Goal: Communication & Community: Answer question/provide support

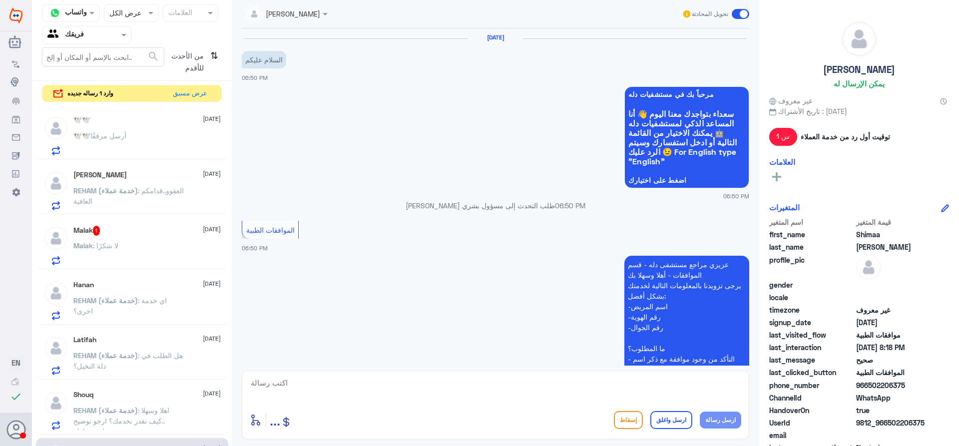
scroll to position [572, 0]
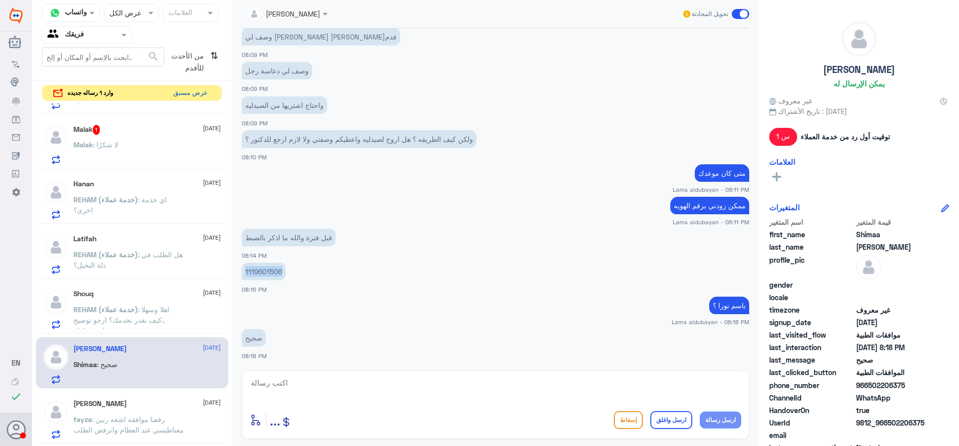
click at [199, 88] on button "عرض مسبق" at bounding box center [190, 92] width 42 height 15
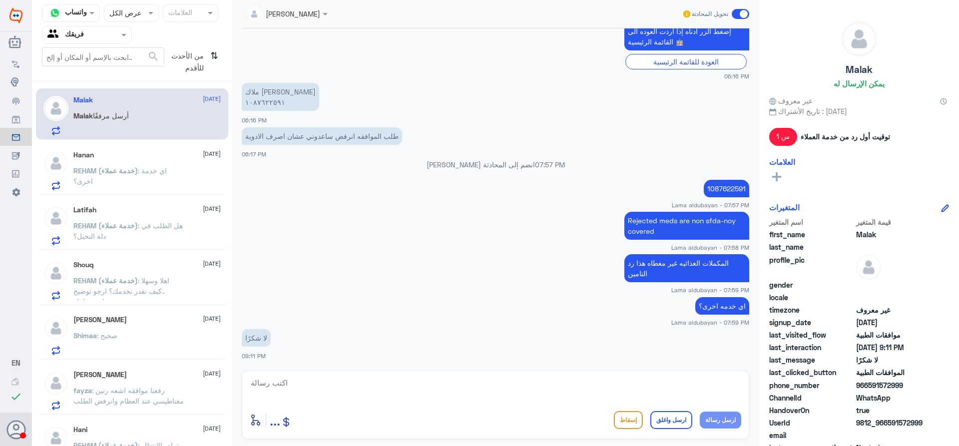
click at [563, 383] on textarea at bounding box center [496, 388] width 492 height 24
type textarea "hjlkn g; ],hl hgwpi ,hguhtdi"
drag, startPoint x: 455, startPoint y: 396, endPoint x: 1, endPoint y: 372, distance: 454.3
click at [0, 372] on div "Dallah Hospitals منشئ البوت مهارات تدريب البوت إذاعة الجمهور صندوق الوارد أدوات…" at bounding box center [479, 223] width 959 height 446
click at [741, 379] on textarea "اتمنى لك دوام الصحه والعافيه" at bounding box center [496, 388] width 492 height 24
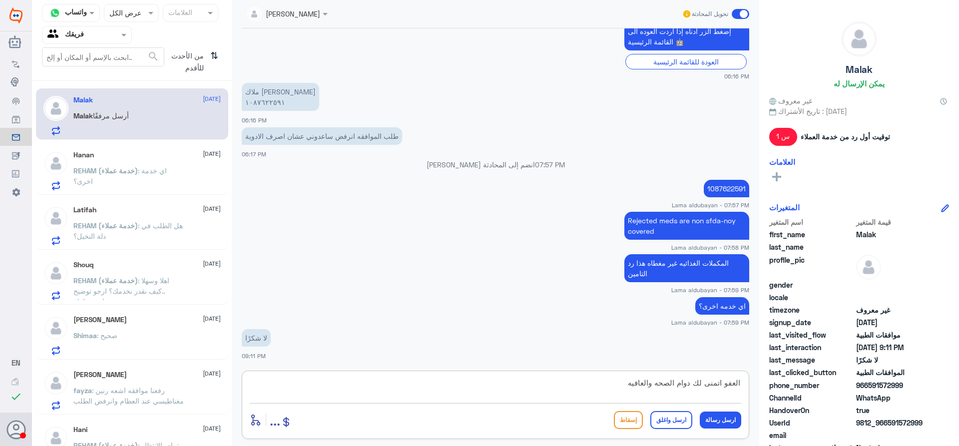
type textarea "العفو اتمنى لك دوام الصحه والعافيه"
click at [669, 424] on button "ارسل واغلق" at bounding box center [672, 420] width 42 height 18
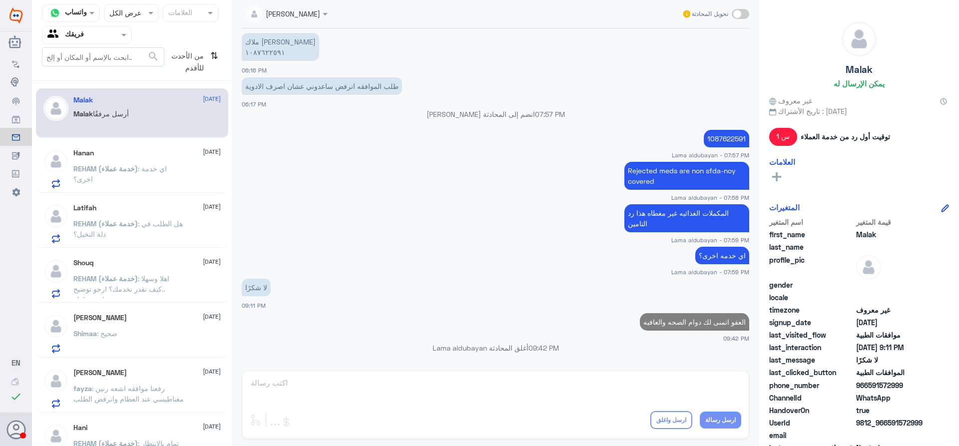
click at [129, 177] on p "REHAM (خدمة عملاء) : اي خدمة اخرى؟" at bounding box center [129, 175] width 112 height 25
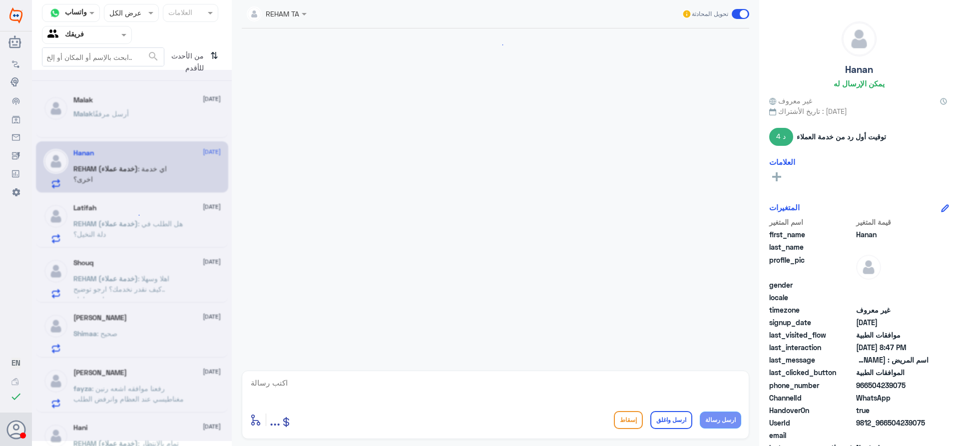
scroll to position [321, 0]
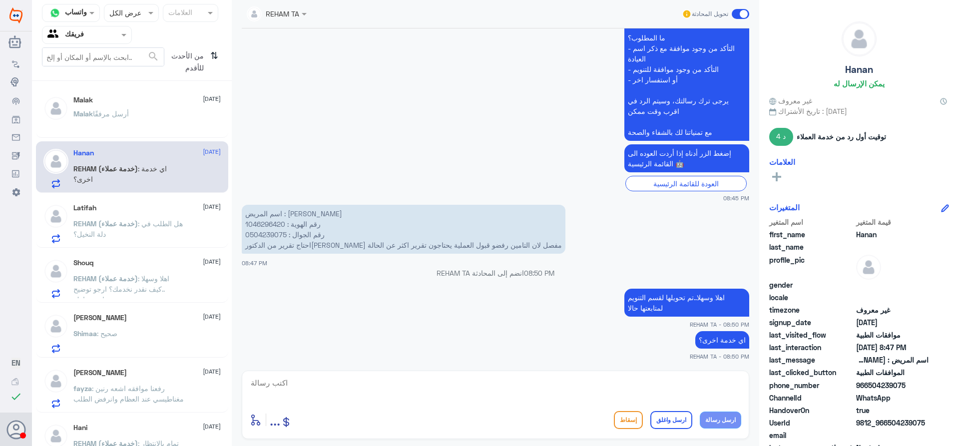
click at [623, 391] on textarea at bounding box center [496, 388] width 492 height 24
type textarea "اتمنى لك دوام الصحه والعافيه"
drag, startPoint x: 677, startPoint y: 424, endPoint x: 510, endPoint y: 377, distance: 173.4
click at [677, 424] on button "ارسل واغلق" at bounding box center [672, 420] width 42 height 18
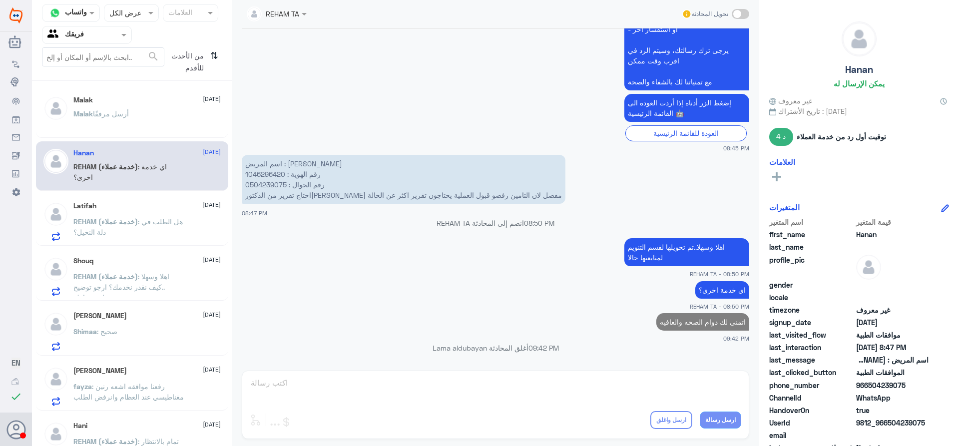
click at [129, 233] on p "REHAM (خدمة عملاء) : هل الطلب في دلة النخيل؟" at bounding box center [129, 228] width 112 height 25
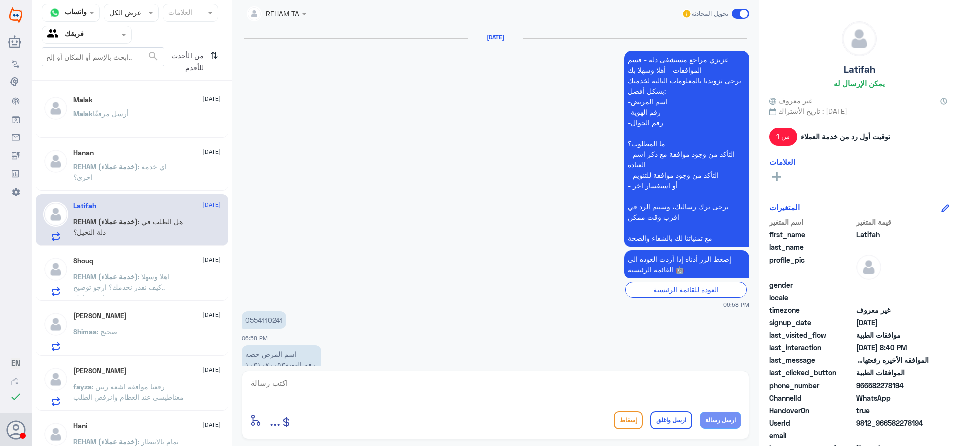
scroll to position [1010, 0]
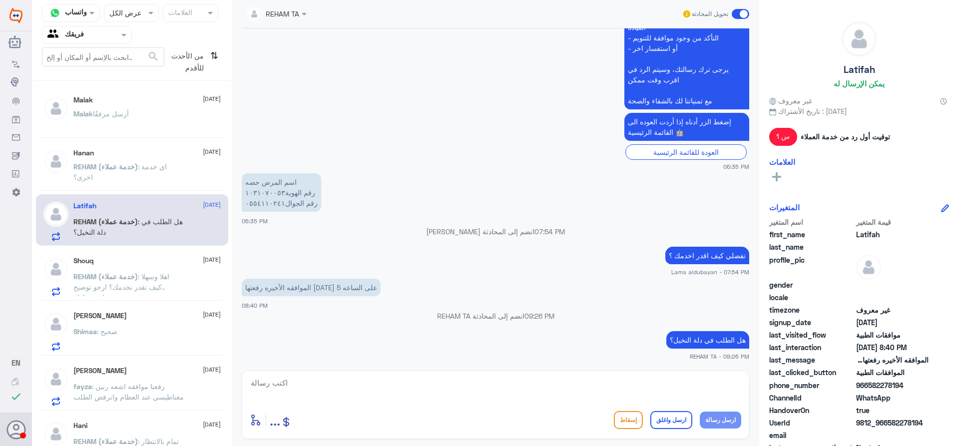
click at [143, 124] on div "[PERSON_NAME] أرسل مرفقًا" at bounding box center [146, 122] width 147 height 22
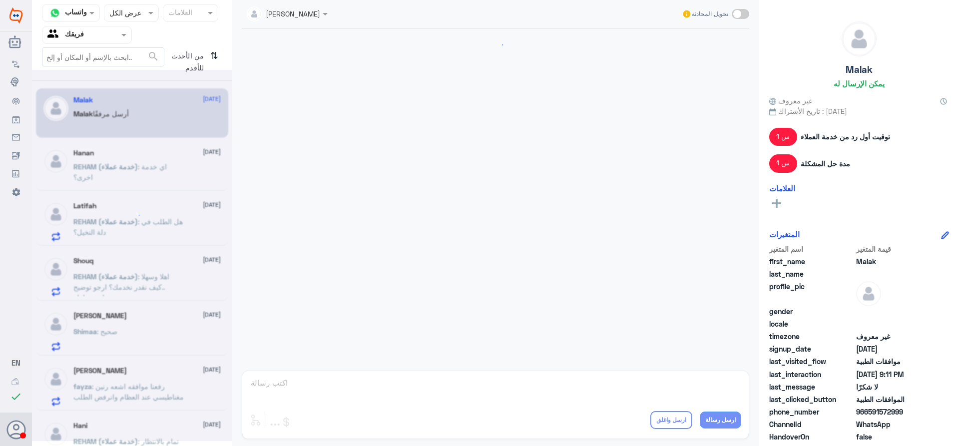
scroll to position [483, 0]
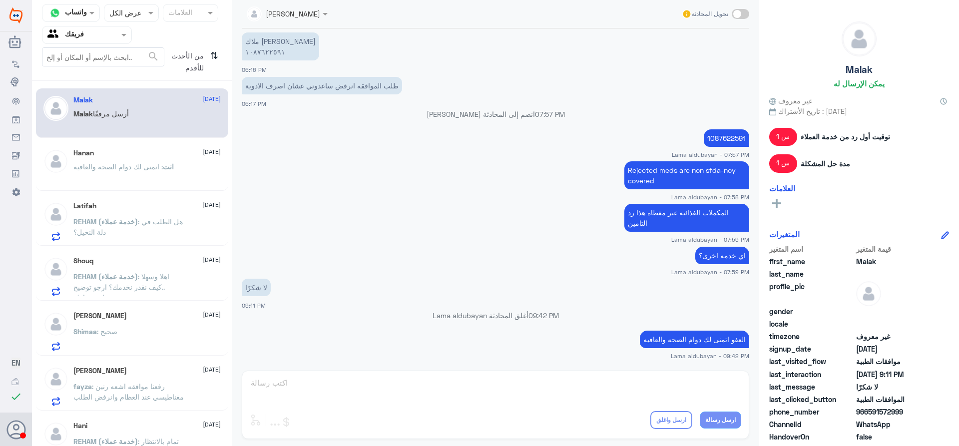
click at [94, 178] on p "انت : اتمنى لك دوام الصحه والعافيه" at bounding box center [123, 173] width 100 height 25
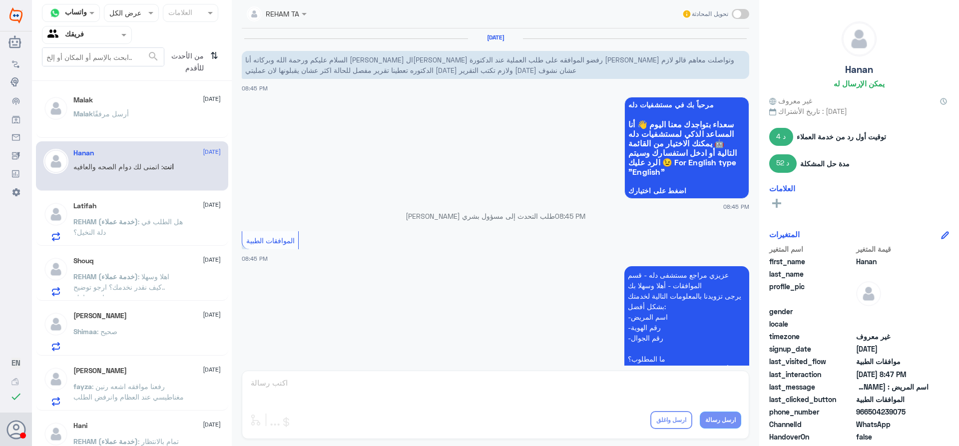
scroll to position [372, 0]
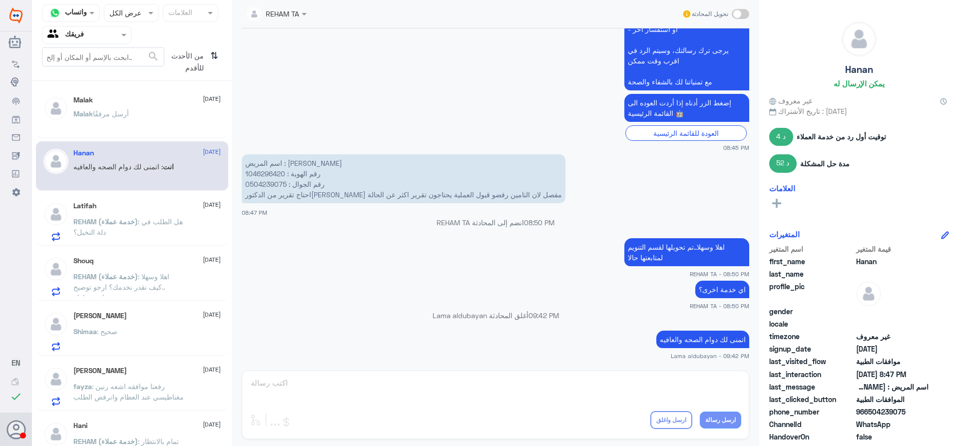
click at [202, 54] on span "من الأحدث للأقدم" at bounding box center [185, 61] width 42 height 29
click at [206, 61] on span "من الأحدث للأقدم" at bounding box center [185, 61] width 42 height 29
click at [211, 58] on icon "⇅" at bounding box center [214, 59] width 8 height 25
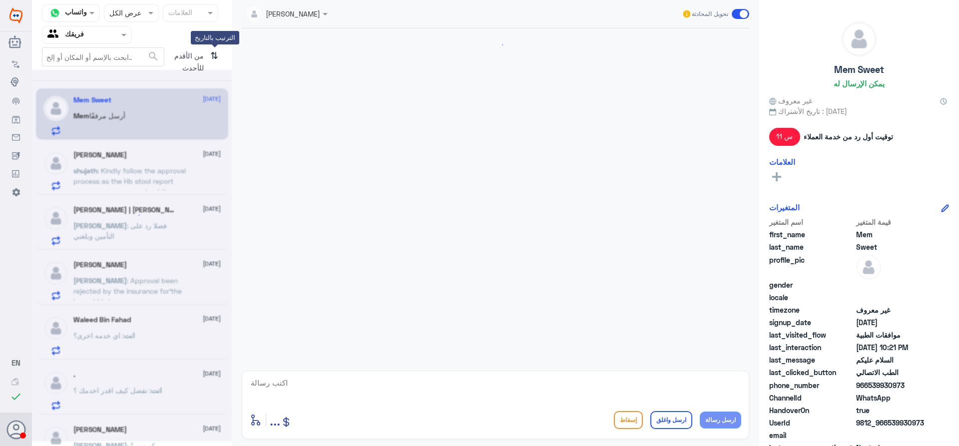
scroll to position [360, 0]
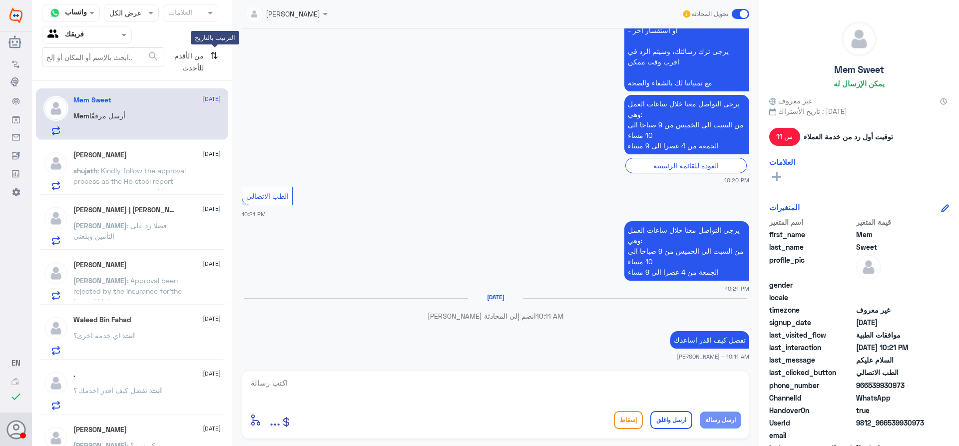
click at [214, 54] on icon "⇅" at bounding box center [214, 59] width 8 height 25
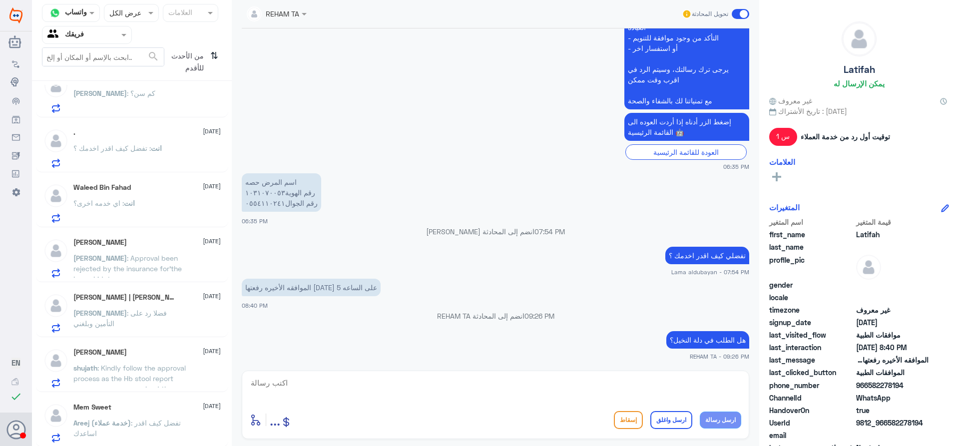
scroll to position [464, 0]
click at [146, 216] on div "انت : اي خدمه اخرى؟" at bounding box center [146, 210] width 147 height 22
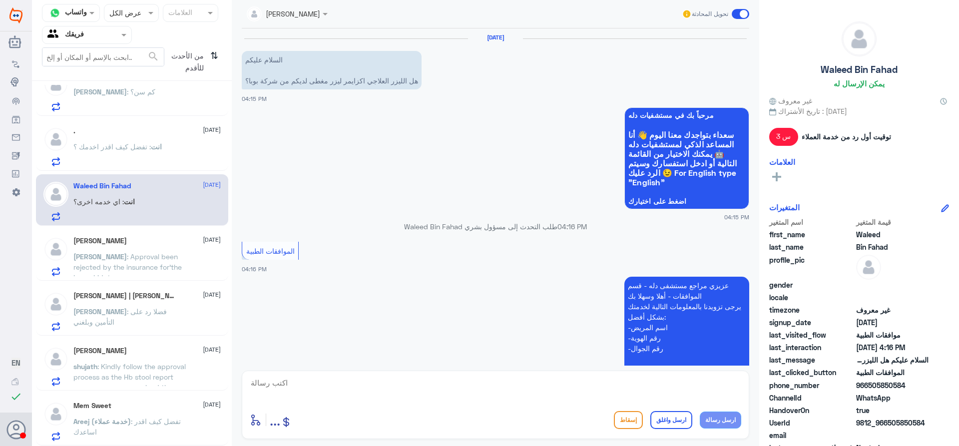
scroll to position [321, 0]
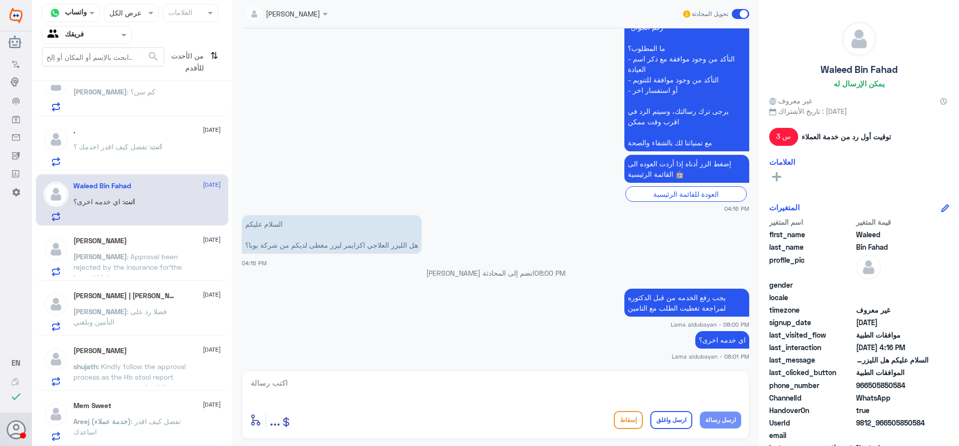
click at [670, 388] on textarea at bounding box center [496, 388] width 492 height 24
type textarea "اتمنى لك دوام الصحه العافيه"
click at [676, 424] on button "ارسل واغلق" at bounding box center [672, 420] width 42 height 18
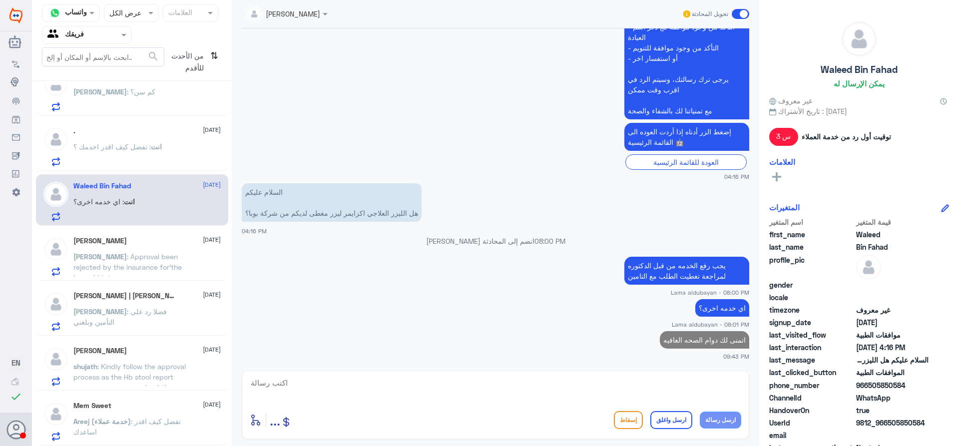
scroll to position [462, 0]
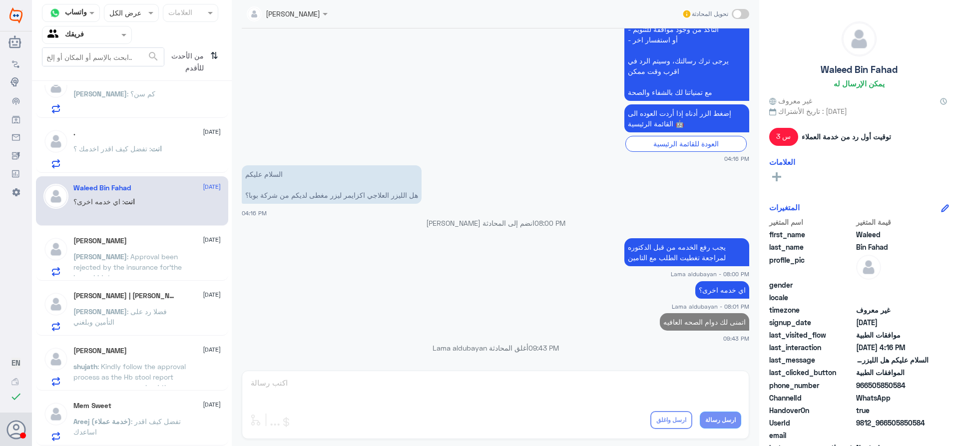
click at [84, 236] on div "[PERSON_NAME] O [DATE] [PERSON_NAME] : Approval been rejected by the insurance …" at bounding box center [132, 254] width 192 height 51
click at [106, 269] on span ": Approval been rejected by the insurance for’the Lazer Iridotomy" at bounding box center [127, 266] width 108 height 29
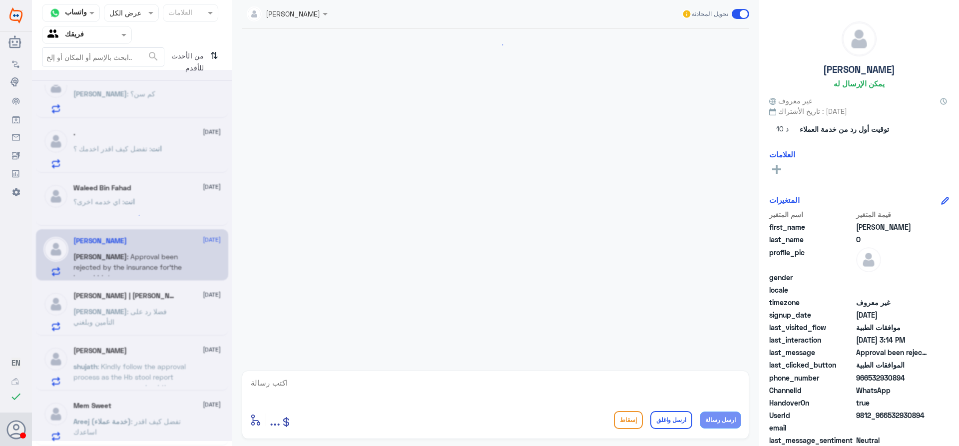
scroll to position [830, 0]
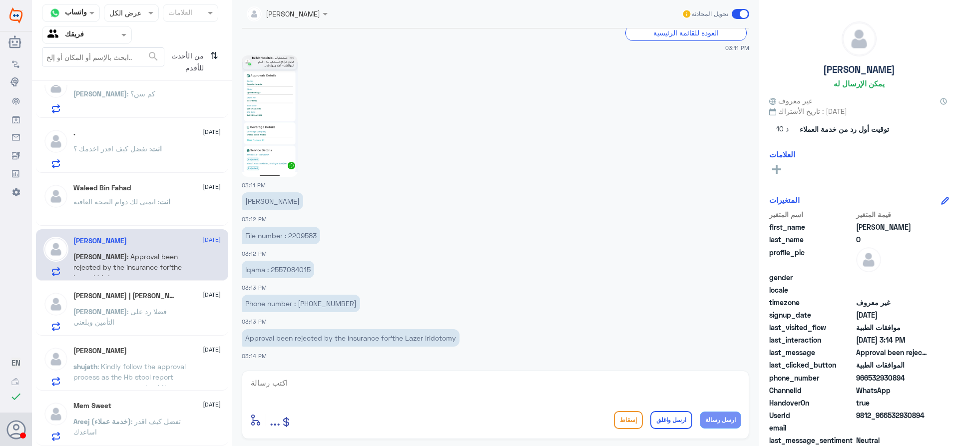
click at [75, 313] on span "[PERSON_NAME]" at bounding box center [99, 311] width 53 height 8
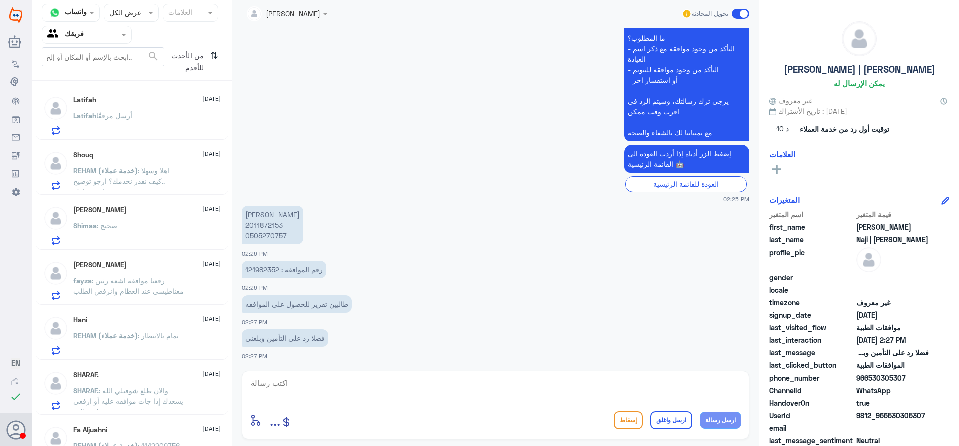
click at [218, 56] on div "من الأحدث للأقدم ⇅" at bounding box center [192, 61] width 57 height 29
click at [210, 58] on div "من الأحدث للأقدم ⇅" at bounding box center [192, 61] width 57 height 29
click at [216, 57] on icon "⇅" at bounding box center [214, 59] width 8 height 25
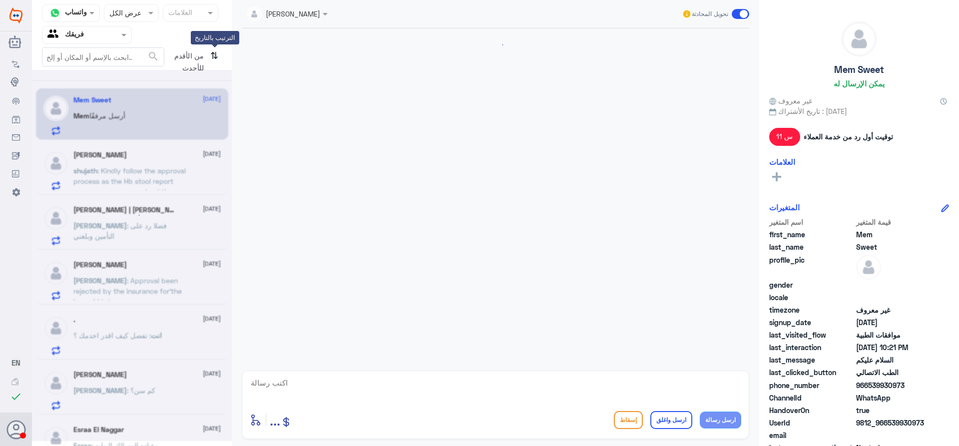
scroll to position [360, 0]
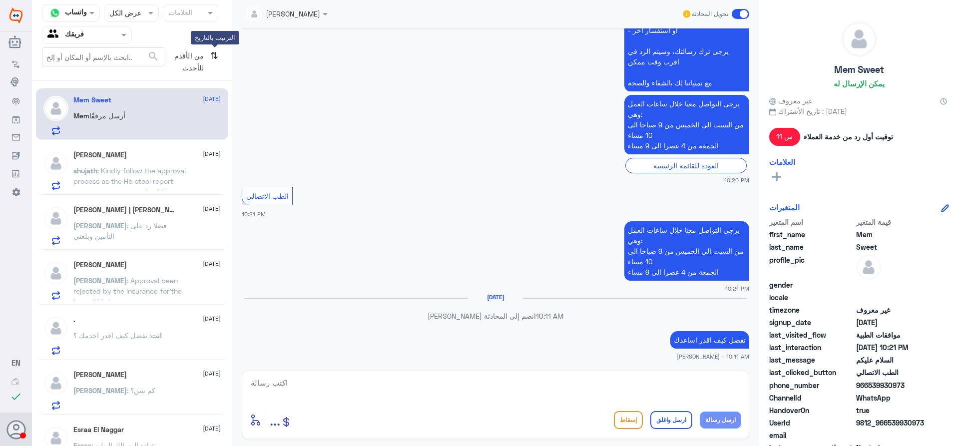
click at [216, 56] on icon "⇅" at bounding box center [214, 59] width 8 height 25
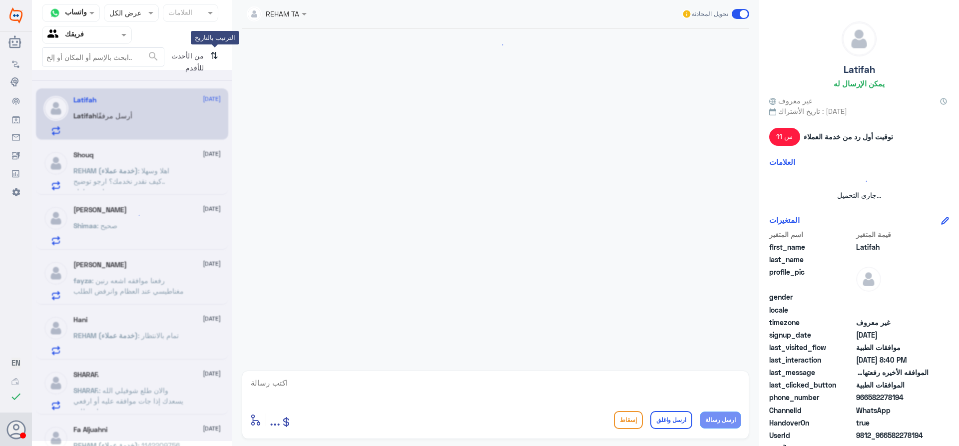
scroll to position [1010, 0]
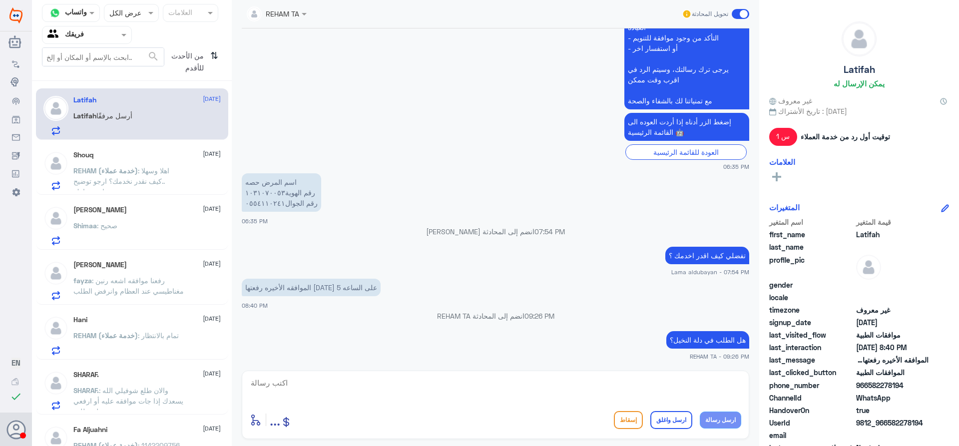
click at [168, 162] on div "Shouq [DATE] REHAM (خدمة عملاء) : اهلا وسهلا ..كيف نقدر نخدمك؟ ارجو توضيح استفس…" at bounding box center [146, 170] width 147 height 39
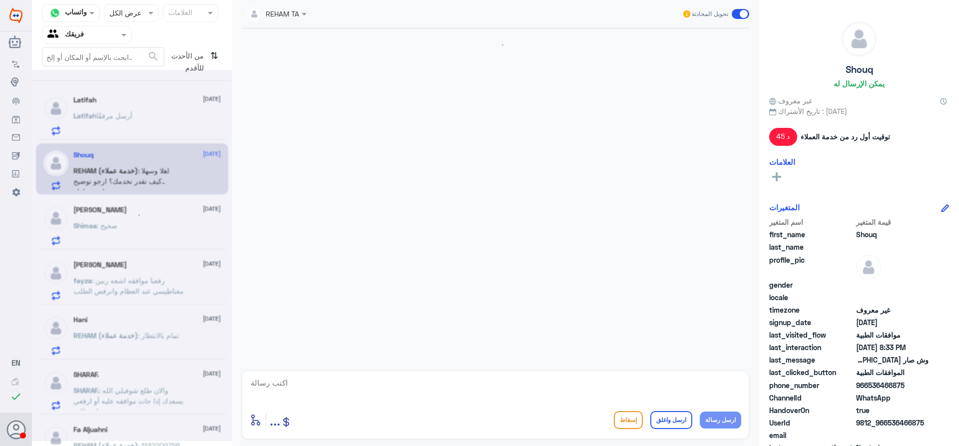
scroll to position [1086, 0]
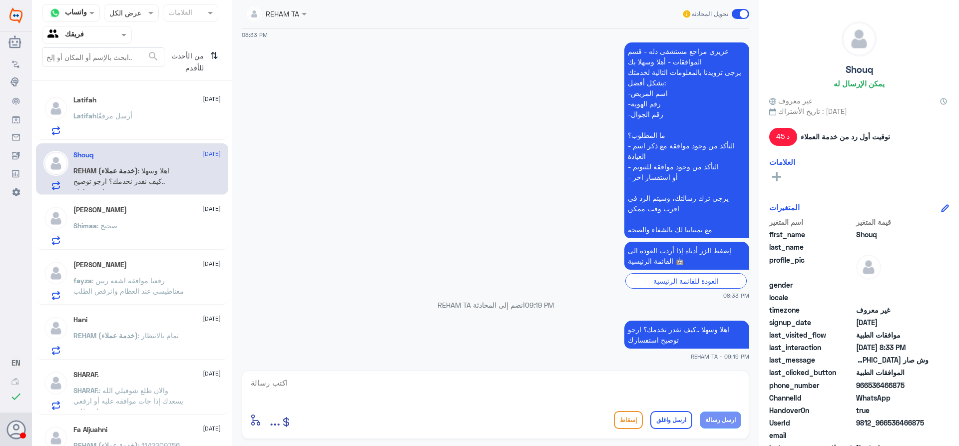
click at [169, 243] on div "Shimaa : صحيح" at bounding box center [146, 234] width 147 height 22
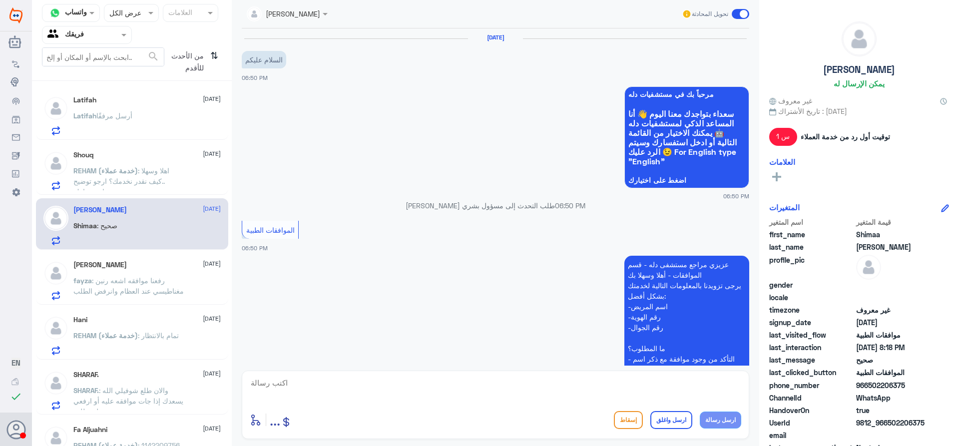
scroll to position [572, 0]
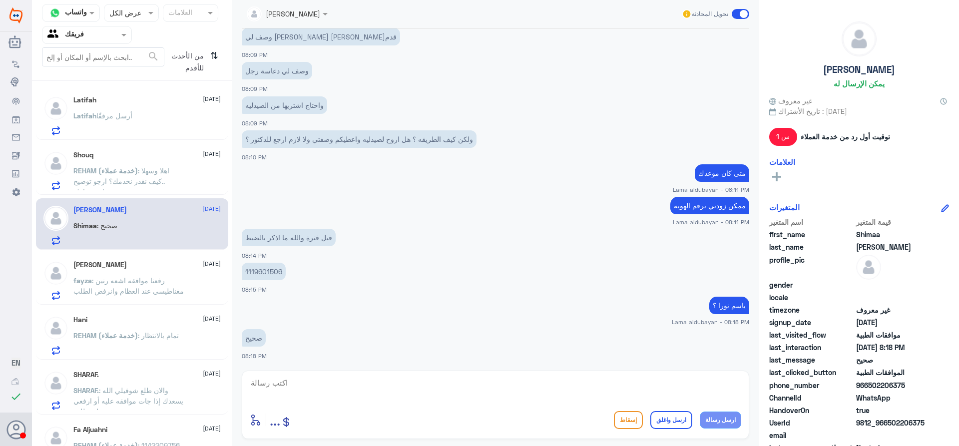
click at [262, 270] on p "1119601506" at bounding box center [264, 271] width 44 height 17
copy p "1119601506"
click at [426, 385] on textarea at bounding box center [496, 388] width 492 height 24
type textarea "ل"
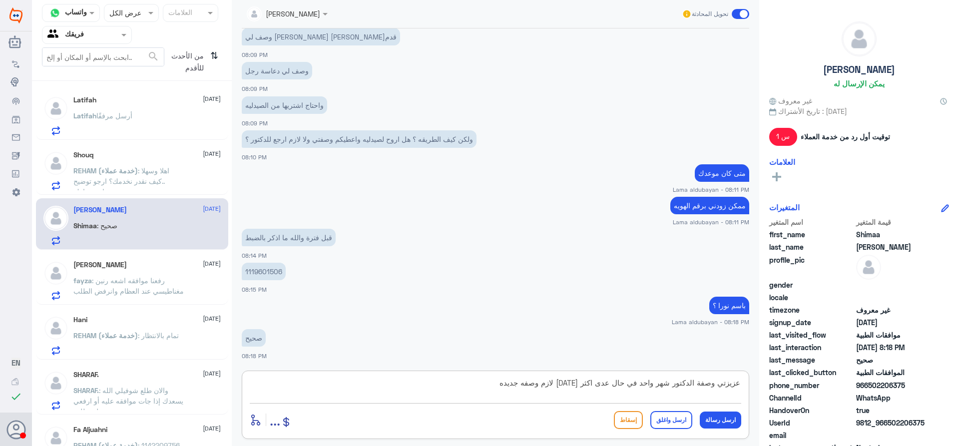
drag, startPoint x: 715, startPoint y: 384, endPoint x: 485, endPoint y: 383, distance: 230.8
click at [485, 383] on textarea "عزيزتي وصفة الدكتور شهر واحد في حال عدى اكثر [DATE] لازم وصفه جديده" at bounding box center [496, 388] width 492 height 24
click at [562, 384] on textarea "عزيزتي وصفة الدكتور شهر واحد في حال عدى اكثر [DATE] لازم وصفه جديده" at bounding box center [496, 388] width 492 height 24
click at [558, 384] on textarea "عزيزتي وصفة الدكتور شهر واحد في حال عدى اكثر [DATE] لازم وصفه جديده" at bounding box center [496, 388] width 492 height 24
drag, startPoint x: 555, startPoint y: 383, endPoint x: 715, endPoint y: 388, distance: 160.5
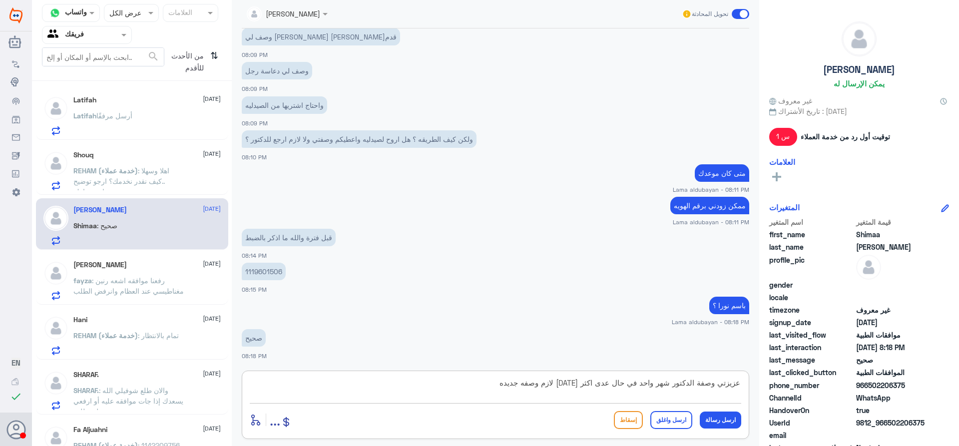
click at [715, 388] on textarea "عزيزتي وصفة الدكتور شهر واحد في حال عدى اكثر [DATE] لازم وصفه جديده" at bounding box center [496, 388] width 492 height 24
click at [639, 387] on textarea "عزيزتي لازم وصفه جديده" at bounding box center [496, 388] width 492 height 24
click at [714, 383] on textarea "عزيزتي لازم وصفه جديده عشان نرفعها لتامين" at bounding box center [496, 388] width 492 height 24
click at [712, 382] on textarea "عزيزتي امراجعه لازم وصفه جديده عشان نرفعها لتامين" at bounding box center [496, 388] width 492 height 24
drag, startPoint x: 557, startPoint y: 381, endPoint x: 603, endPoint y: 358, distance: 52.1
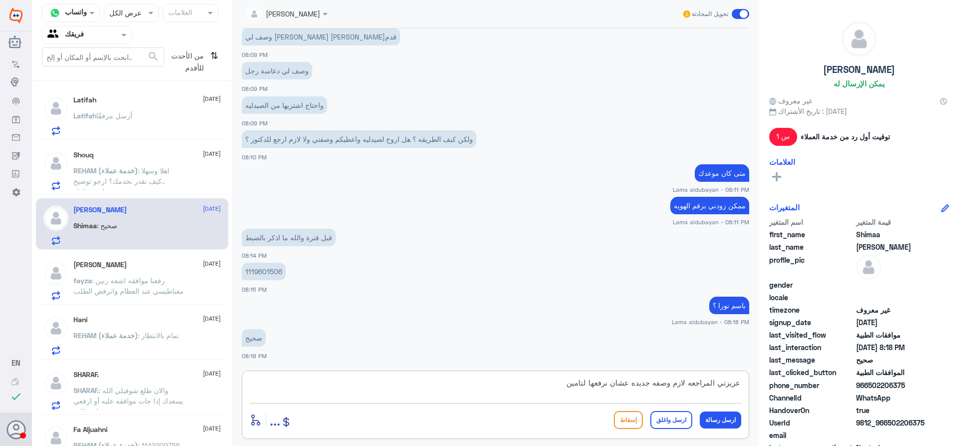
click at [558, 384] on textarea "عزيزتي المراجعه لازم وصفه جديده عشان نرفعها لتامين" at bounding box center [496, 388] width 492 height 24
click at [630, 383] on textarea "عزيزتي المراجعه لازم وصفه جديده عشان نرفعها لتامين في حال انه يتغطى" at bounding box center [496, 388] width 492 height 24
type textarea "عزيزتي المراجعه لازم وصفه جديده من قبل الطبيب المعالج عشان نرفعها لتامين في حال…"
click at [721, 423] on button "ارسل رسالة" at bounding box center [720, 420] width 41 height 17
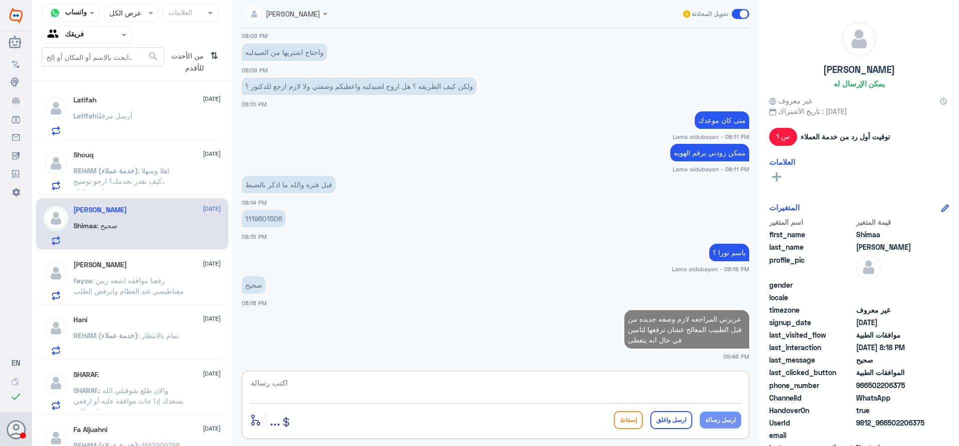
click at [586, 390] on textarea at bounding box center [496, 388] width 492 height 24
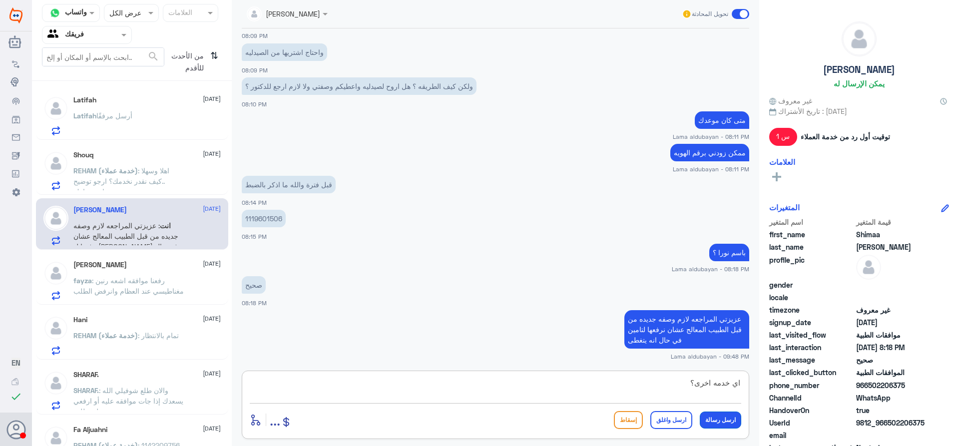
type textarea "اي خدمه اخرى؟"
click at [721, 420] on button "ارسل رسالة" at bounding box center [720, 420] width 41 height 17
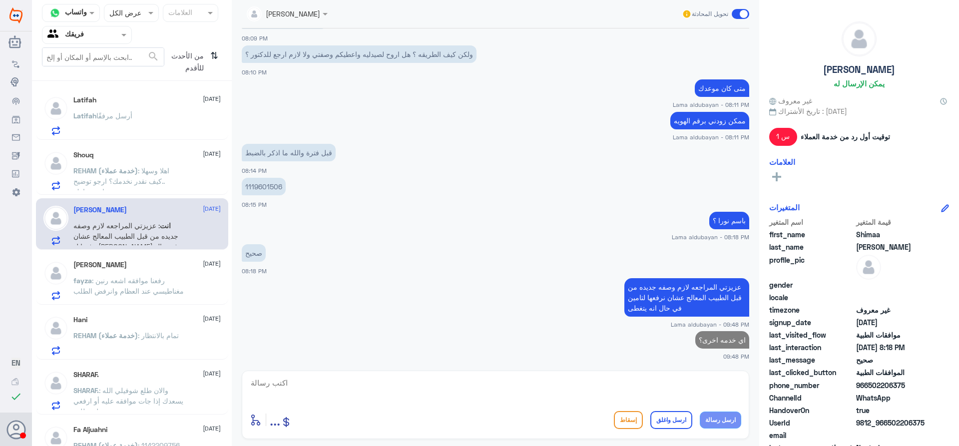
click at [112, 290] on span ": رفعنا موافقه اشعه رنين مغناطيسي عند العظام وانرفض الطلب" at bounding box center [128, 285] width 110 height 19
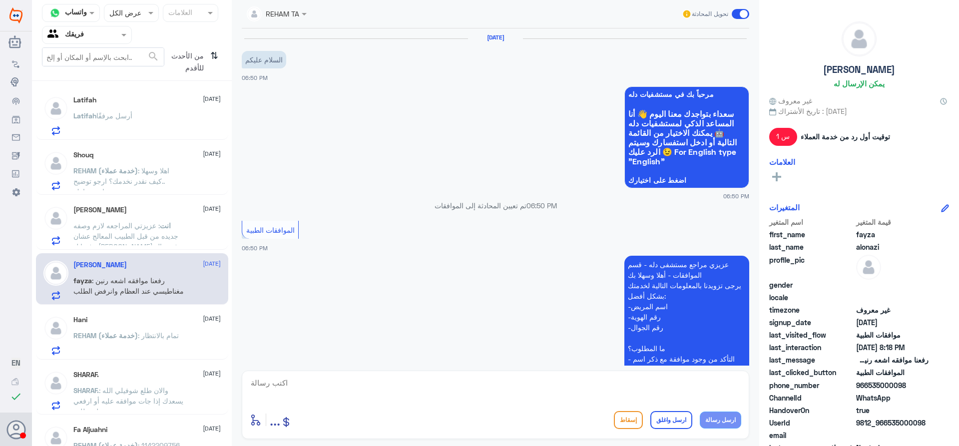
scroll to position [360, 0]
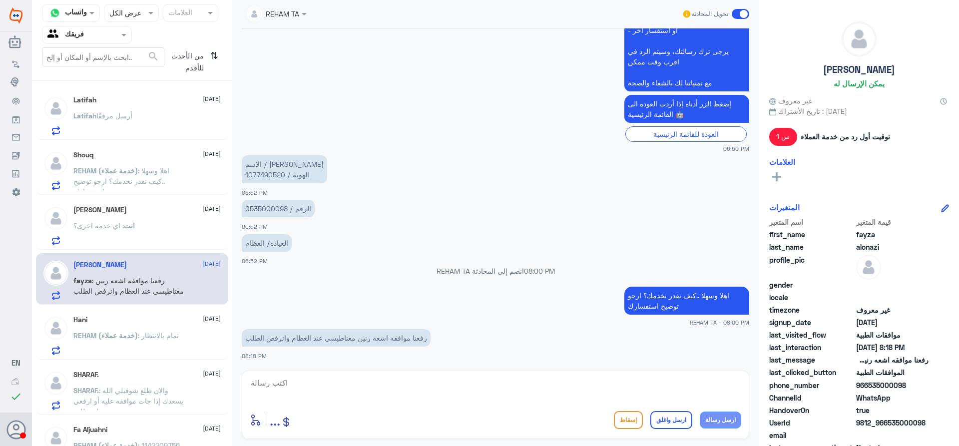
click at [259, 174] on p "الاسم / [PERSON_NAME] الهويه / 1077490520" at bounding box center [284, 169] width 85 height 28
copy p "1077490520"
click at [497, 387] on textarea at bounding box center [496, 388] width 492 height 24
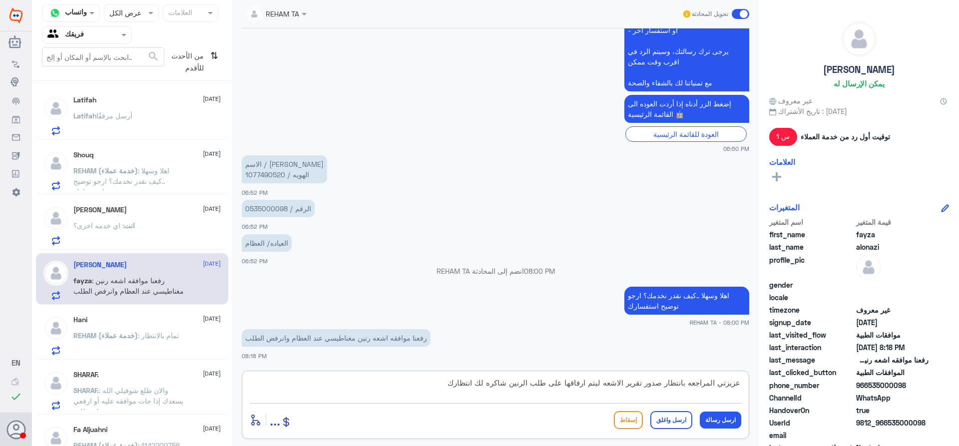
type textarea "عزيزتي المراجعه بانتظار صدور تقرير الاشعه ليتم ارفاقها على طلب الرنين شاكره لك …"
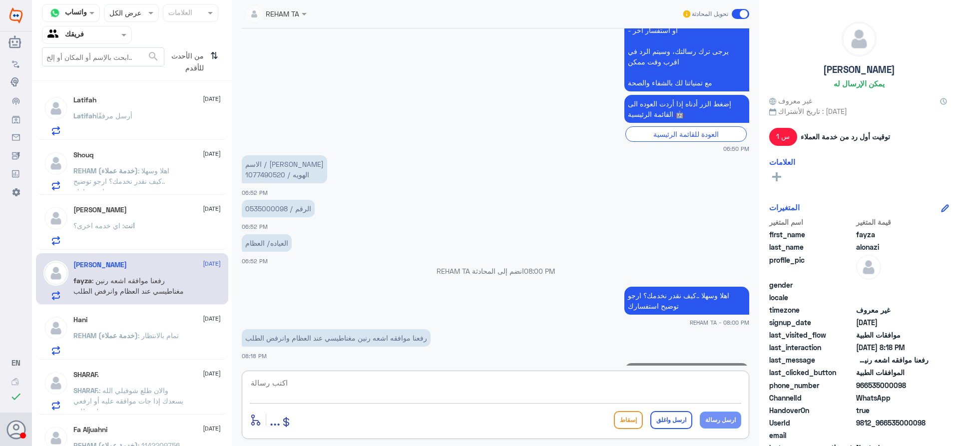
scroll to position [413, 0]
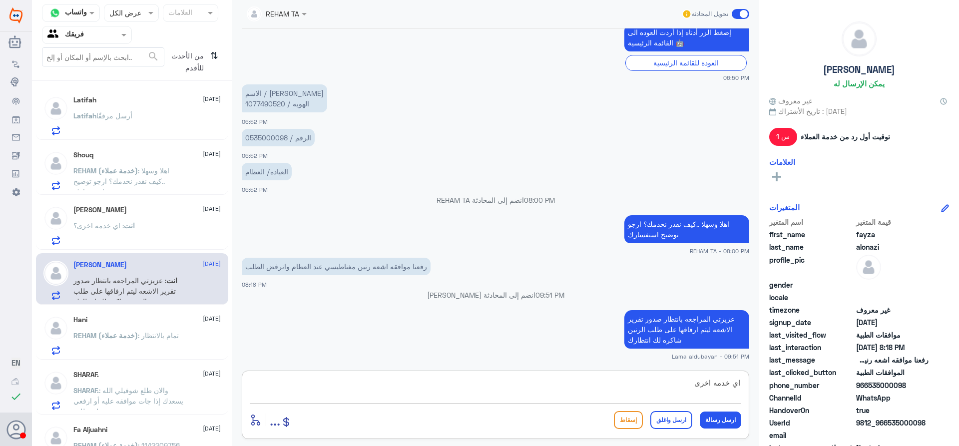
type textarea "اي خدمه اخرى؟"
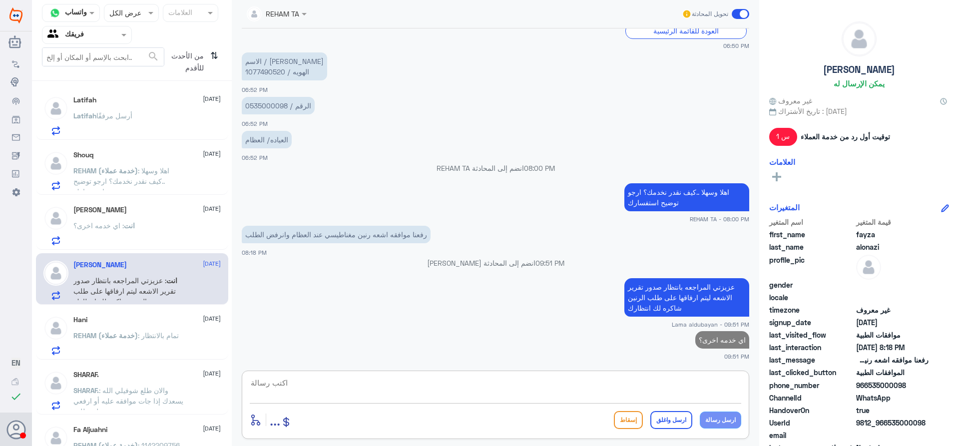
click at [90, 335] on span "REHAM (خدمة عملاء)" at bounding box center [105, 335] width 64 height 8
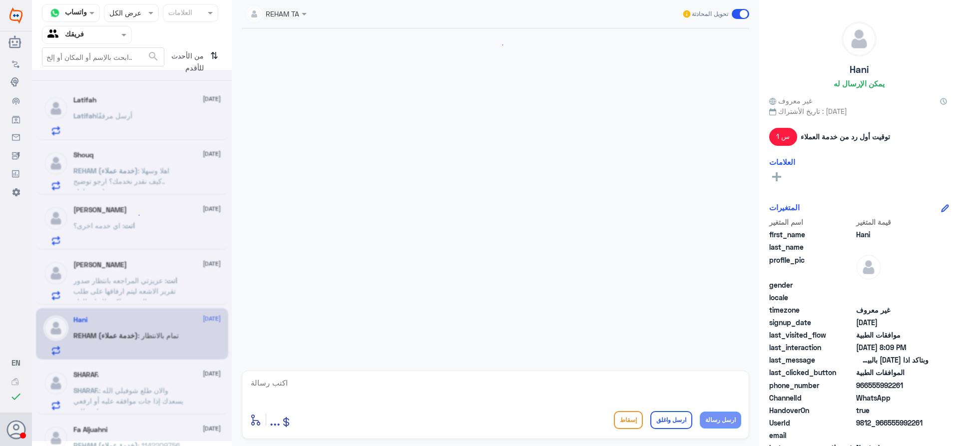
scroll to position [833, 0]
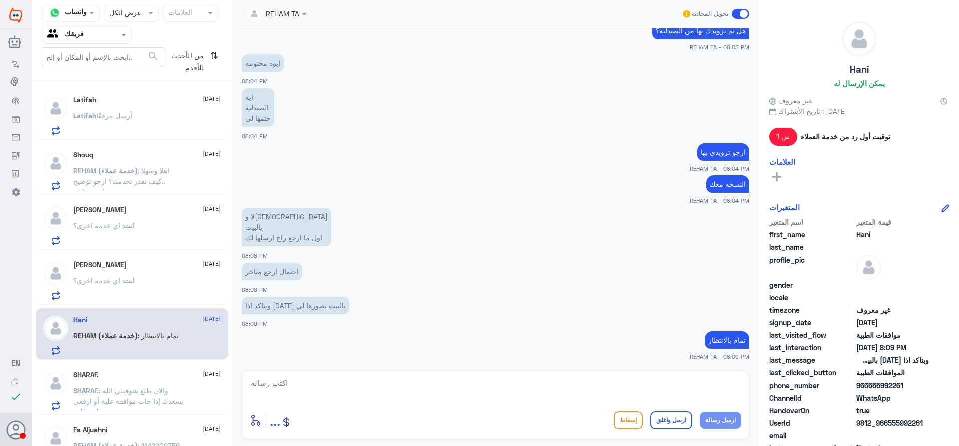
click at [160, 385] on p "SHARAF. : والان طلع شوفيلي الله يسعدك إذا جات موافقه عليه أو ارفعي لي طلب" at bounding box center [129, 397] width 112 height 25
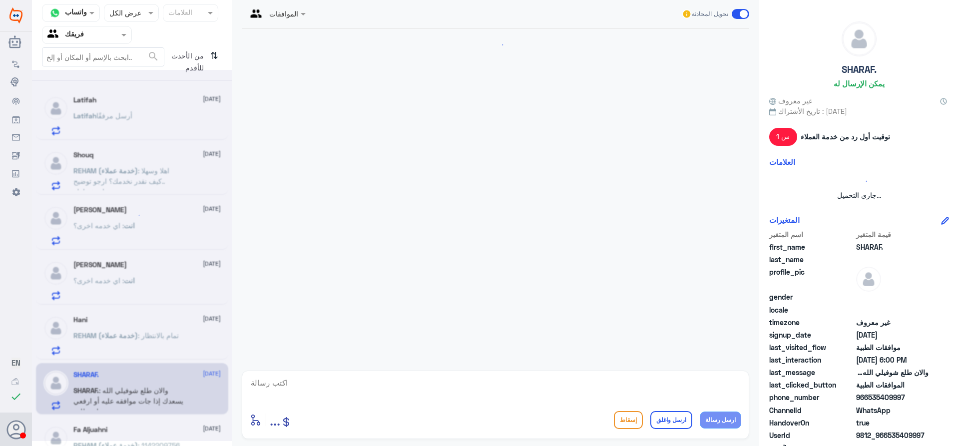
scroll to position [276, 0]
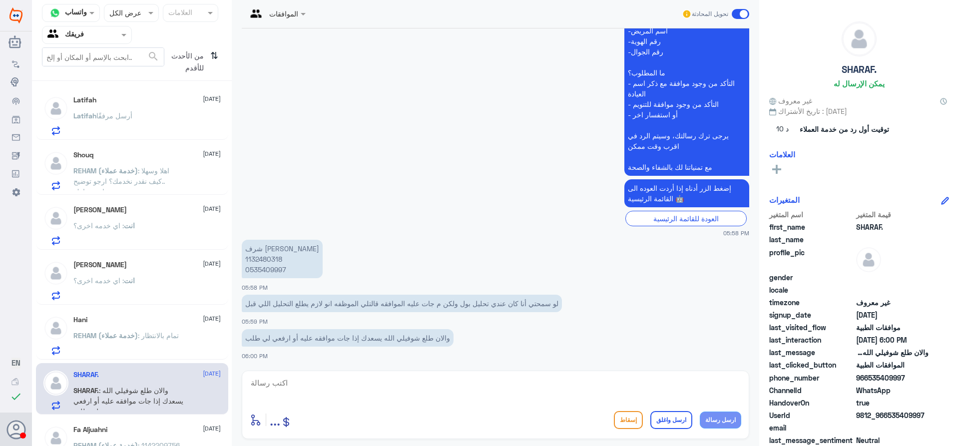
click at [262, 260] on p "شرف [PERSON_NAME] 1132480318 0535409997" at bounding box center [282, 259] width 81 height 38
copy p "1132480318"
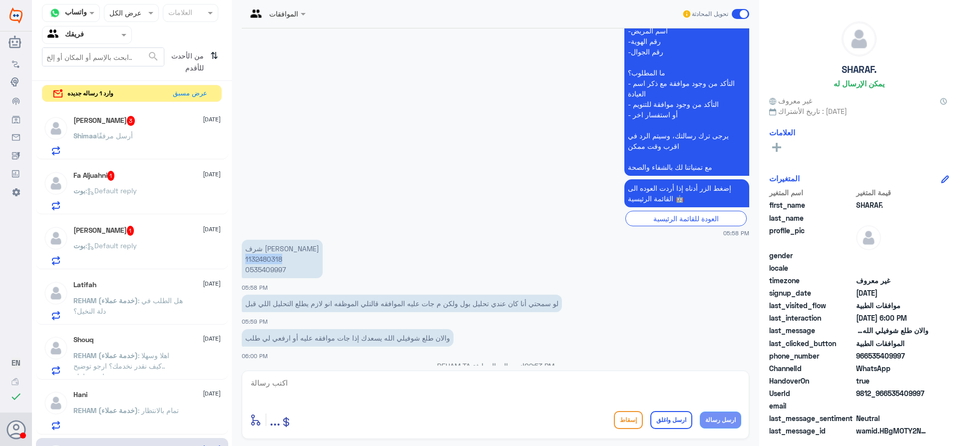
scroll to position [358, 0]
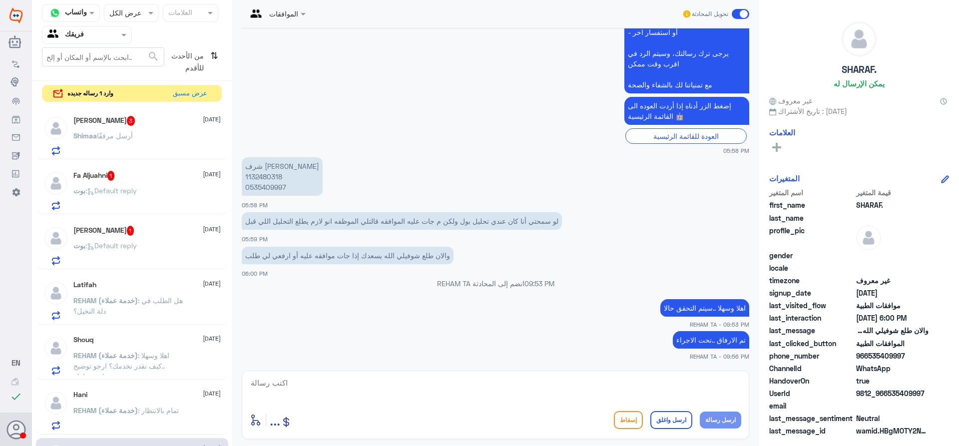
click at [102, 146] on p "[PERSON_NAME] أرسل مرفقًا" at bounding box center [102, 142] width 59 height 25
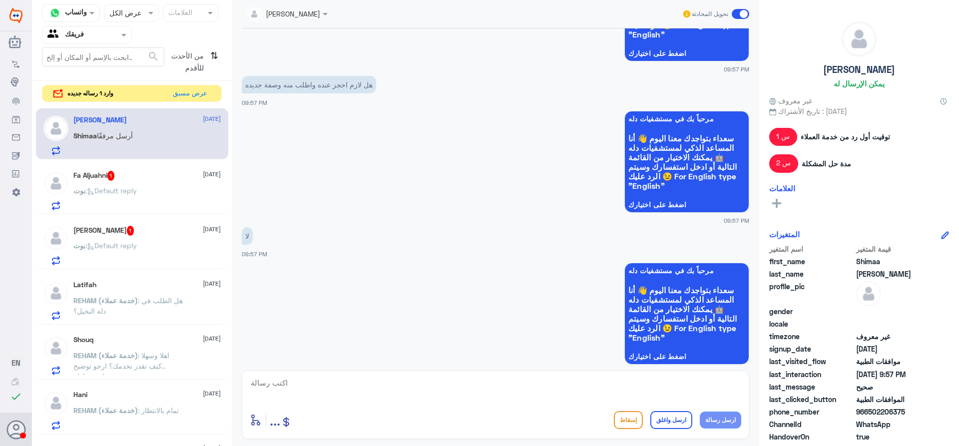
scroll to position [616, 0]
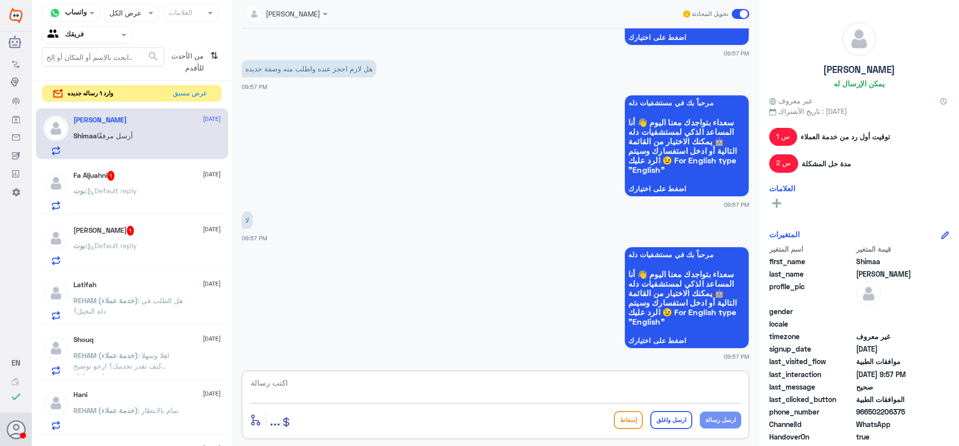
click at [416, 390] on textarea at bounding box center [496, 388] width 492 height 24
type textarea "وصفتك من دله النخيل"
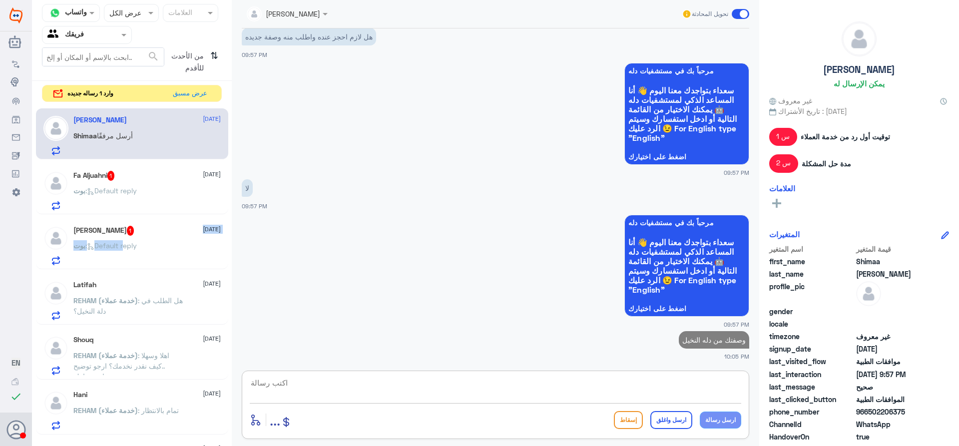
click at [129, 237] on div "fayza alonazi 1 [DATE] [PERSON_NAME] : Default reply" at bounding box center [146, 245] width 147 height 39
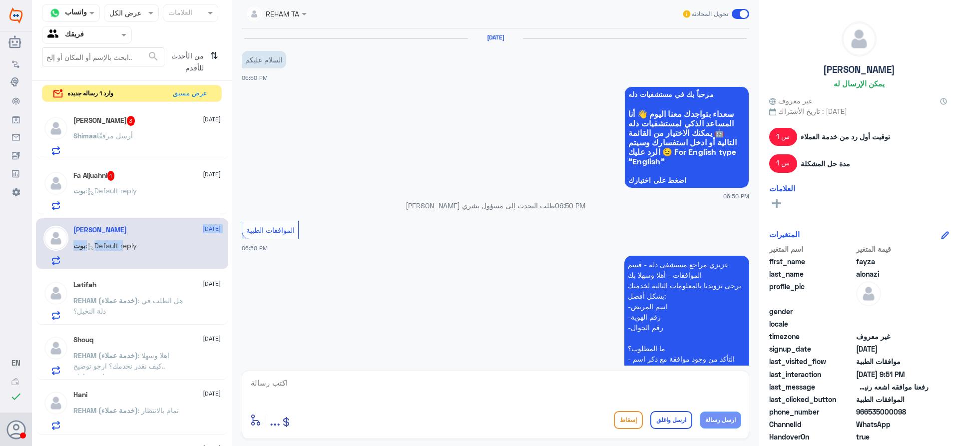
scroll to position [634, 0]
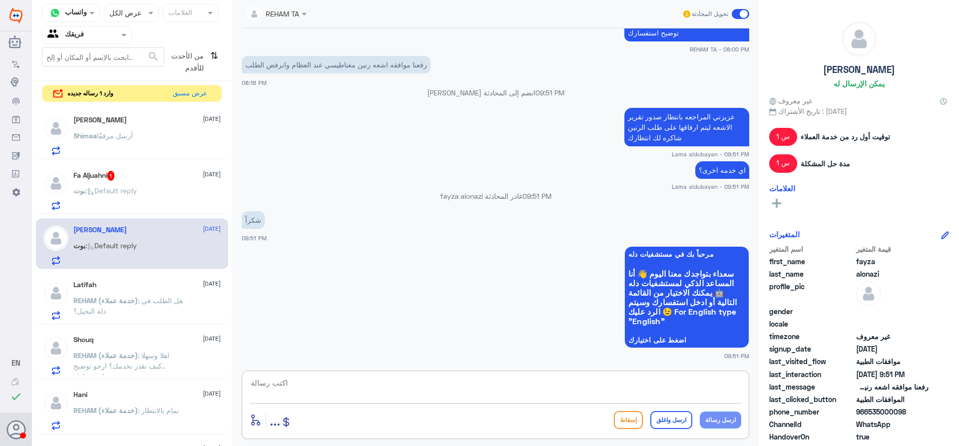
click at [504, 379] on textarea at bounding box center [496, 388] width 492 height 24
type textarea "العفو نتمنى لك دوام الصحه والعافيه"
click at [676, 417] on button "ارسل واغلق" at bounding box center [672, 420] width 42 height 18
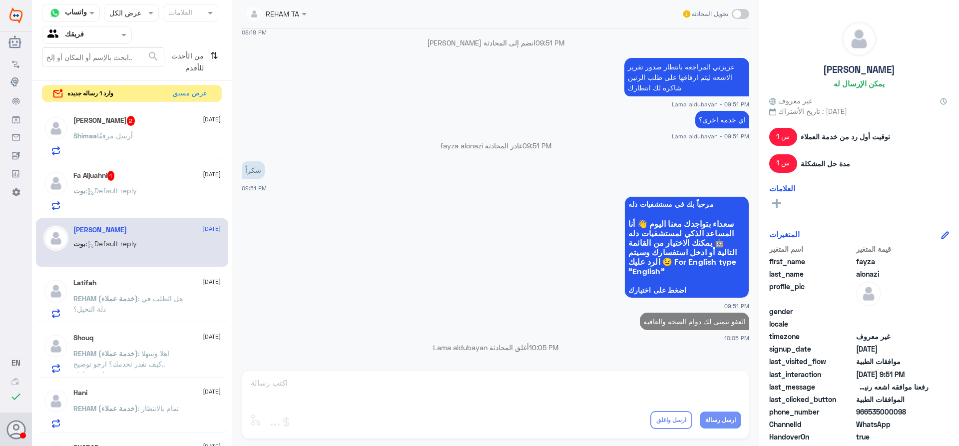
drag, startPoint x: 62, startPoint y: 158, endPoint x: 102, endPoint y: 182, distance: 46.9
click at [64, 161] on div "[PERSON_NAME] 2 [DATE] Shimaa أرسل مرفقًا Fa Aljuahni 1 [DATE] [PERSON_NAME] : …" at bounding box center [132, 276] width 200 height 345
click at [102, 182] on div "Fa Aljuahni 1 [DATE] [PERSON_NAME] : Default reply" at bounding box center [146, 190] width 147 height 39
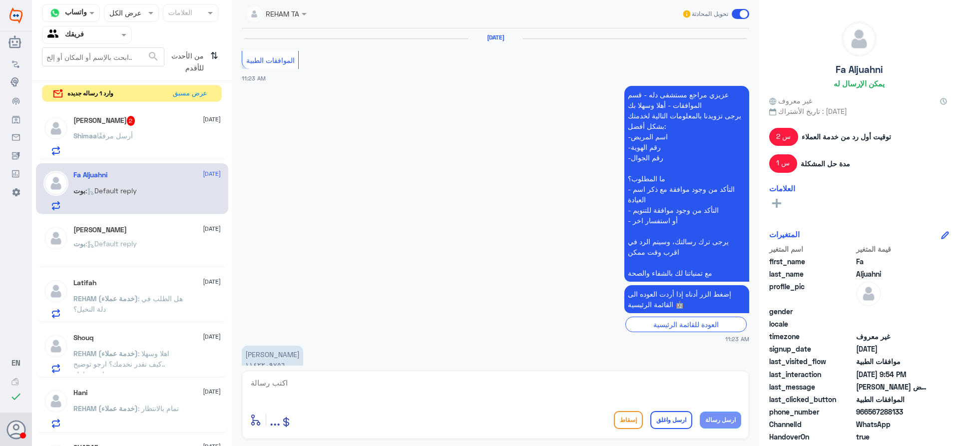
scroll to position [980, 0]
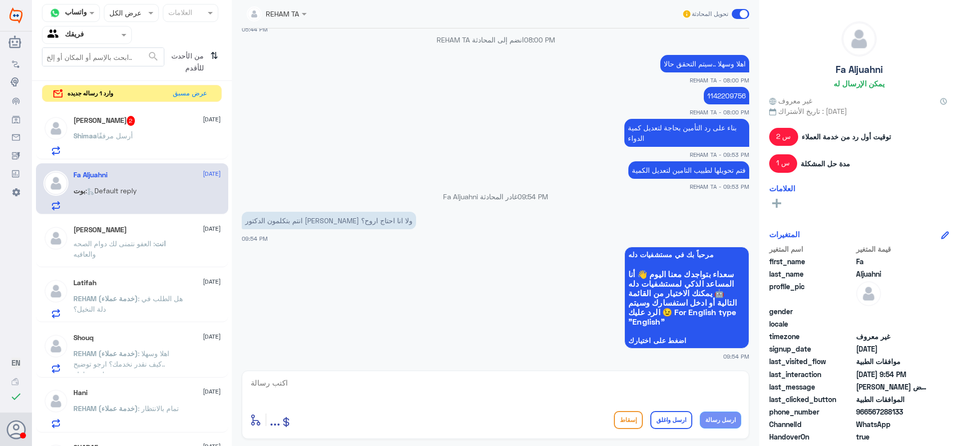
click at [106, 135] on span "أرسل مرفقًا" at bounding box center [115, 135] width 36 height 8
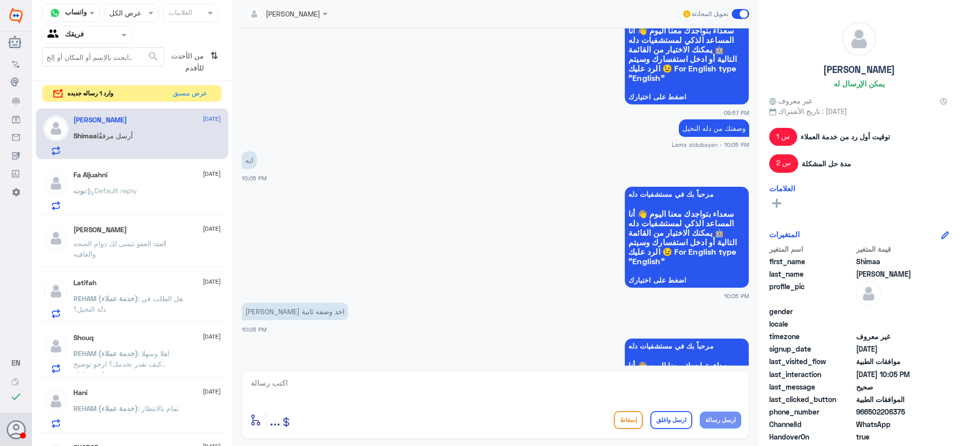
scroll to position [780, 0]
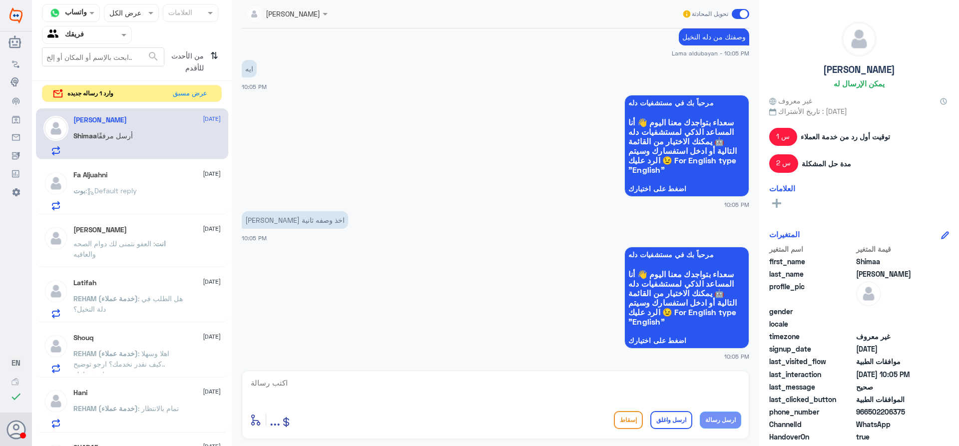
click at [369, 388] on textarea at bounding box center [496, 388] width 492 height 24
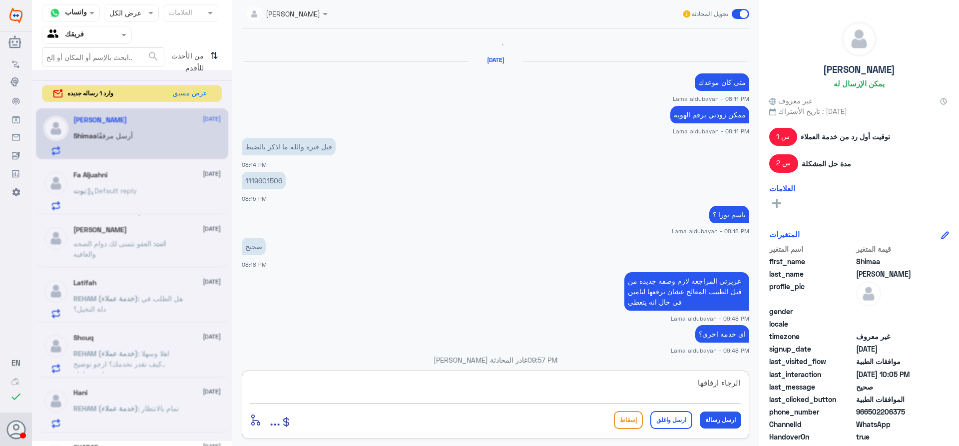
scroll to position [663, 0]
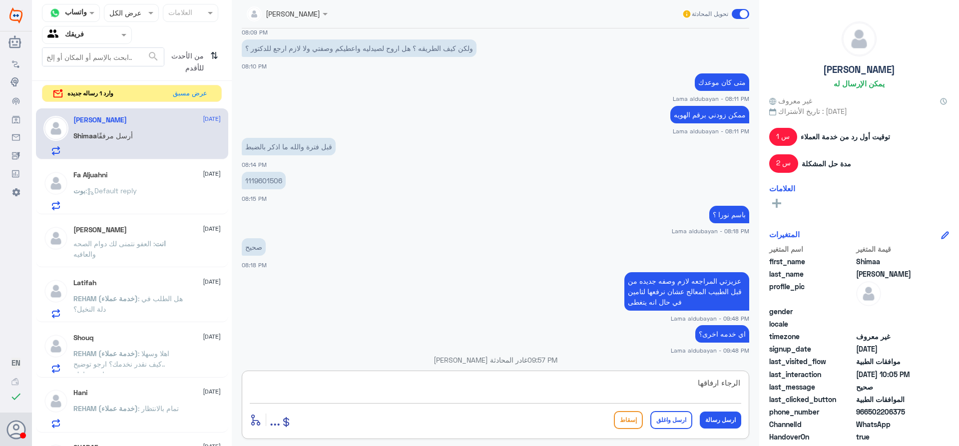
click at [268, 179] on p "1119601506" at bounding box center [264, 180] width 44 height 17
copy p "1119601506"
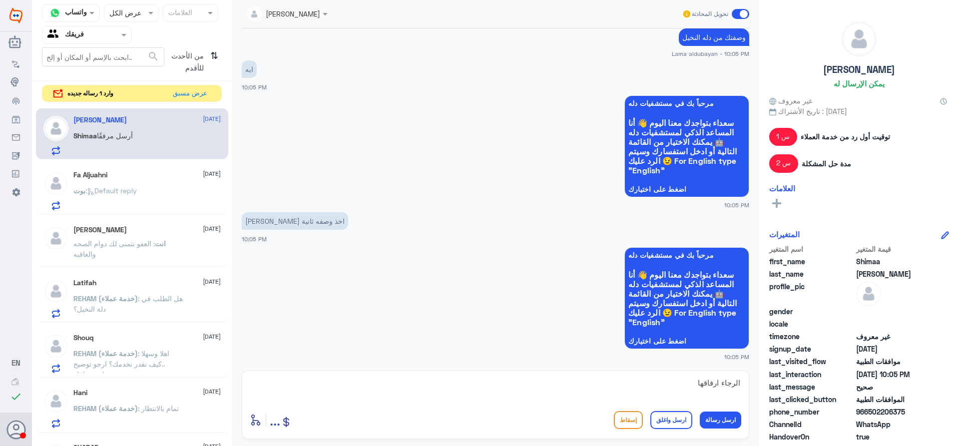
scroll to position [1465, 0]
click at [556, 389] on textarea "الرجاء ارفاقها" at bounding box center [496, 388] width 492 height 24
drag, startPoint x: 674, startPoint y: 384, endPoint x: 806, endPoint y: 388, distance: 133.0
click at [813, 388] on div "قناة واتساب Status × عرض الكل العلامات Agent Filter فريقك search من الأحدث للأق…" at bounding box center [495, 224] width 927 height 449
type textarea "ح"
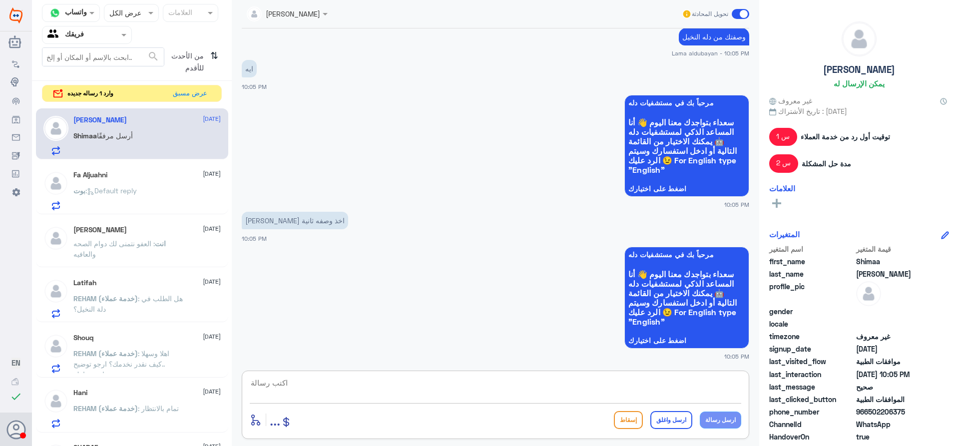
type textarea "ع"
paste textarea "[DATE]"
type textarea "عزيزتي حسب الموجود عندنا بالنظام اخر زيارة لك في دلة النخيل كانت بشهر 5"
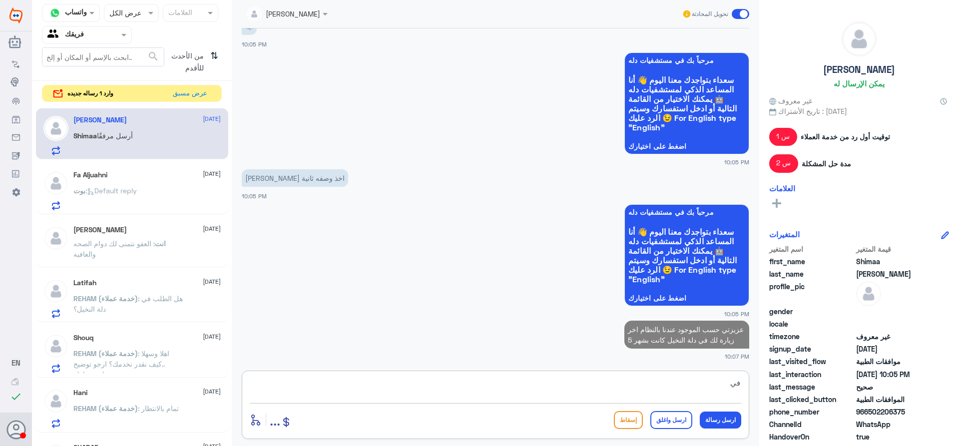
type textarea "ف"
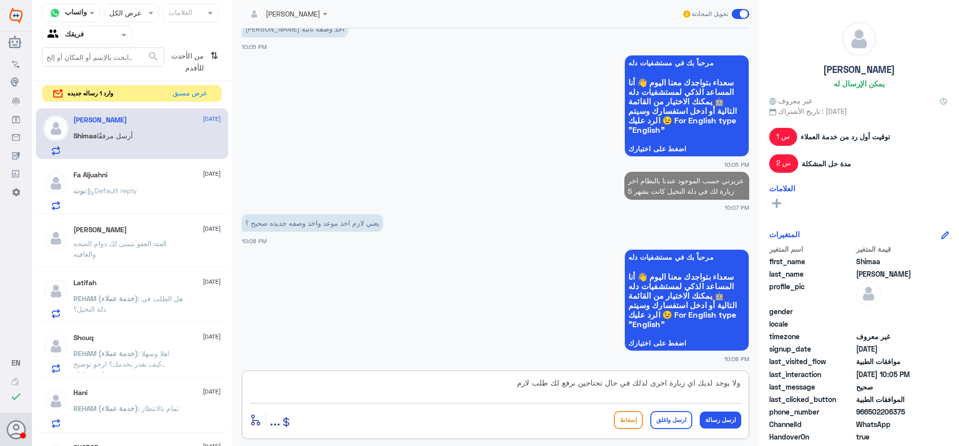
scroll to position [1510, 0]
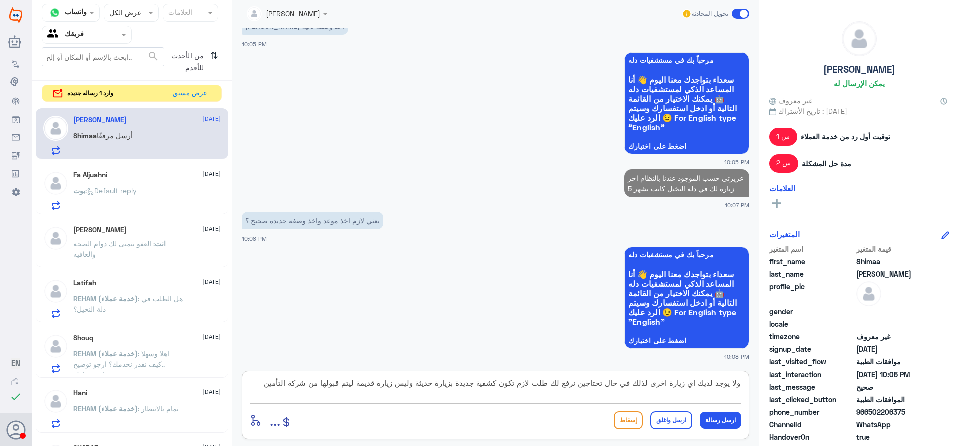
type textarea "ولا يوجد لديك اي زيارة اخرى لذلك في حال تحتاجين نرفع لك طلب لازم تكون كشفية جدي…"
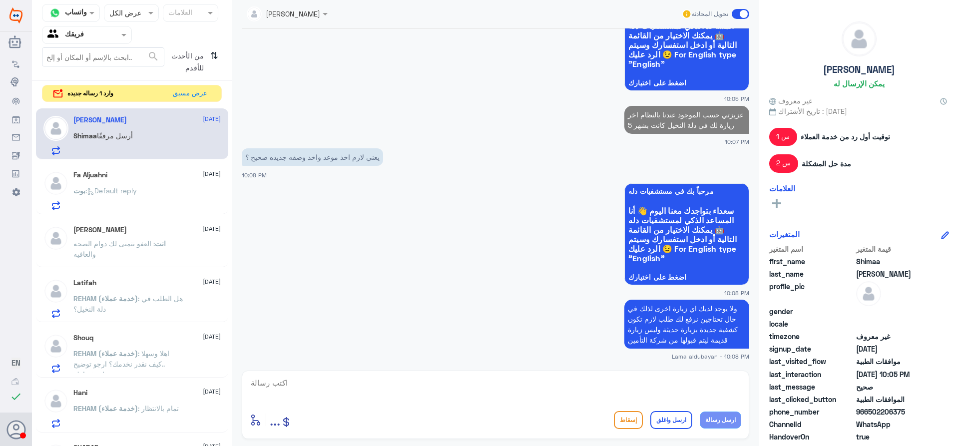
click at [683, 117] on p "عزيزتي حسب الموجود عندنا بالنظام اخر زيارة لك في دلة النخيل كانت بشهر 5" at bounding box center [687, 120] width 125 height 28
copy p "عزيزتي حسب الموجود عندنا بالنظام اخر زيارة لك في دلة النخيل كانت بشهر 5"
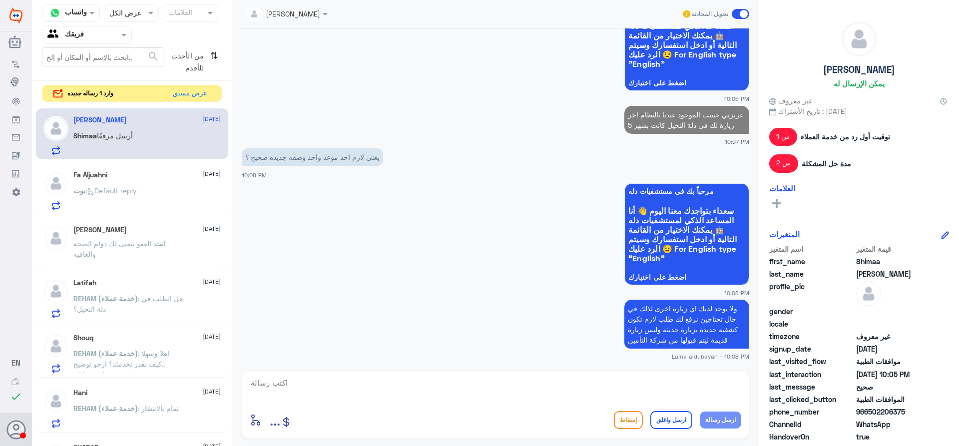
click at [692, 390] on textarea at bounding box center [496, 388] width 492 height 24
paste textarea "عزيزتي حسب الموجود عندنا بالنظام اخر زيارة لك في دلة النخيل كانت بشهر 5"
type textarea "عزيزتي حسب الموجود عندنا بالنظام اخر زيارة لك في دلة النخيل كانت بشهر 5"
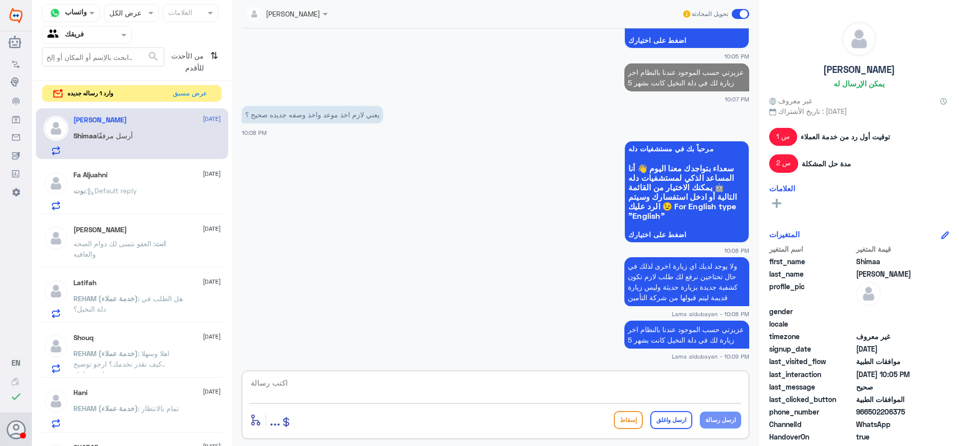
scroll to position [1473, 0]
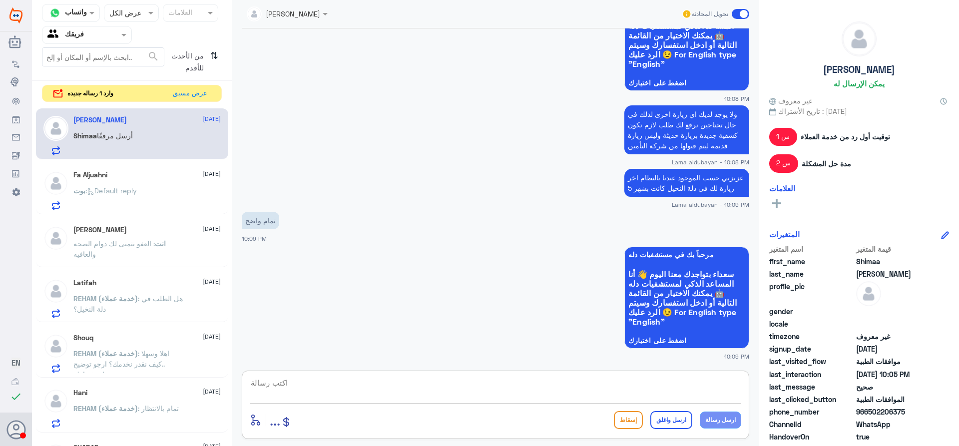
click at [310, 11] on div at bounding box center [287, 12] width 91 height 11
click at [657, 385] on textarea at bounding box center [496, 388] width 492 height 24
type textarea "اتمنى لك دوام الصحه والعافيه"
click at [678, 426] on button "ارسل واغلق" at bounding box center [672, 420] width 42 height 18
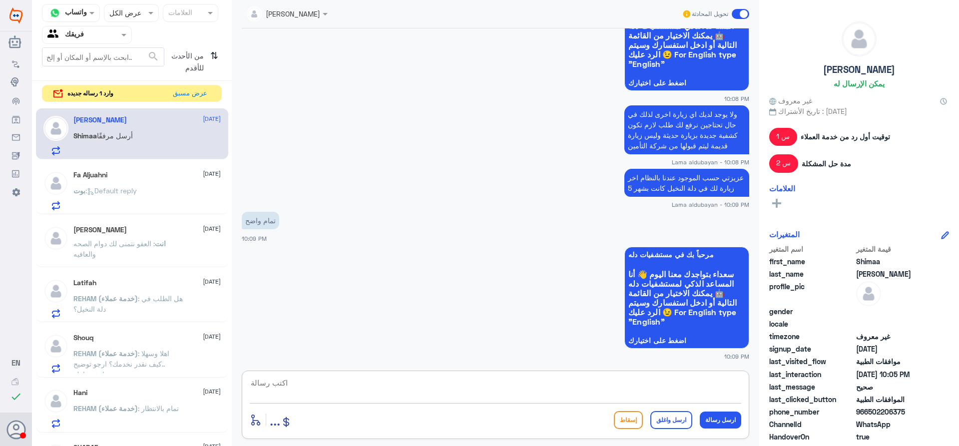
scroll to position [1505, 0]
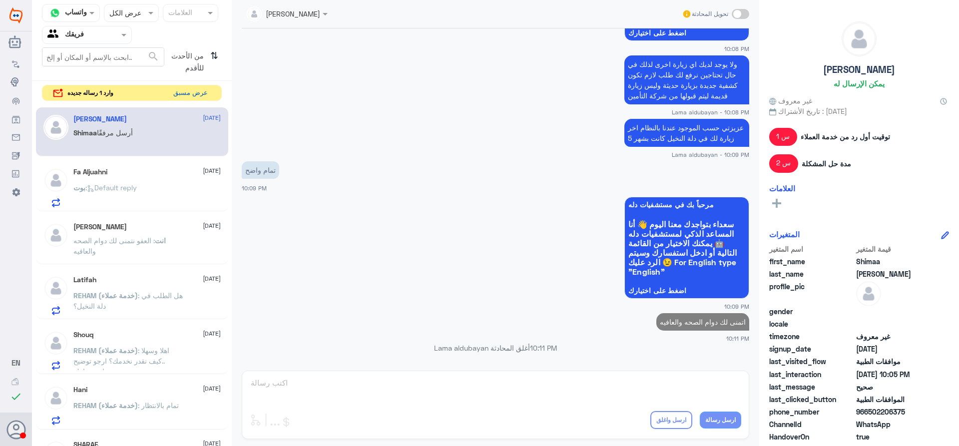
click at [201, 86] on button "عرض مسبق" at bounding box center [190, 92] width 42 height 15
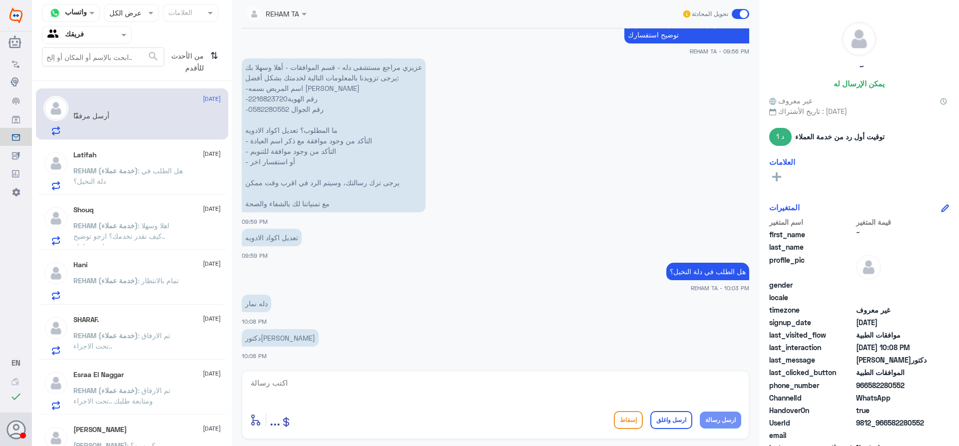
click at [166, 116] on div "[PERSON_NAME] أرسل مرفقًا" at bounding box center [146, 124] width 147 height 22
click at [420, 391] on textarea at bounding box center [496, 388] width 492 height 24
click at [313, 383] on textarea at bounding box center [496, 388] width 492 height 24
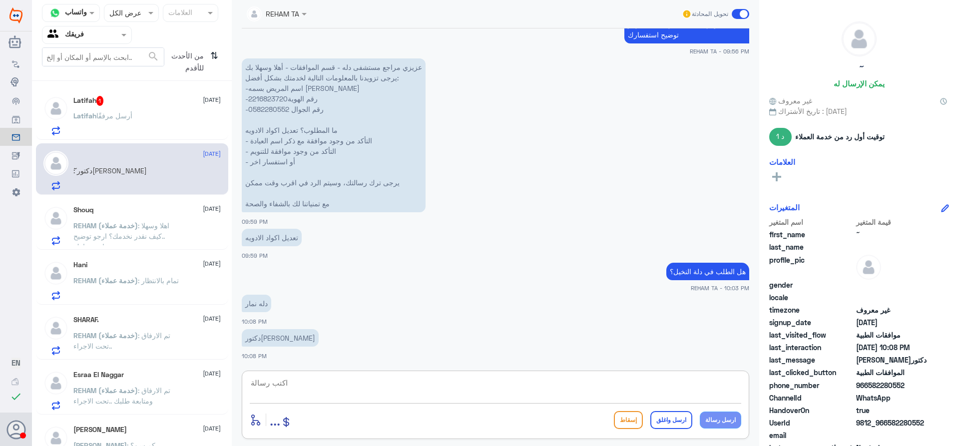
paste textarea "( 0112995140 , 0546022896 )"
type textarea "("
paste textarea "( 0112995140 , 0546022896 )"
type textarea "يرجى التواصل مع دله نمار لمساعدتك على هذا الرقم ( 0112995140 , 0546022896 )"
click at [716, 422] on button "ارسل رسالة" at bounding box center [720, 420] width 41 height 17
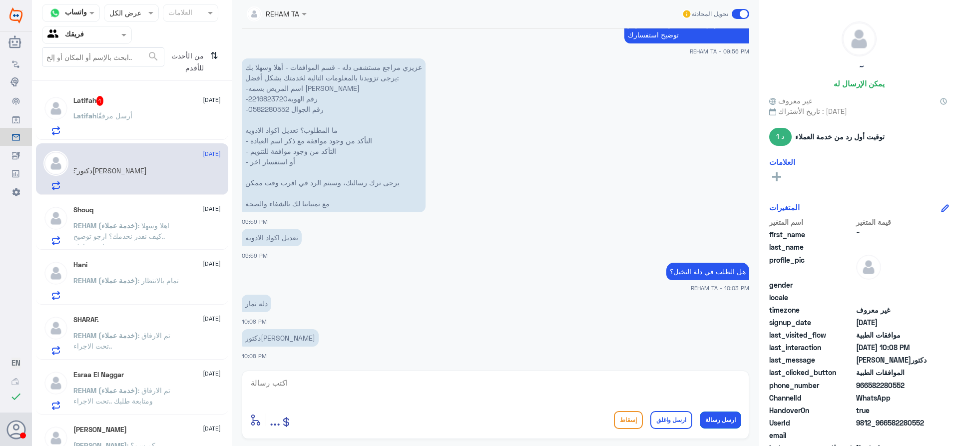
scroll to position [571, 0]
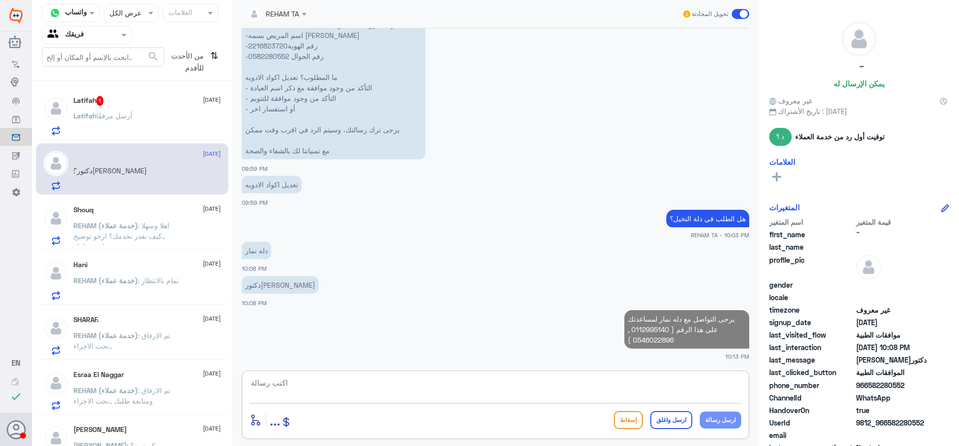
drag, startPoint x: 510, startPoint y: 396, endPoint x: 537, endPoint y: 395, distance: 27.0
click at [511, 396] on textarea at bounding box center [496, 388] width 492 height 24
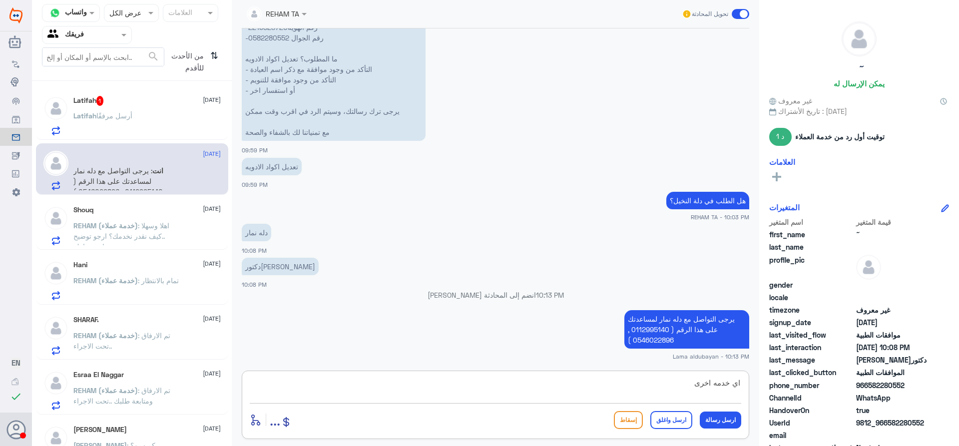
type textarea "اي خدمه اخرى؟"
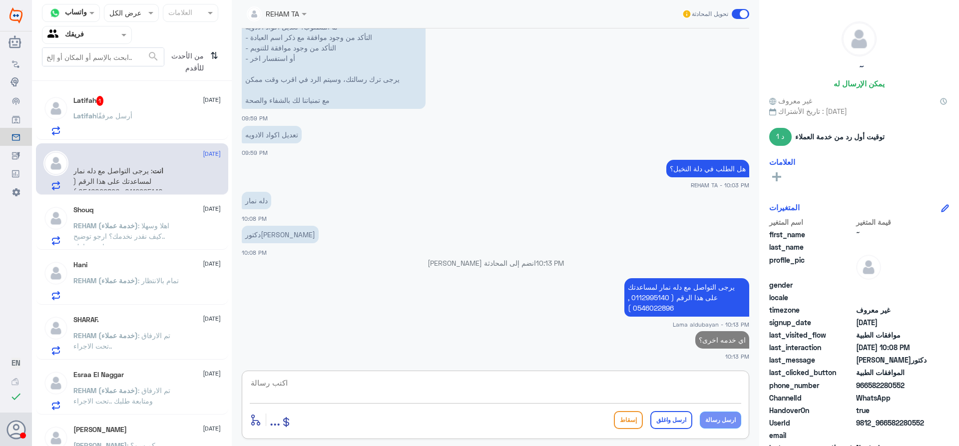
click at [87, 87] on div "قناة واتساب Status × عرض الكل العلامات Agent Filter فريقك search من الأحدث للأق…" at bounding box center [132, 224] width 200 height 449
click at [93, 106] on div "Latifah 1 [DATE] [PERSON_NAME] أرسل مرفقًا" at bounding box center [146, 115] width 147 height 39
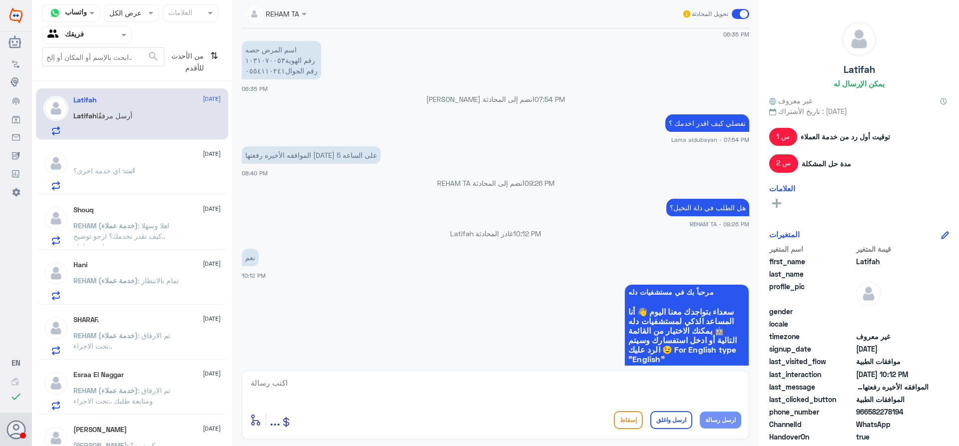
scroll to position [731, 0]
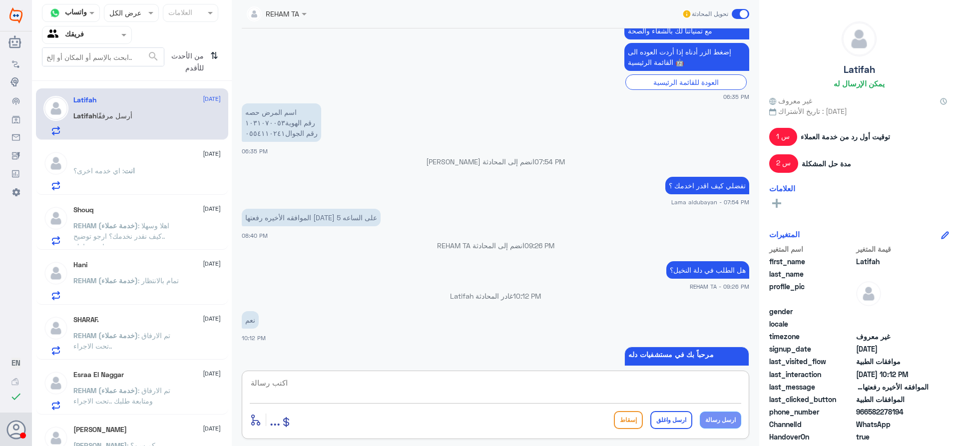
drag, startPoint x: 370, startPoint y: 390, endPoint x: 411, endPoint y: 390, distance: 40.5
click at [370, 391] on textarea at bounding box center [496, 388] width 492 height 24
type textarea "1031070053"
drag, startPoint x: 323, startPoint y: 390, endPoint x: 19, endPoint y: 382, distance: 303.4
click at [12, 385] on div "Dallah Hospitals منشئ البوت مهارات تدريب البوت إذاعة الجمهور صندوق الوارد أدوات…" at bounding box center [479, 223] width 959 height 446
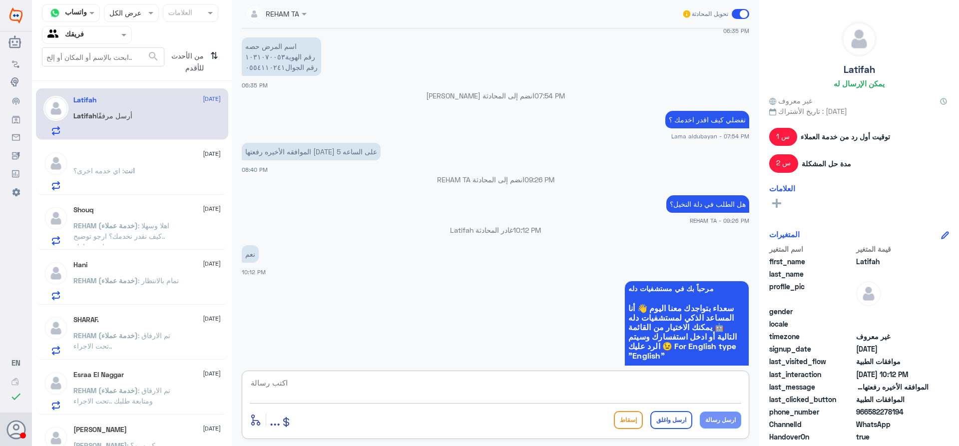
scroll to position [781, 0]
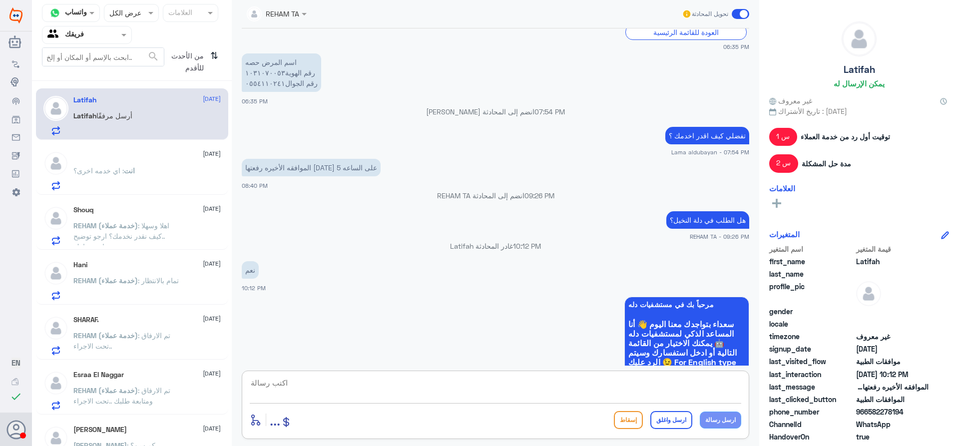
click at [504, 388] on textarea at bounding box center [496, 388] width 492 height 24
type textarea "عزيزتي اخر طلب لك [DATE] تاريخ 26.8"
click at [721, 423] on button "ارسل رسالة" at bounding box center [720, 420] width 41 height 17
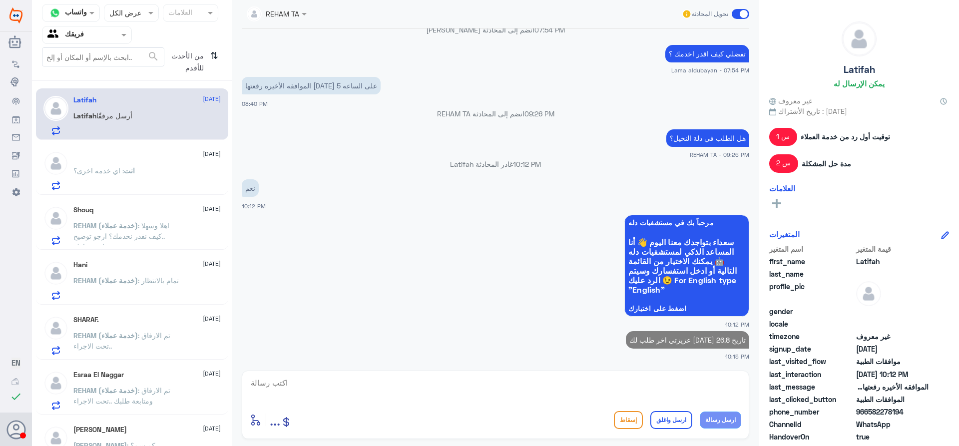
click at [613, 386] on textarea at bounding box center [496, 388] width 492 height 24
type textarea "هذا الي تقصدينه"
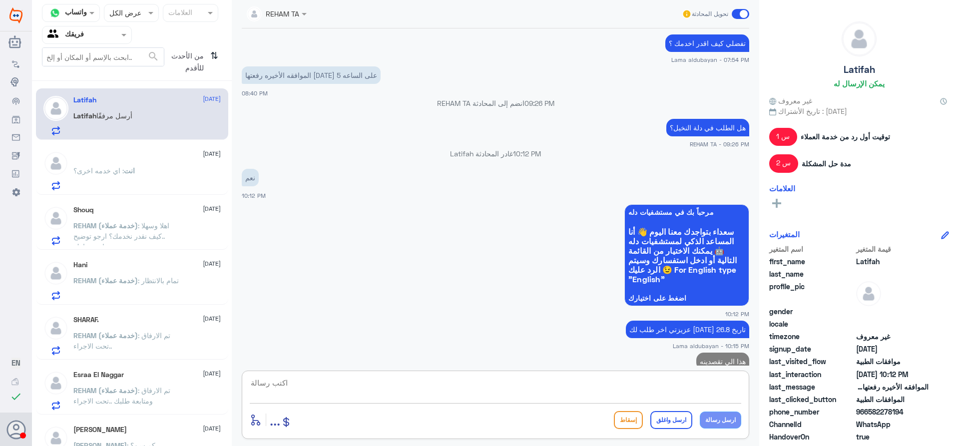
scroll to position [905, 0]
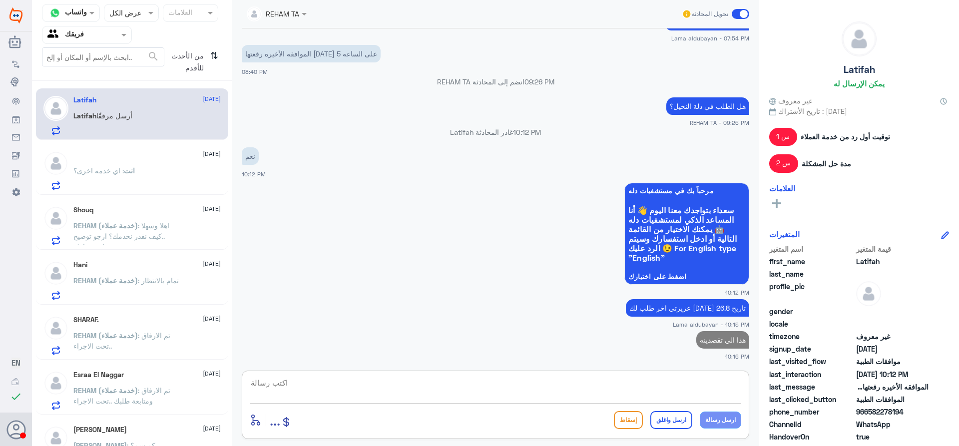
click at [153, 258] on div "Hani [DATE] REHAM (خدمة عملاء) : تمام بالانتظار" at bounding box center [132, 278] width 192 height 51
click at [159, 248] on div "Shouq [DATE] REHAM (خدمة عملاء) : اهلا وسهلا ..كيف نقدر نخدمك؟ ارجو توضيح استفس…" at bounding box center [132, 223] width 192 height 51
click at [166, 231] on p "REHAM (خدمة عملاء) : اهلا وسهلا ..كيف نقدر نخدمك؟ ارجو توضيح استفسارك" at bounding box center [129, 232] width 112 height 25
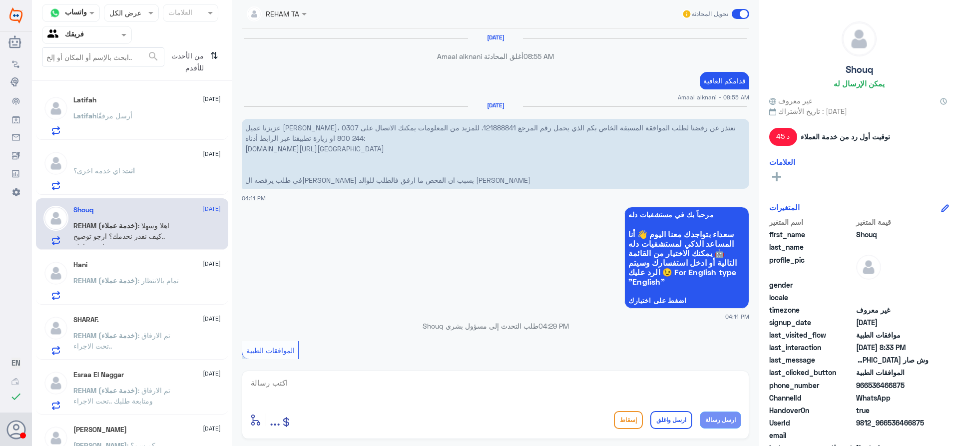
scroll to position [1086, 0]
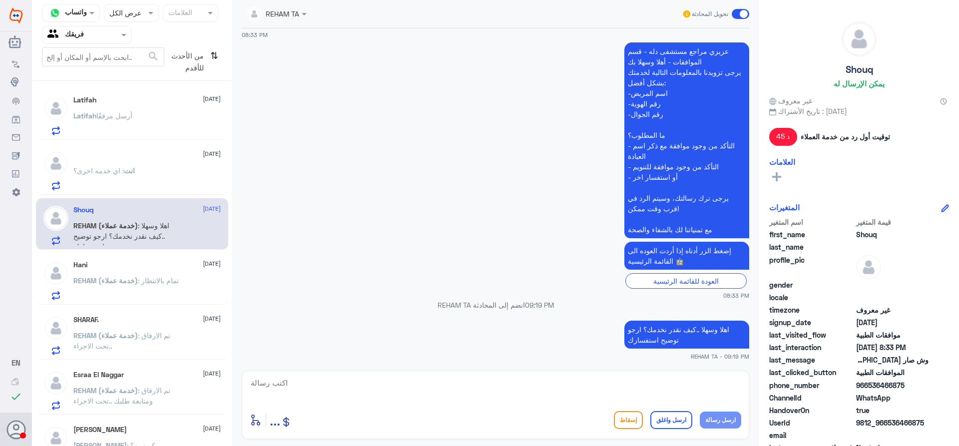
click at [192, 281] on div "REHAM (خدمة عملاء) : تمام بالانتظار" at bounding box center [146, 289] width 147 height 22
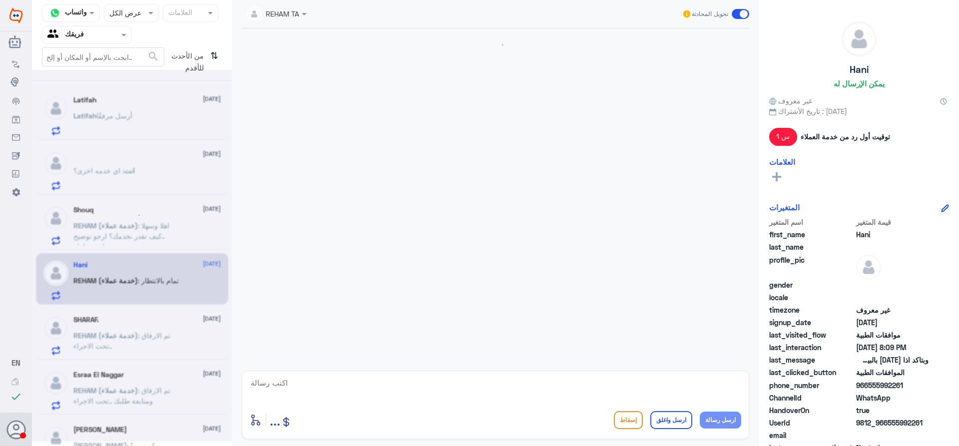
scroll to position [833, 0]
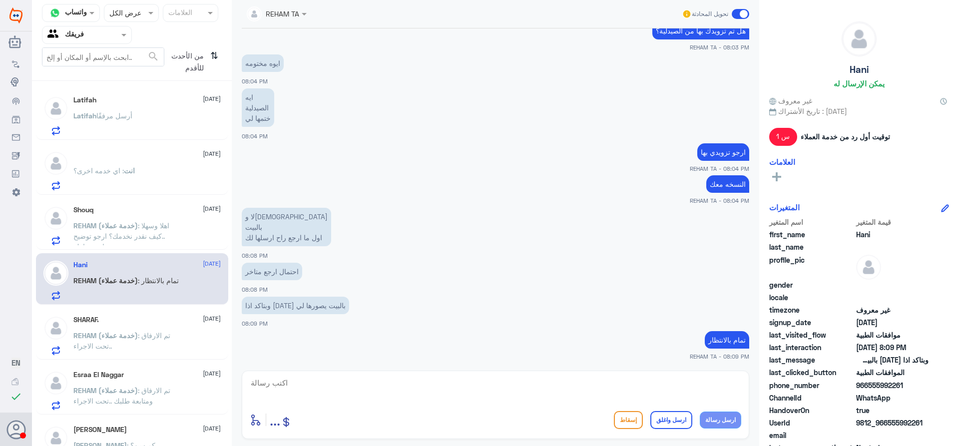
click at [167, 331] on p "REHAM (خدمة عملاء) : تم الارفاق ..تحت الاجراء" at bounding box center [129, 342] width 112 height 25
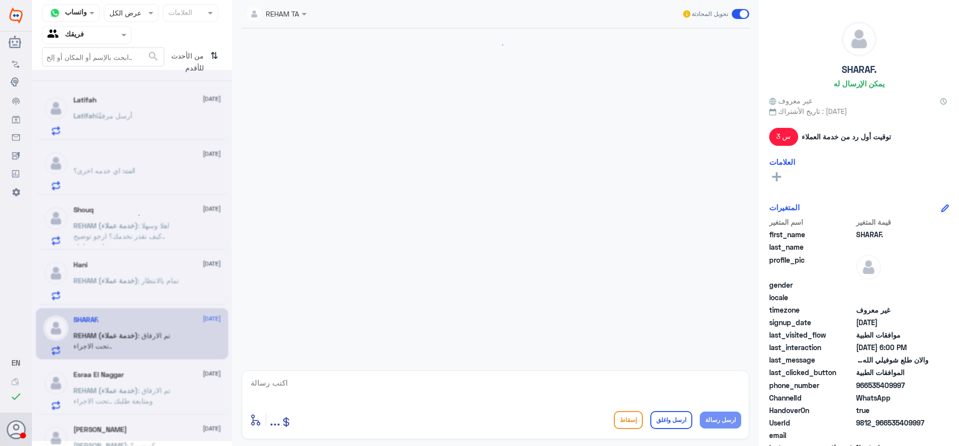
scroll to position [358, 0]
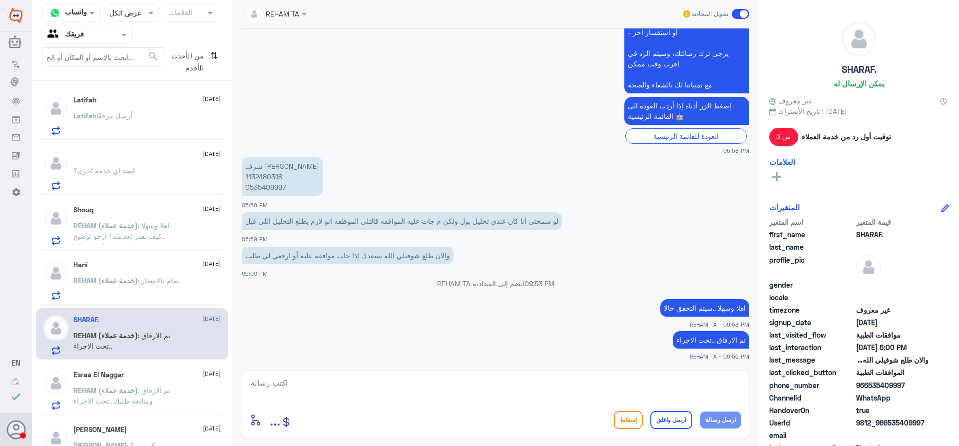
click at [137, 411] on div "Esraa El Naggar [DATE] REHAM (خدمة عملاء) : تم الارفاق ومتابعة طلبك ..تحت الاجر…" at bounding box center [132, 388] width 192 height 51
click at [145, 394] on span ": تم الارفاق ومتابعة طلبك ..تحت الاجراء" at bounding box center [121, 395] width 97 height 19
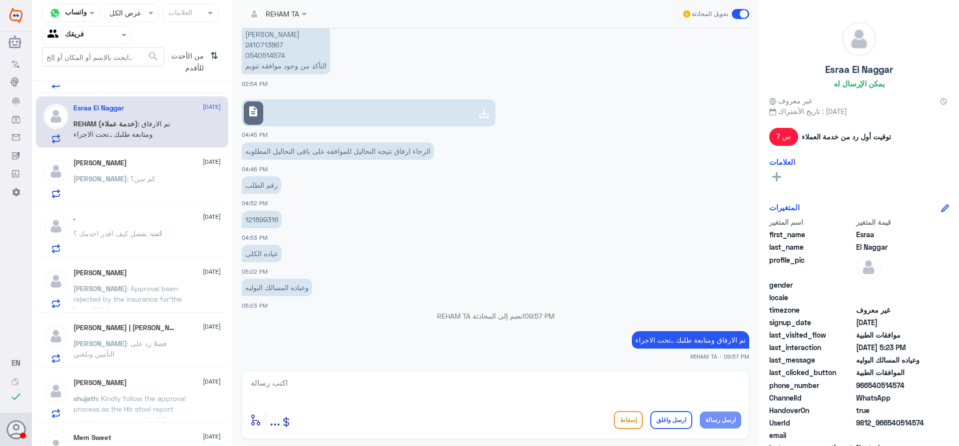
scroll to position [299, 0]
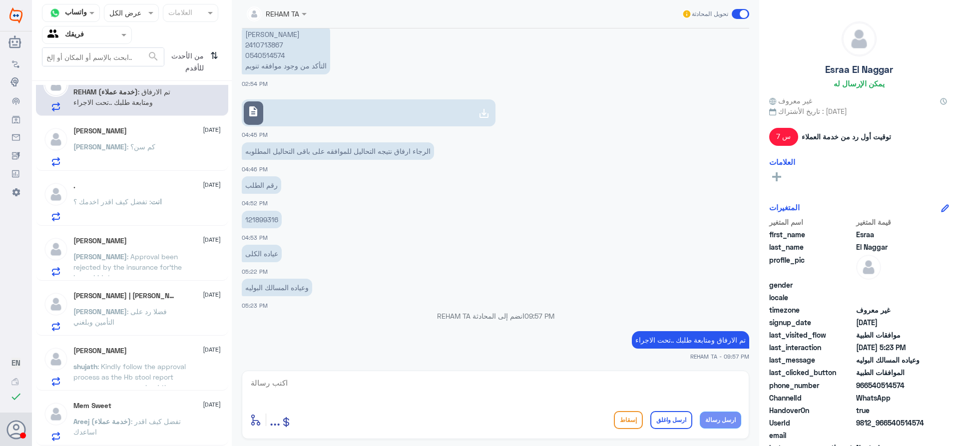
click at [126, 308] on span ": فضلا رد على التأمين وبلغني" at bounding box center [119, 316] width 93 height 19
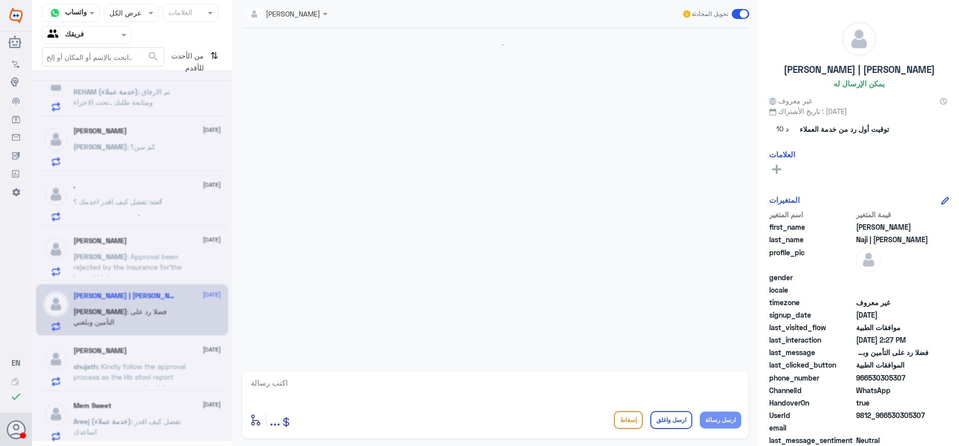
scroll to position [686, 0]
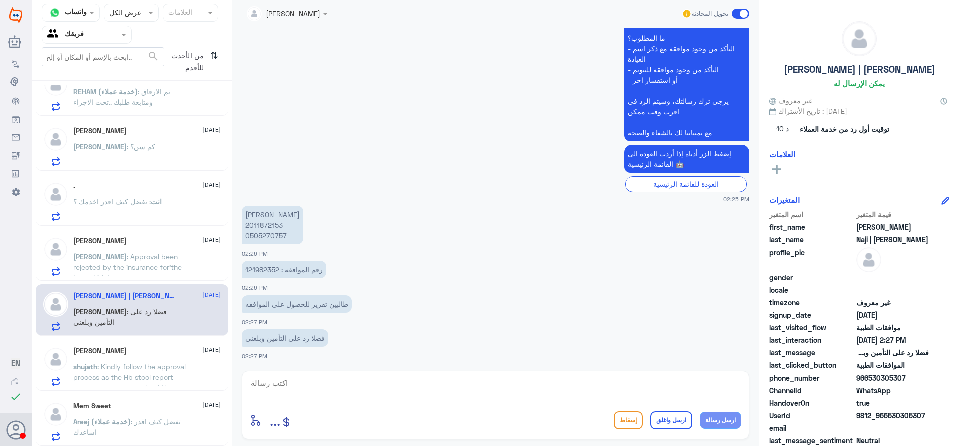
click at [154, 263] on span ": Approval been rejected by the insurance for’the Lazer Iridotomy" at bounding box center [127, 266] width 108 height 29
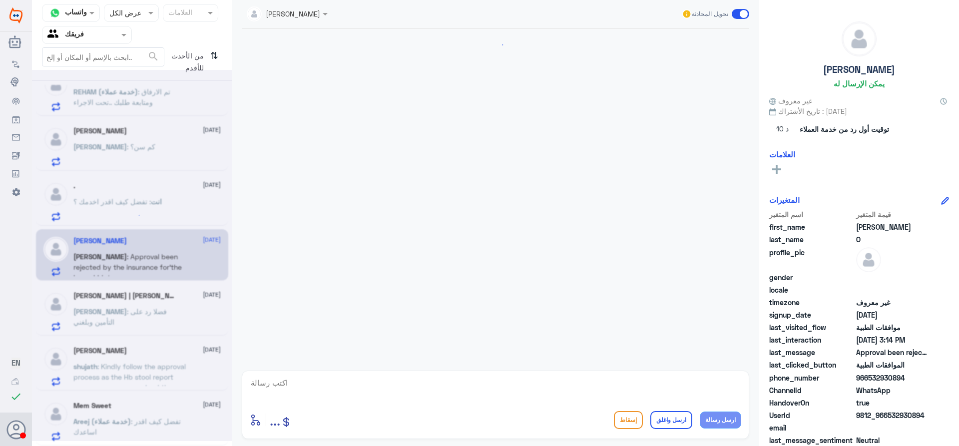
scroll to position [830, 0]
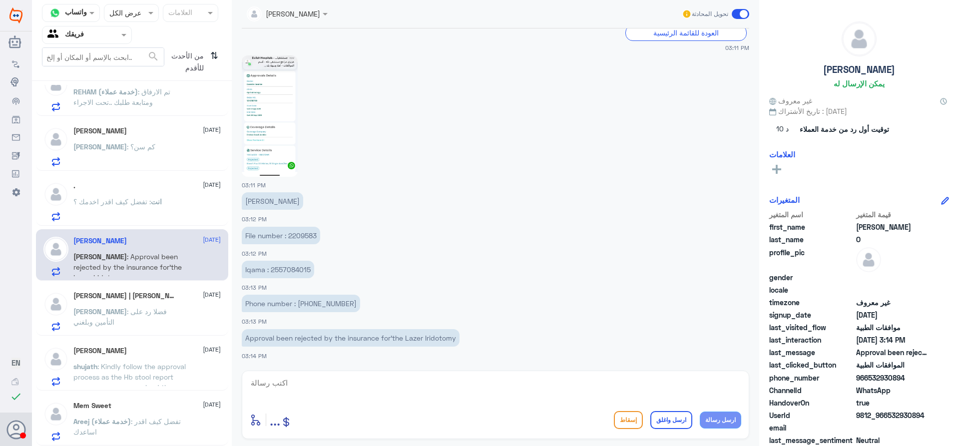
click at [150, 201] on span ": تفضل كيف اقدر اخدمك ؟" at bounding box center [111, 201] width 77 height 8
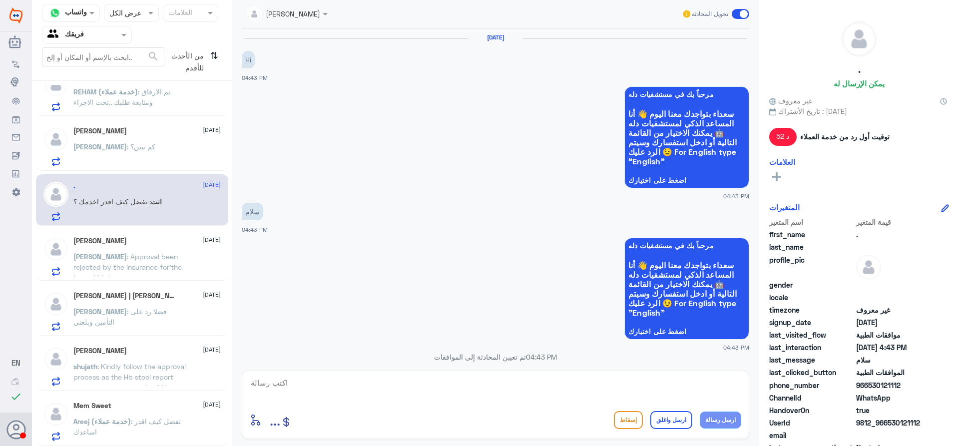
scroll to position [354, 0]
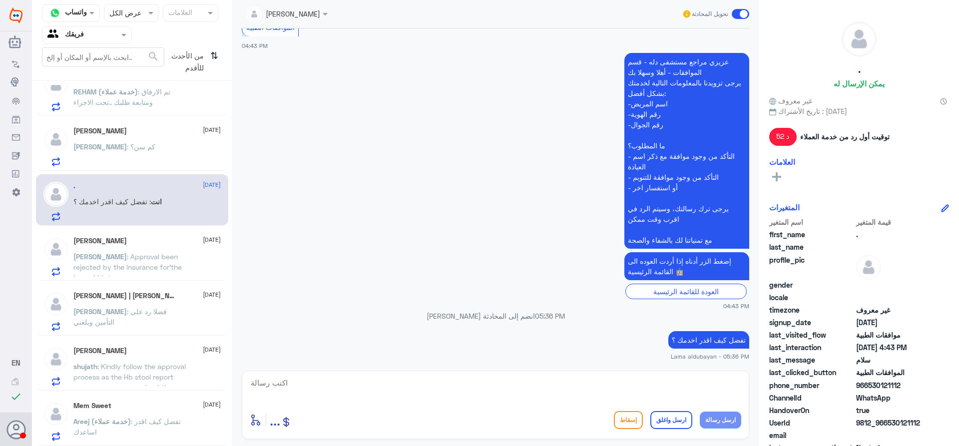
drag, startPoint x: 444, startPoint y: 388, endPoint x: 443, endPoint y: 394, distance: 6.0
click at [443, 390] on textarea at bounding box center [496, 388] width 492 height 24
type textarea "اتمنى لك دوام الصحه والعافيه"
click at [677, 424] on button "ارسل واغلق" at bounding box center [672, 420] width 42 height 18
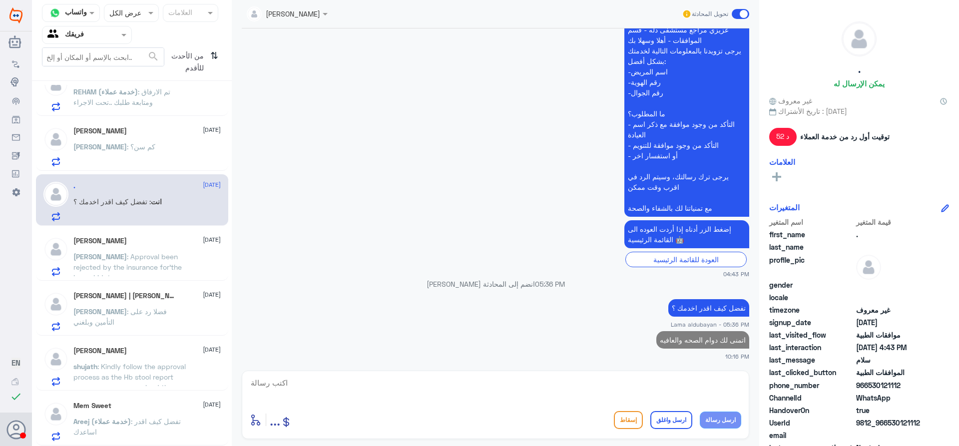
scroll to position [297, 0]
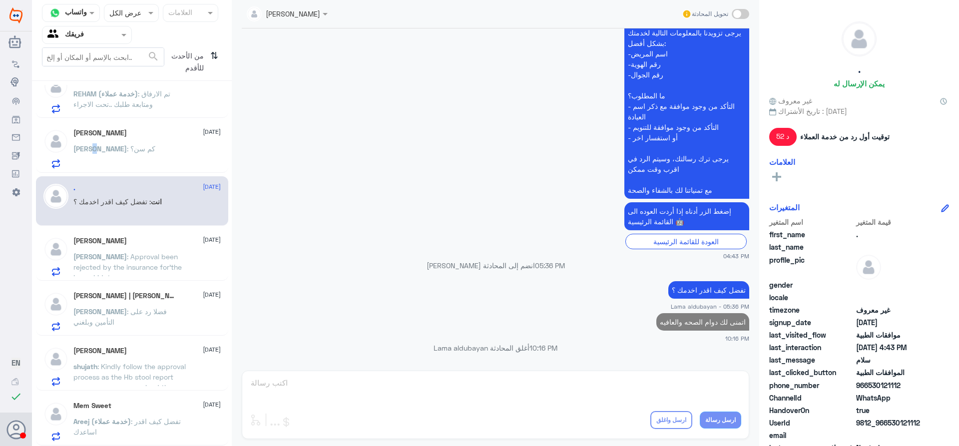
click at [93, 151] on span "[PERSON_NAME]" at bounding box center [99, 148] width 53 height 8
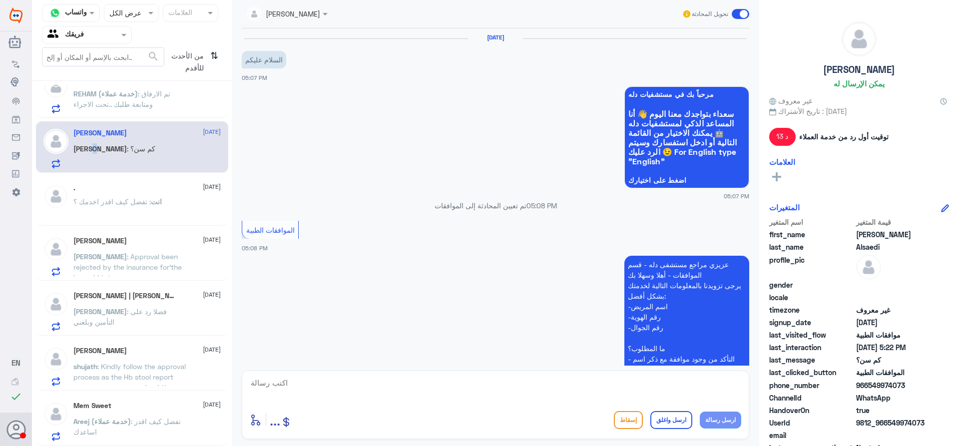
scroll to position [418, 0]
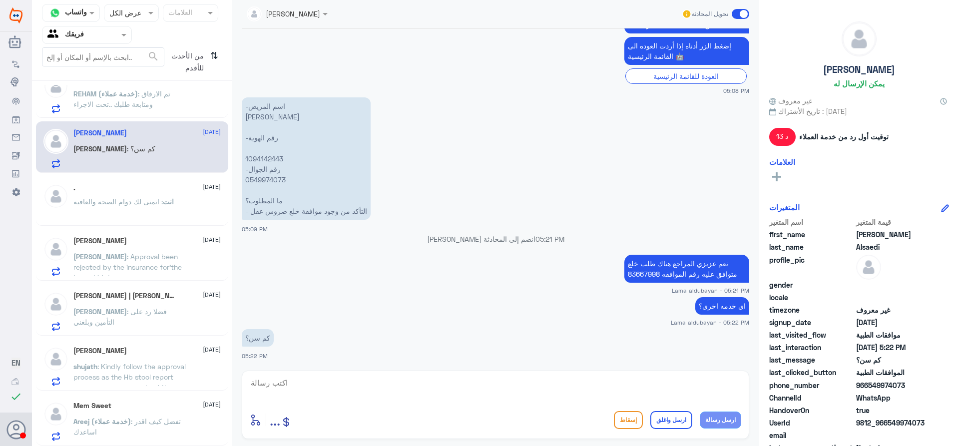
click at [642, 273] on p "نعم عزيزي المراجع هناك طلب خلع متوافق عليه رقم الموافقه 83667998" at bounding box center [687, 269] width 125 height 28
copy p "83667998"
click at [398, 386] on textarea at bounding box center [496, 388] width 492 height 24
type textarea "ع"
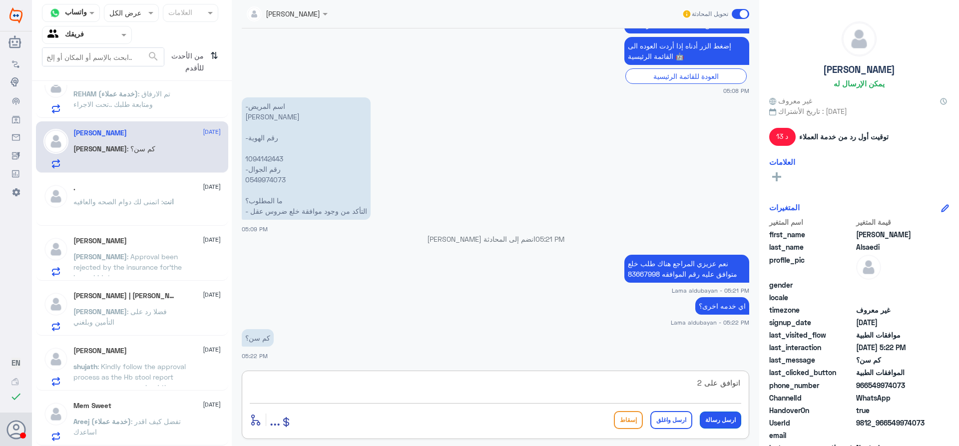
type textarea "اتوافق على 2"
click at [718, 420] on button "ارسل رسالة" at bounding box center [720, 420] width 41 height 17
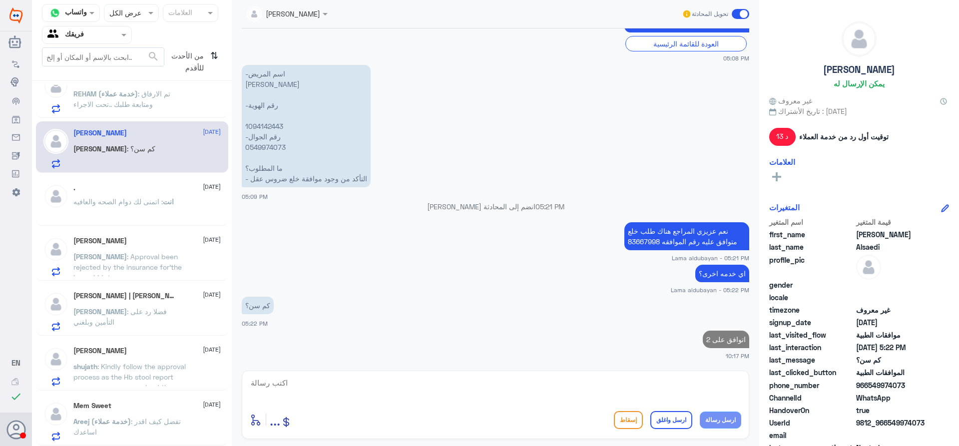
click at [660, 383] on textarea at bounding box center [496, 388] width 492 height 24
type textarea "اي خدمه اخرى؟"
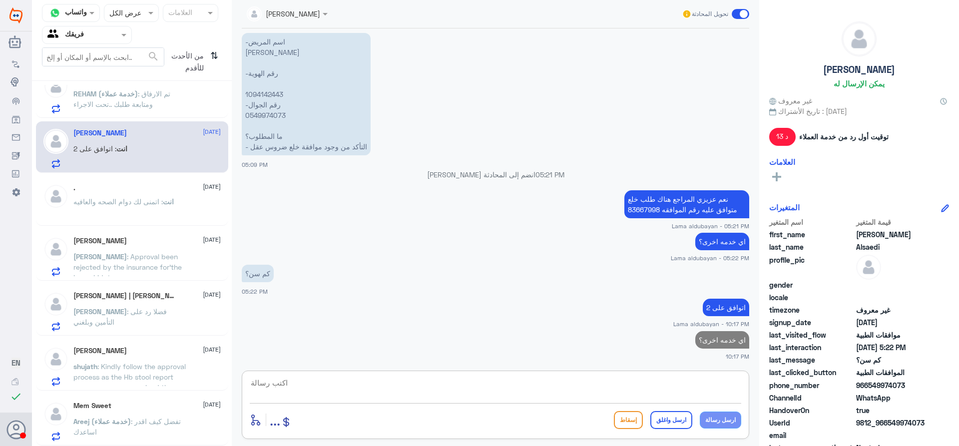
click at [89, 100] on p "REHAM (خدمة عملاء) : تم الارفاق ومتابعة طلبك ..تحت الاجراء" at bounding box center [129, 100] width 112 height 25
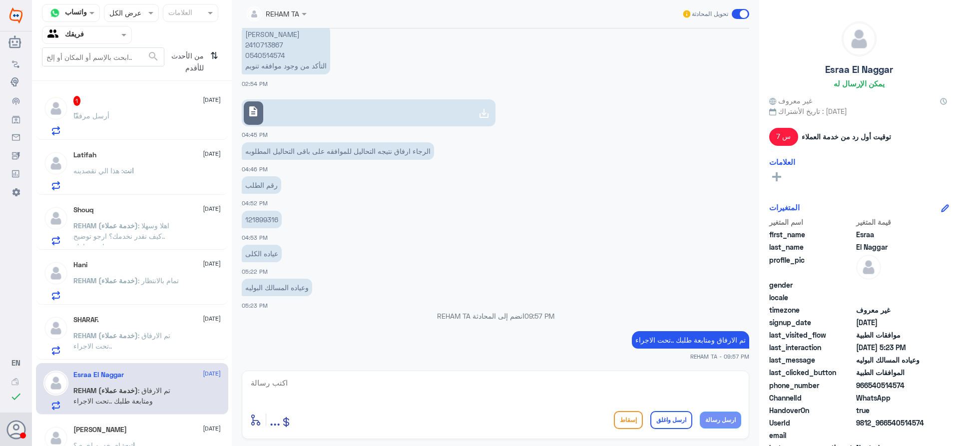
click at [128, 118] on div "[PERSON_NAME] أرسل مرفقًا" at bounding box center [146, 124] width 147 height 22
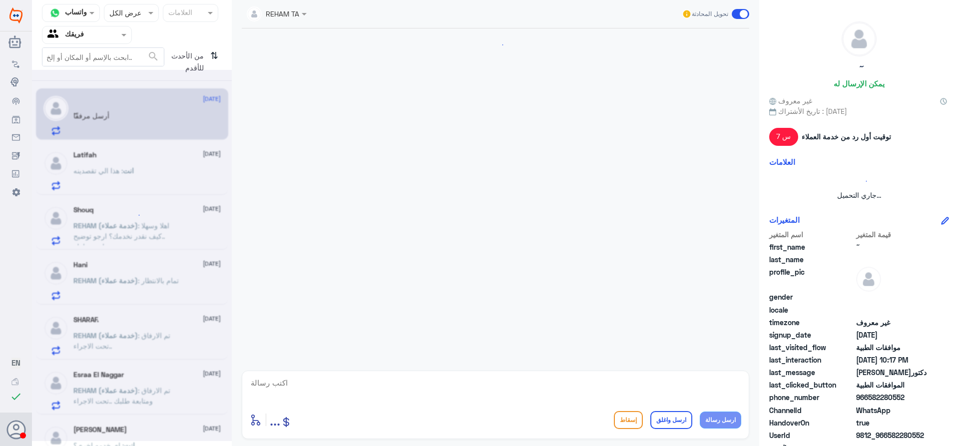
scroll to position [656, 0]
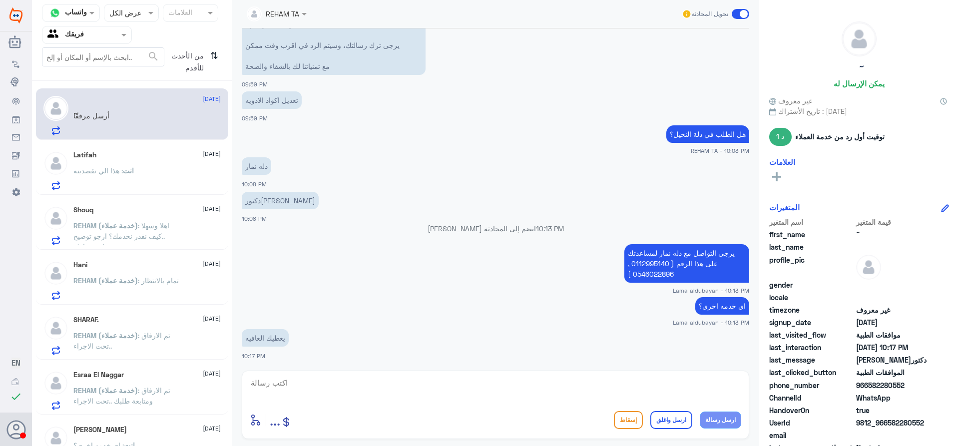
click at [464, 386] on textarea at bounding box center [496, 388] width 492 height 24
type textarea "الله يعافيك بالسلامه"
click at [683, 421] on button "ارسل واغلق" at bounding box center [672, 420] width 42 height 18
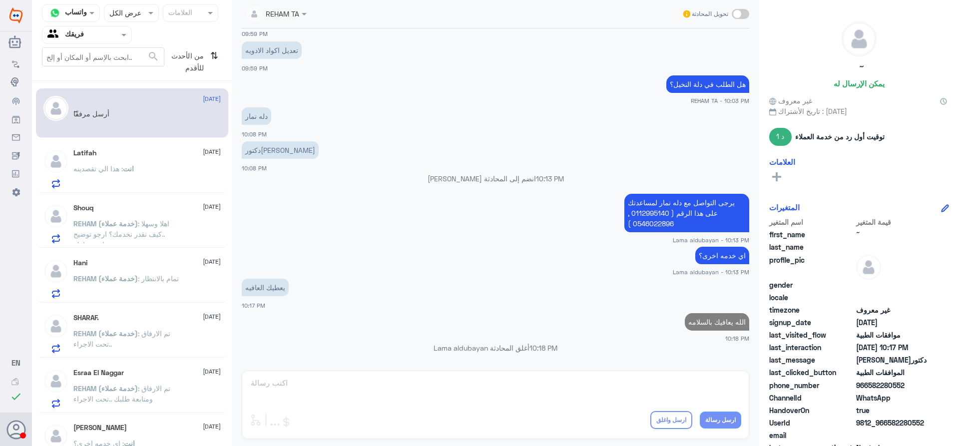
click at [110, 175] on p "انت : هذا الي تقصدينه" at bounding box center [103, 175] width 60 height 25
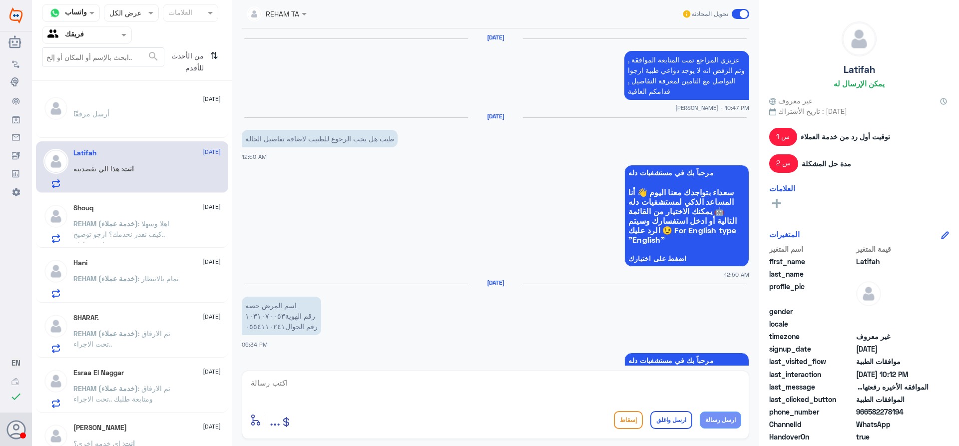
scroll to position [853, 0]
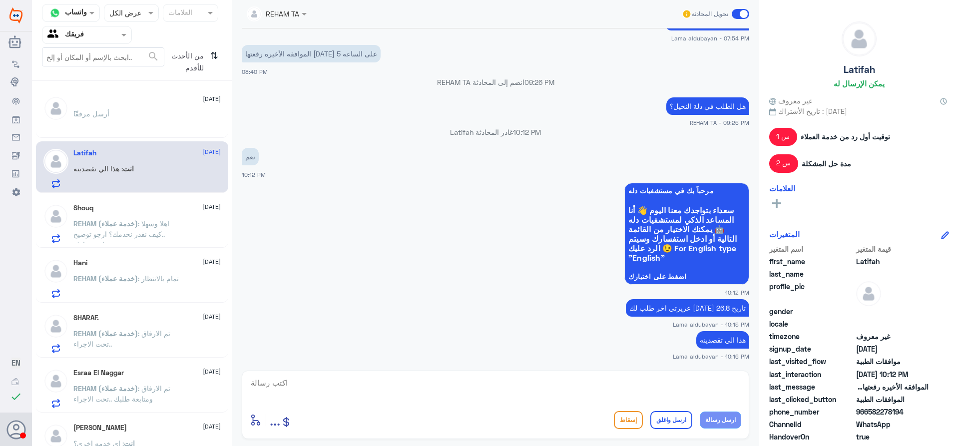
click at [128, 226] on span "REHAM (خدمة عملاء)" at bounding box center [105, 223] width 64 height 8
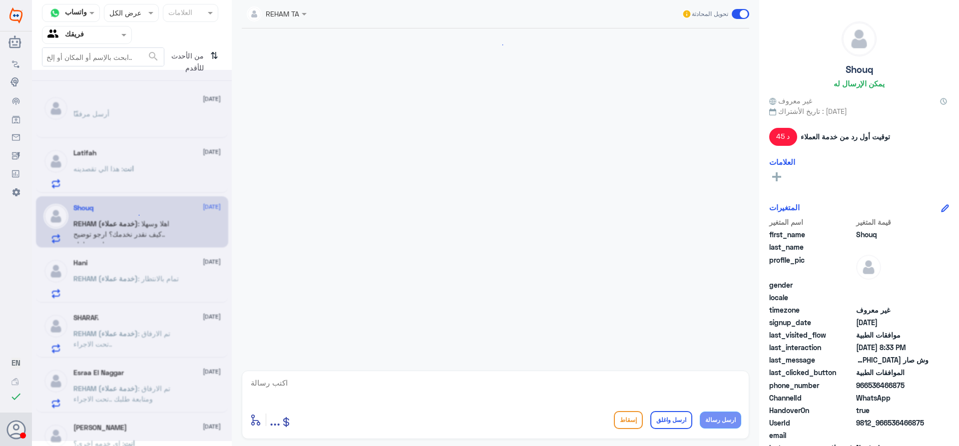
scroll to position [1086, 0]
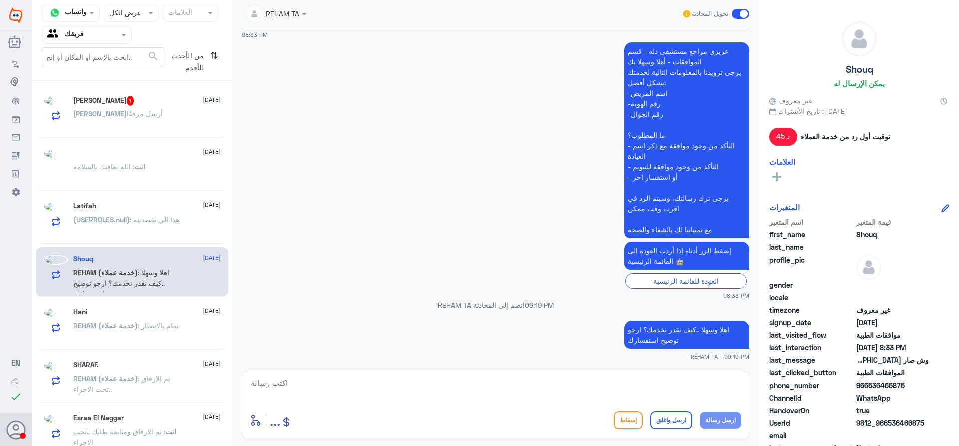
click at [127, 166] on span ": الله يعافيك بالسلامه" at bounding box center [103, 166] width 61 height 8
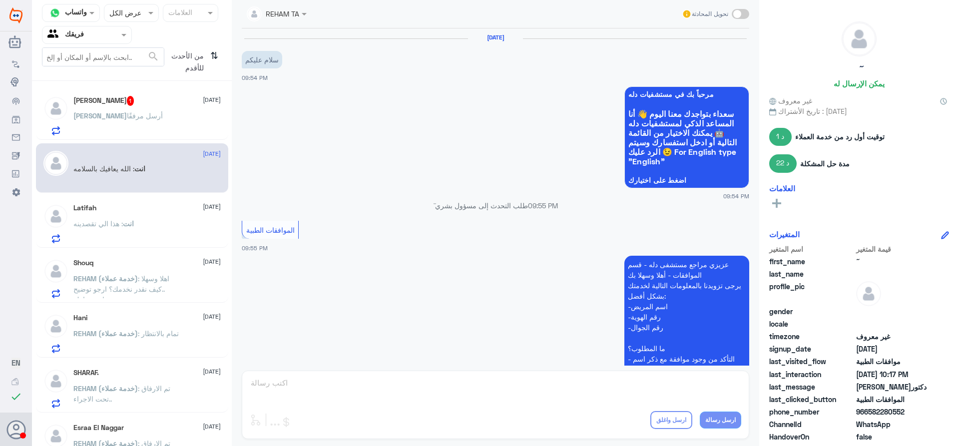
scroll to position [706, 0]
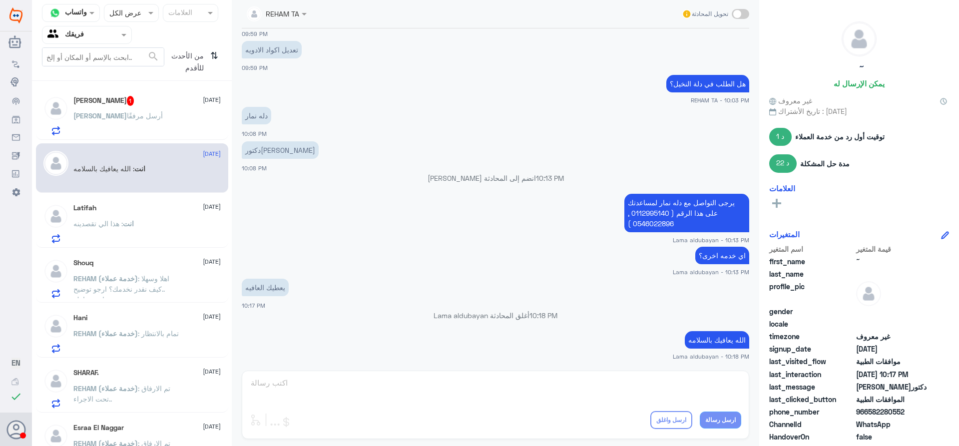
click at [115, 110] on p "[PERSON_NAME] أرسل مرفقًا" at bounding box center [117, 122] width 89 height 25
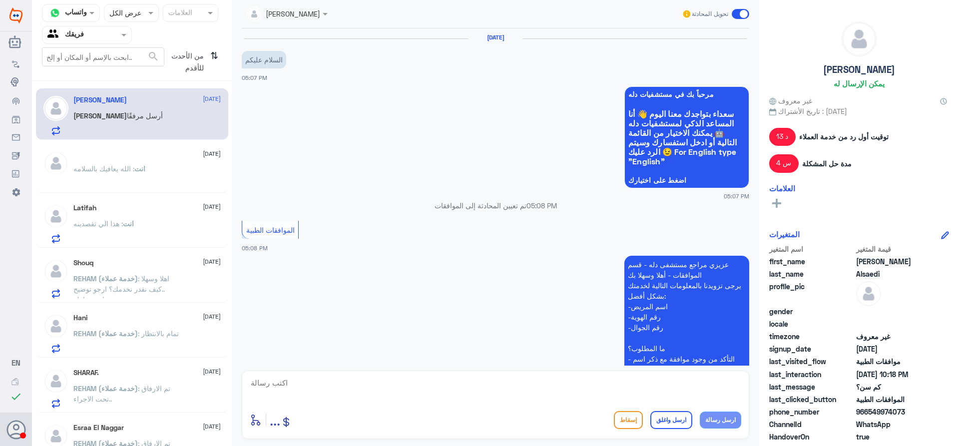
scroll to position [653, 0]
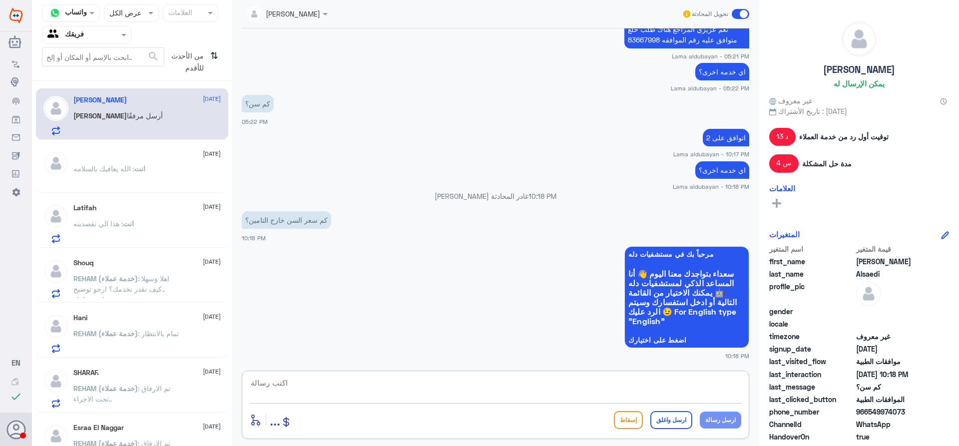
click at [402, 385] on textarea at bounding box center [496, 388] width 492 height 24
type textarea "ي"
click at [603, 390] on textarea at bounding box center [496, 388] width 492 height 24
paste textarea "يرجى التواصل مع قسم المواعيد عن طريق الاتصال بشكل مباشر على الرقم 92001222"
type textarea "يرجى التواصل مع قسم المواعيد عن طريق الاتصال بشكل مباشر على الرقم 92001222"
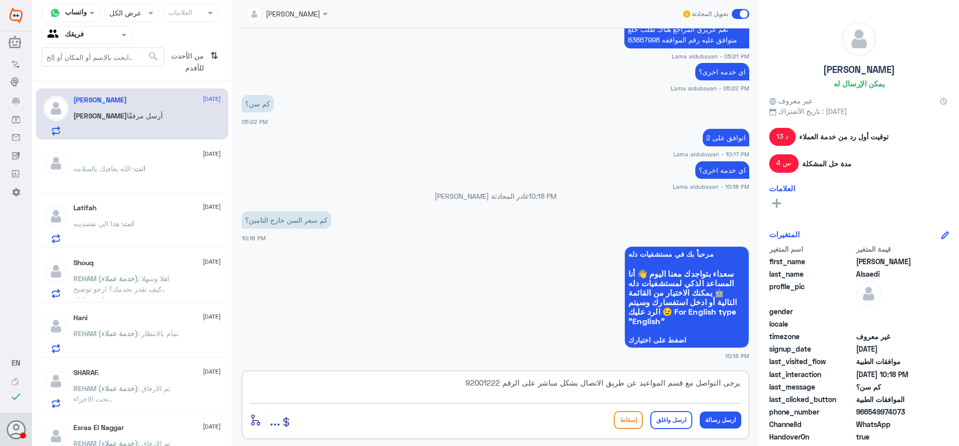
click at [723, 423] on button "ارسل رسالة" at bounding box center [720, 420] width 41 height 17
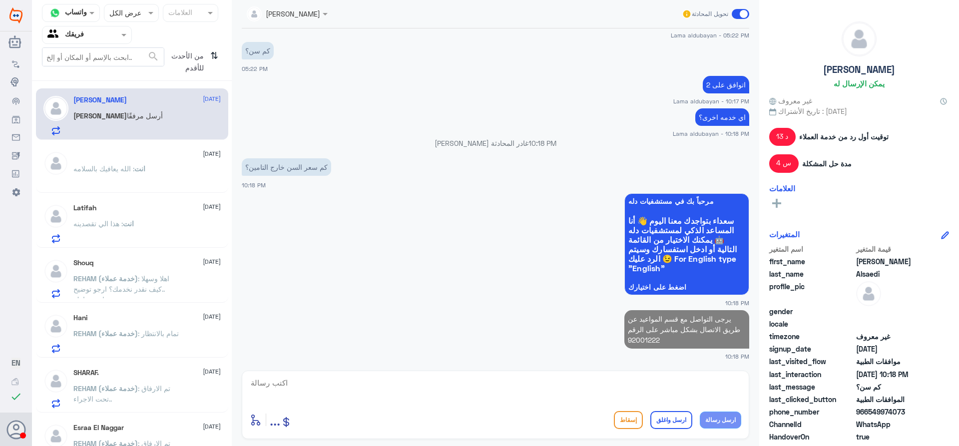
click at [610, 387] on textarea at bounding box center [496, 388] width 492 height 24
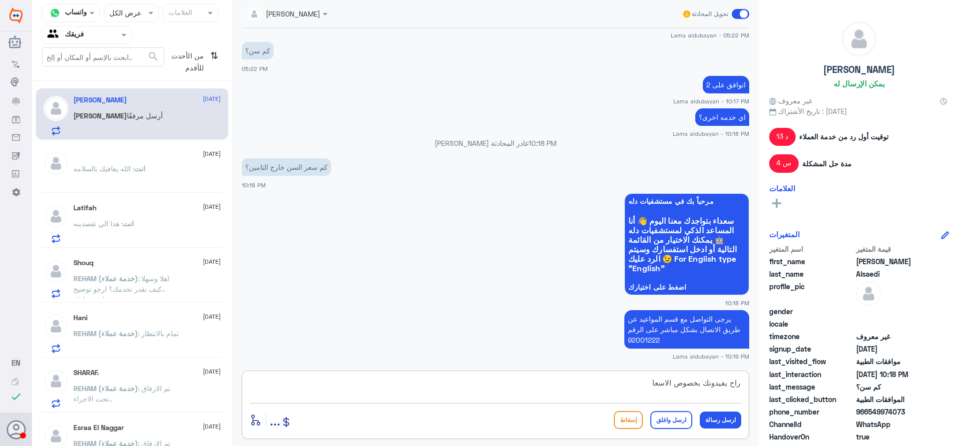
type textarea "راح يفيدونك بخصوص الاسعار"
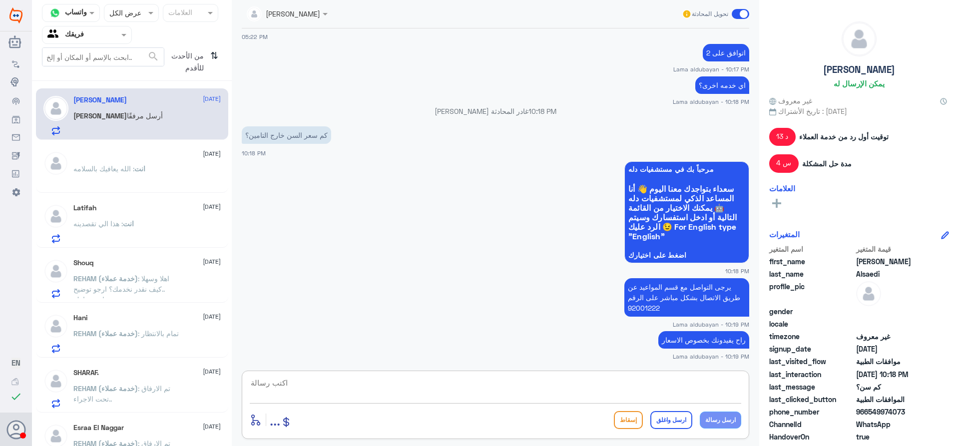
click at [619, 388] on textarea at bounding box center [496, 388] width 492 height 24
type textarea "ا"
click at [149, 190] on div "ٓ [DATE] انت : الله يعافيك بالسلامه" at bounding box center [132, 167] width 192 height 49
click at [137, 178] on p "انت : الله يعافيك بالسلامه" at bounding box center [109, 175] width 72 height 25
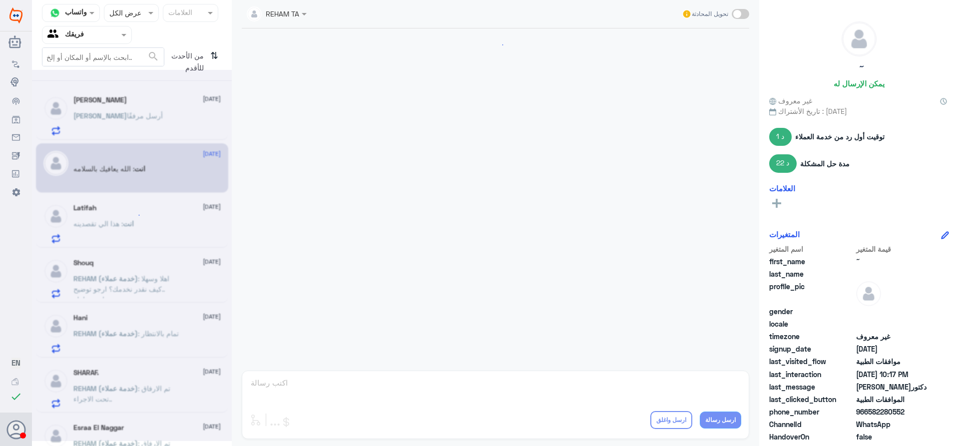
scroll to position [706, 0]
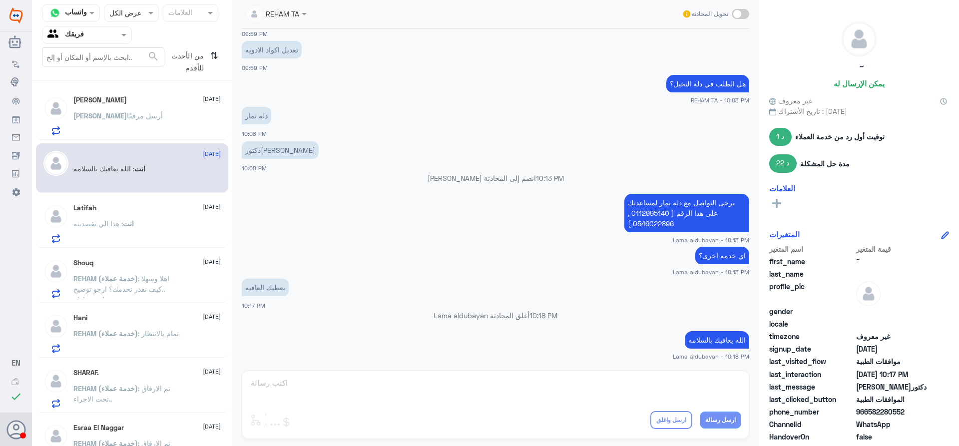
click at [109, 225] on span ": هذا الي تقصدينه" at bounding box center [97, 223] width 49 height 8
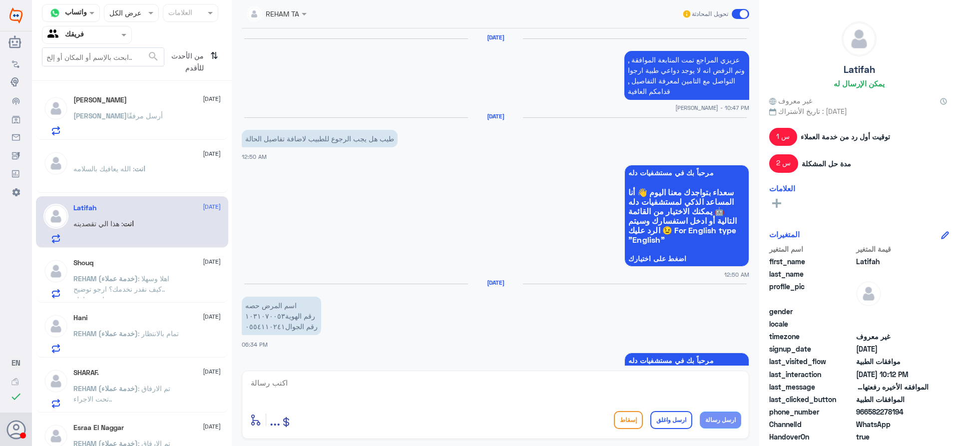
scroll to position [853, 0]
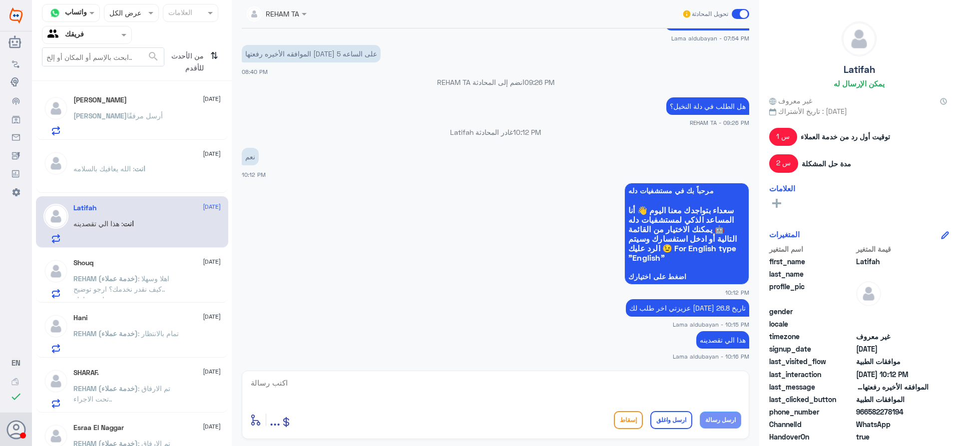
click at [134, 288] on span ": اهلا وسهلا ..كيف نقدر نخدمك؟ ارجو توضيح استفسارك" at bounding box center [121, 288] width 96 height 29
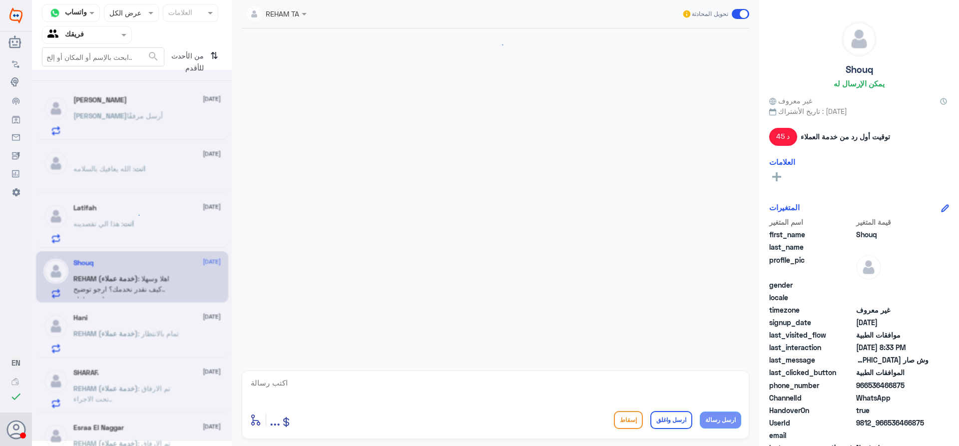
scroll to position [1086, 0]
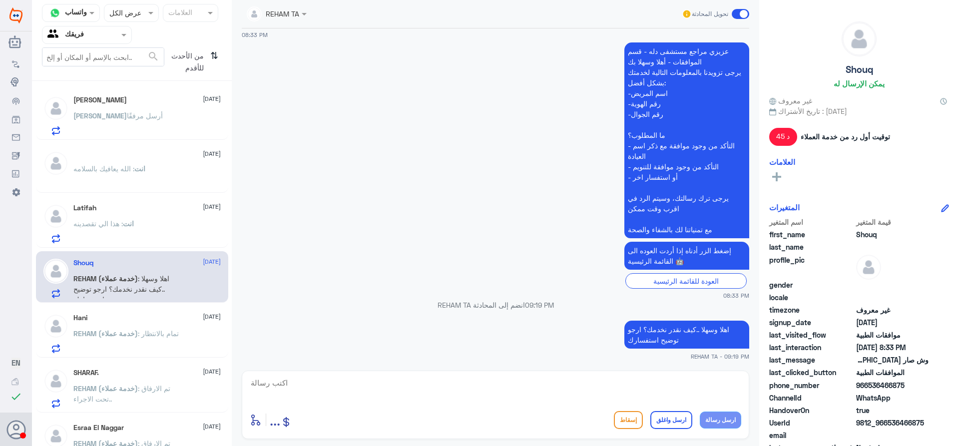
click at [127, 325] on div "Hani [DATE] REHAM (خدمة عملاء) : تمام بالانتظار" at bounding box center [146, 333] width 147 height 39
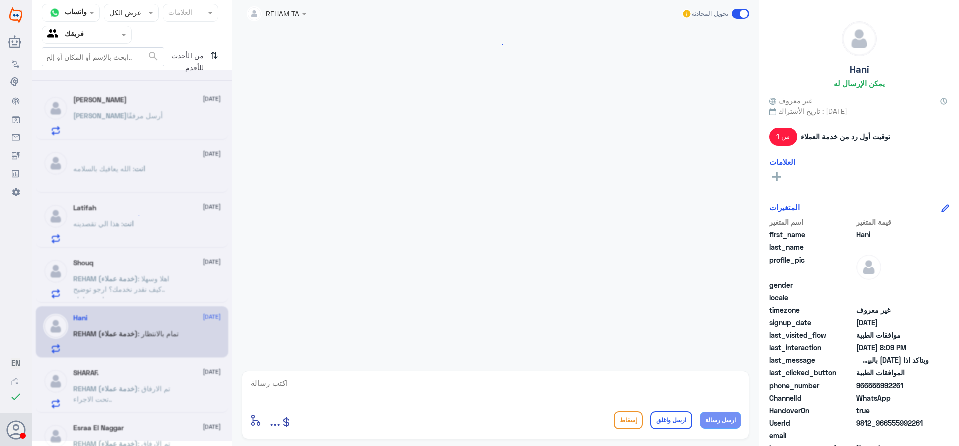
scroll to position [833, 0]
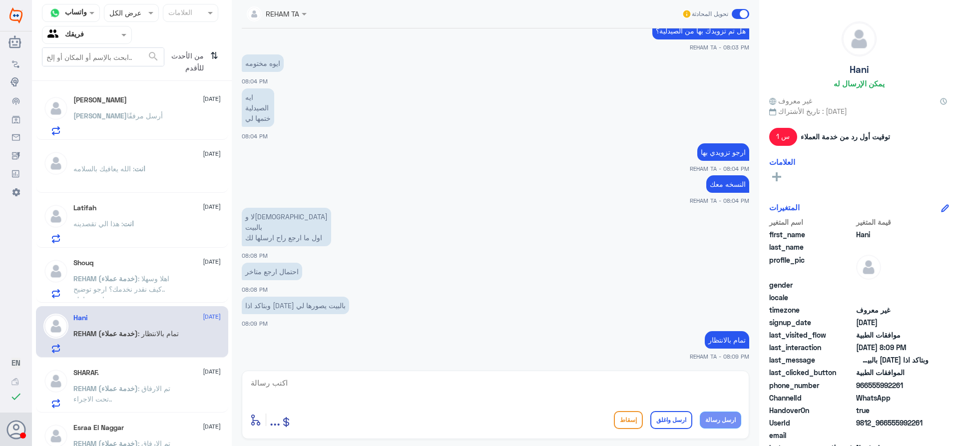
click at [130, 377] on div "SHARAF. [DATE]" at bounding box center [146, 373] width 147 height 8
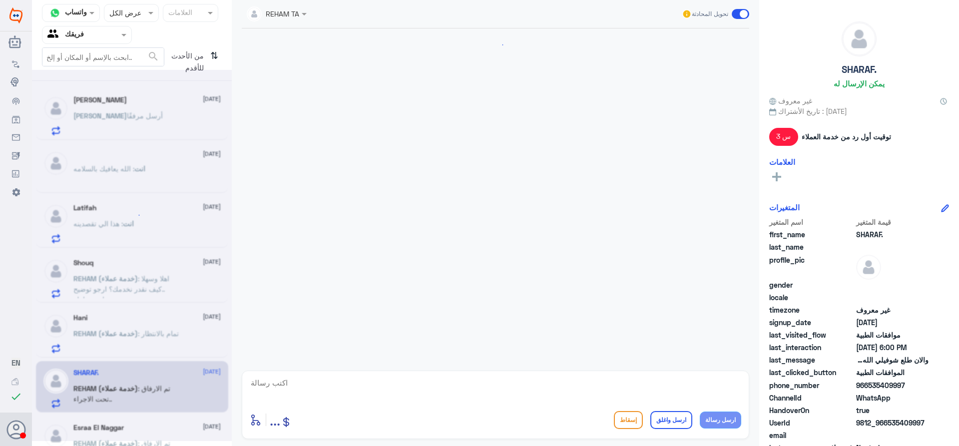
scroll to position [358, 0]
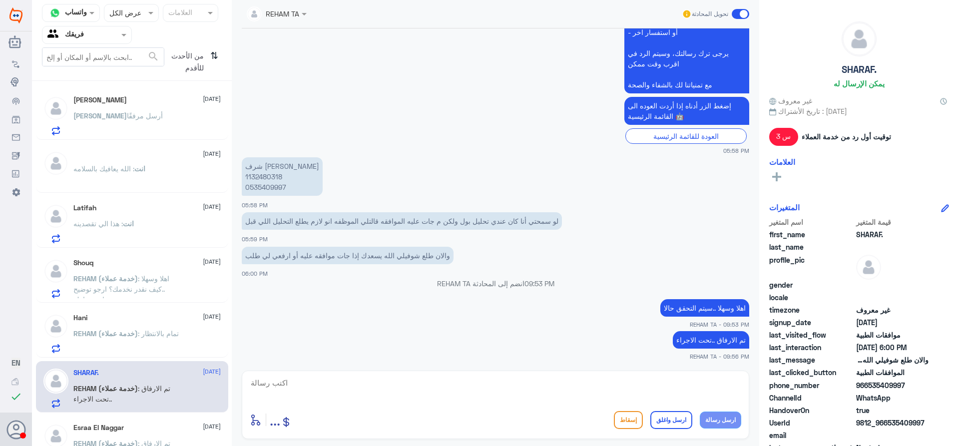
click at [108, 125] on p "[PERSON_NAME] أرسل مرفقًا" at bounding box center [117, 122] width 89 height 25
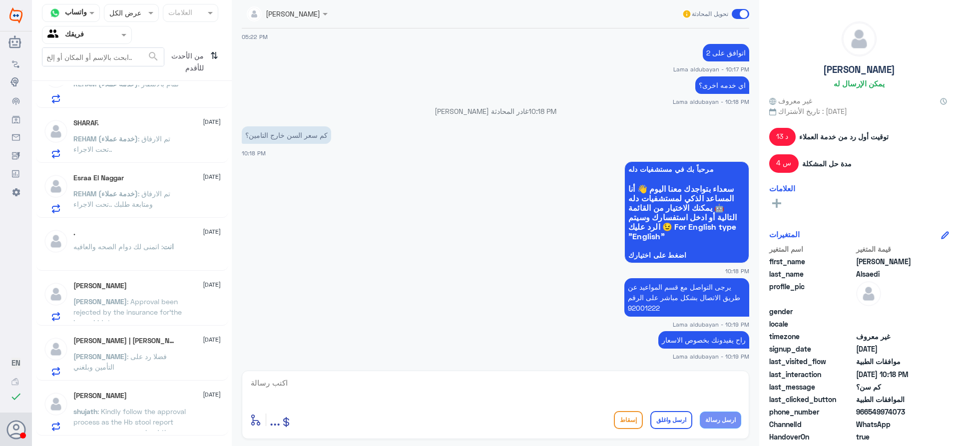
scroll to position [295, 0]
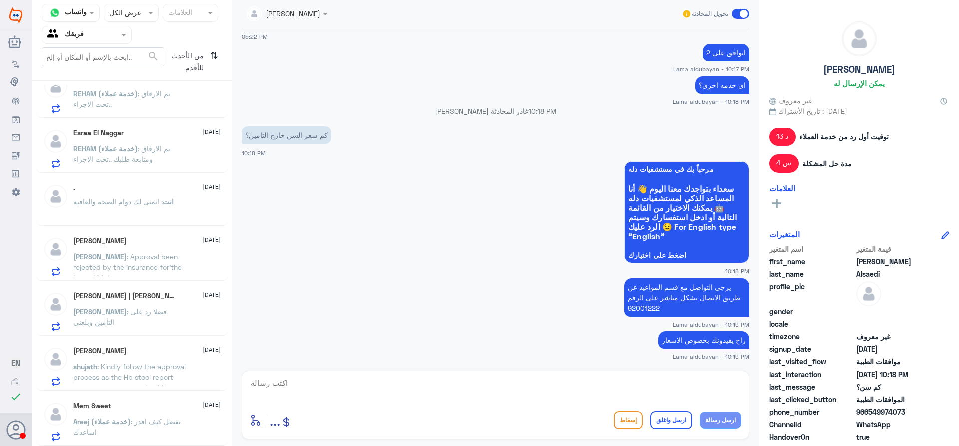
click at [146, 422] on span ": تفضل كيف اقدر اساعدك" at bounding box center [126, 426] width 107 height 19
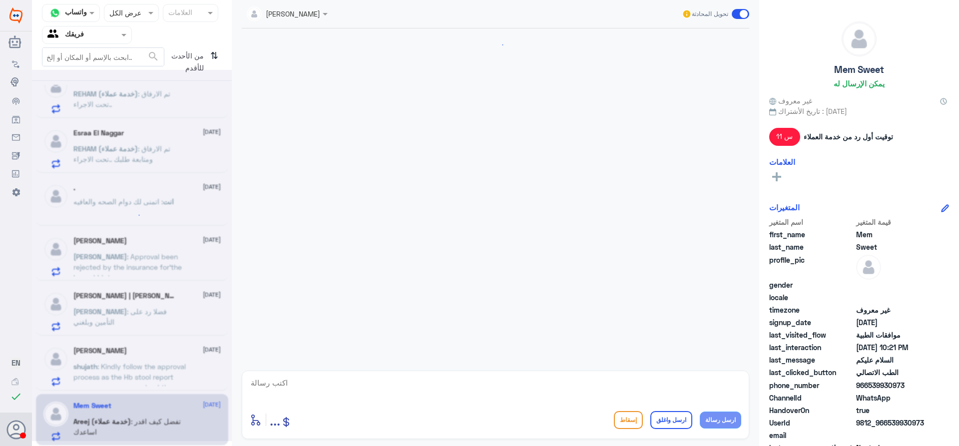
scroll to position [360, 0]
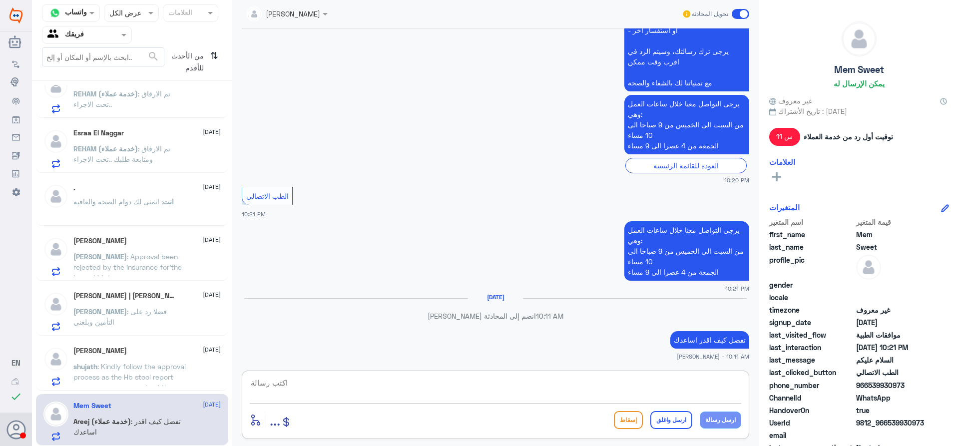
click at [548, 387] on textarea at bounding box center [496, 388] width 492 height 24
type textarea "اتمنى لك دوام الصحه والعافيه"
click at [668, 421] on button "ارسل واغلق" at bounding box center [672, 420] width 42 height 18
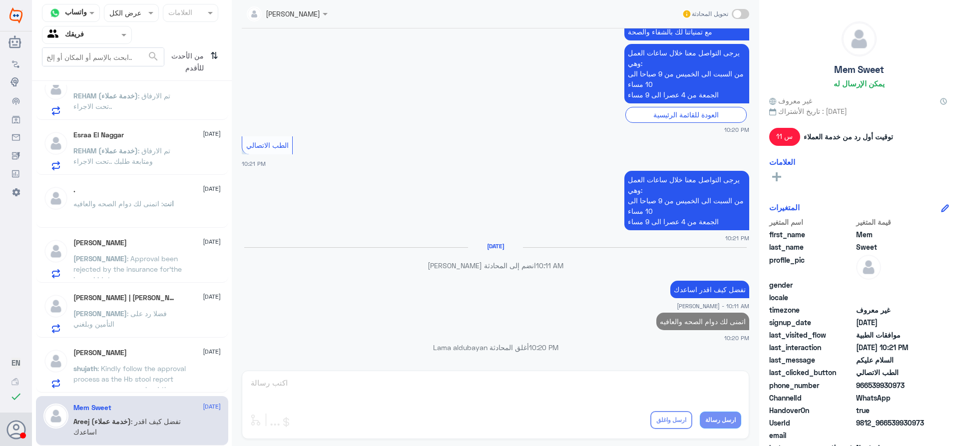
scroll to position [293, 0]
click at [147, 363] on p "shujath : Kindly follow the approval process as the Hb stool report came now ca…" at bounding box center [129, 375] width 112 height 25
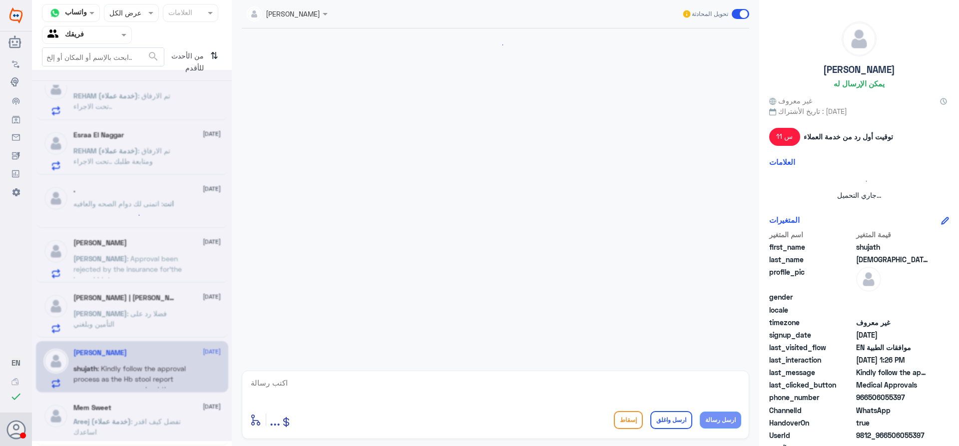
scroll to position [792, 0]
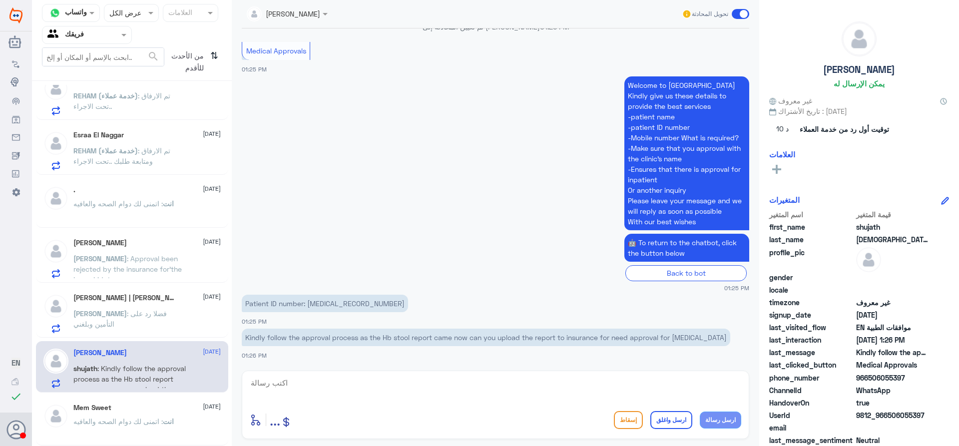
click at [137, 326] on p "[PERSON_NAME] : فضلا رد على التأمين وبلغني" at bounding box center [129, 320] width 112 height 25
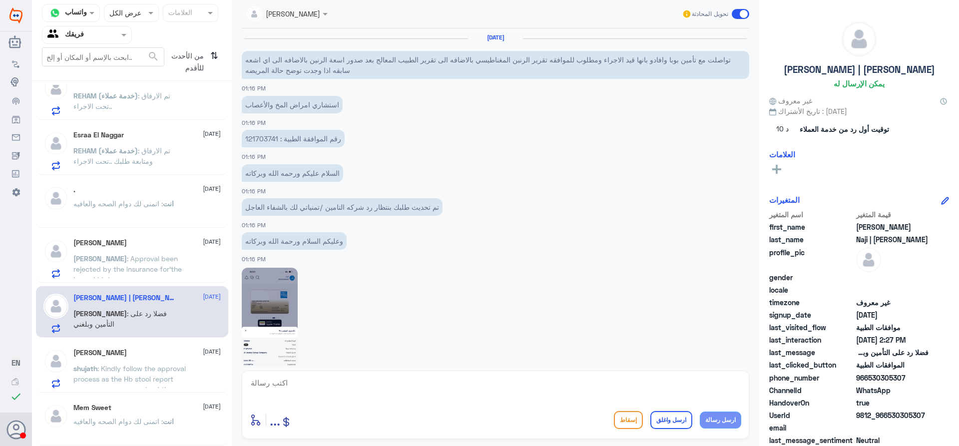
scroll to position [686, 0]
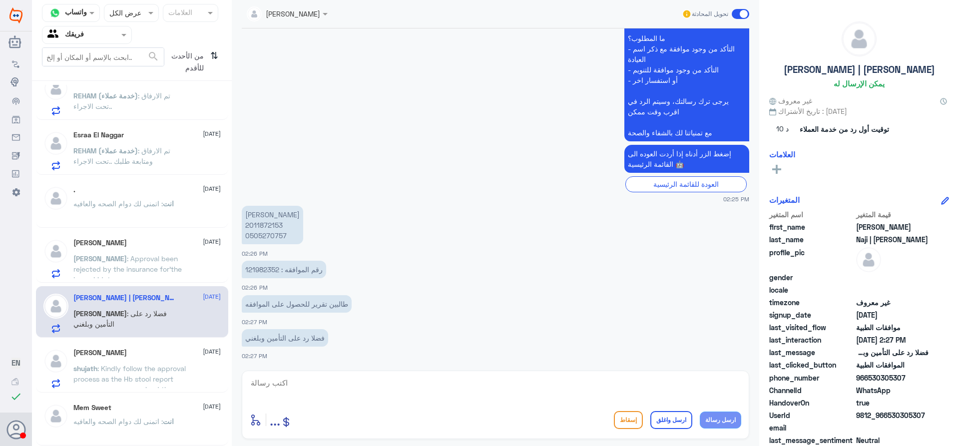
click at [150, 366] on span ": Kindly follow the approval process as the Hb stool report came now can you up…" at bounding box center [129, 389] width 112 height 50
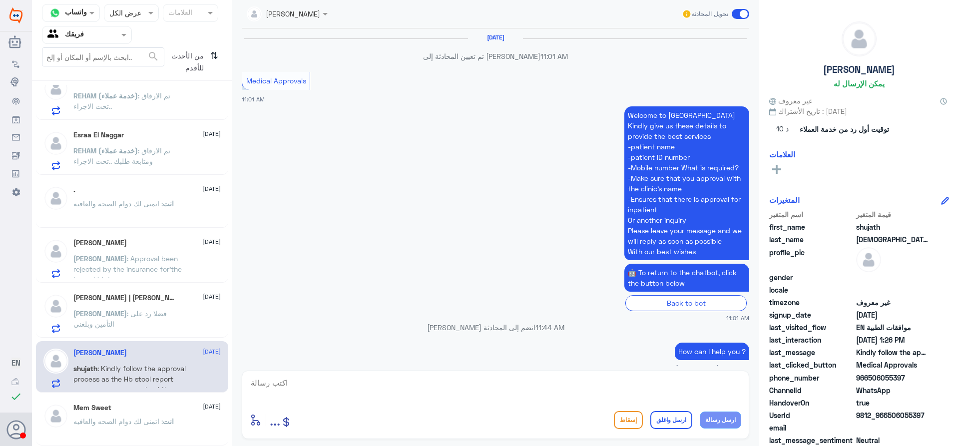
scroll to position [792, 0]
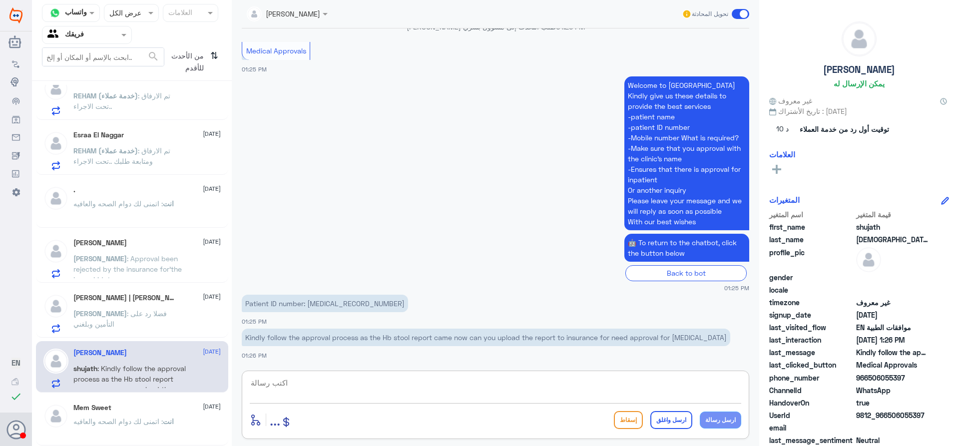
click at [304, 381] on textarea at bounding box center [496, 388] width 492 height 24
click at [319, 303] on p "Patient ID number: [MEDICAL_RECORD_NUMBER]" at bounding box center [325, 303] width 166 height 17
copy p "2126467"
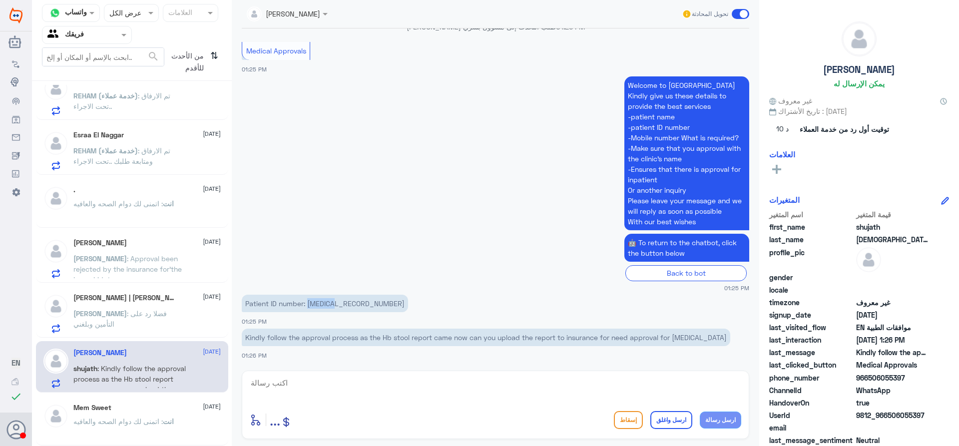
click at [602, 396] on textarea at bounding box center [496, 388] width 492 height 24
type textarea "]"
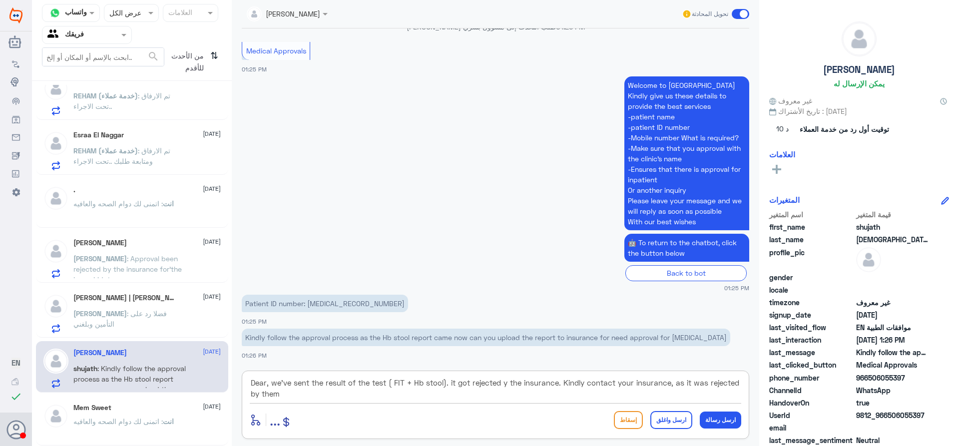
type textarea "Dear, we've sent the result of the test ( FIT + Hb stool). it got rejected y th…"
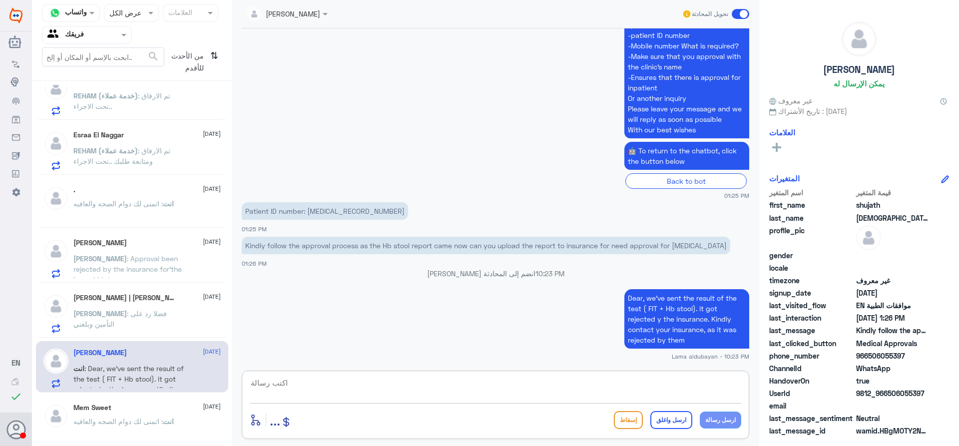
scroll to position [0, 0]
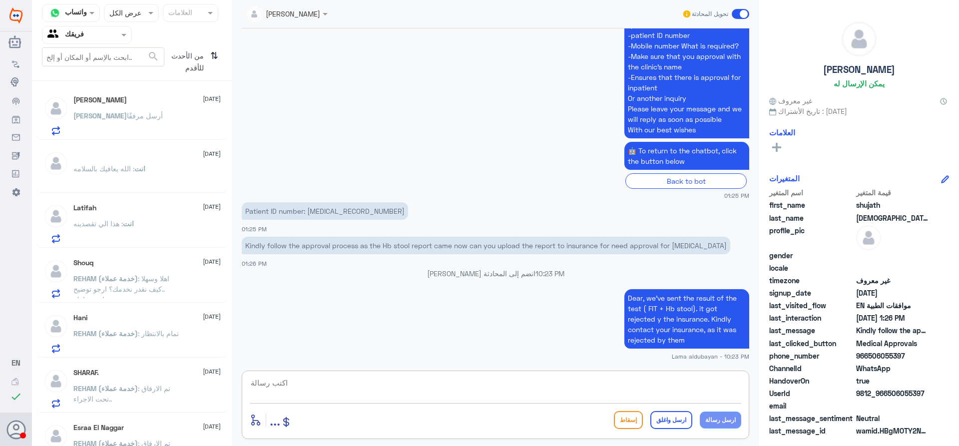
click at [176, 122] on div "[PERSON_NAME] أرسل مرفقًا" at bounding box center [146, 124] width 147 height 22
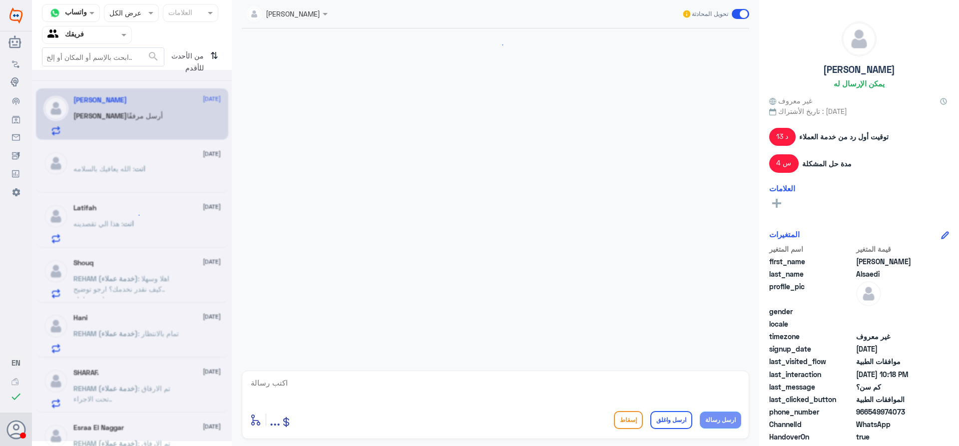
scroll to position [737, 0]
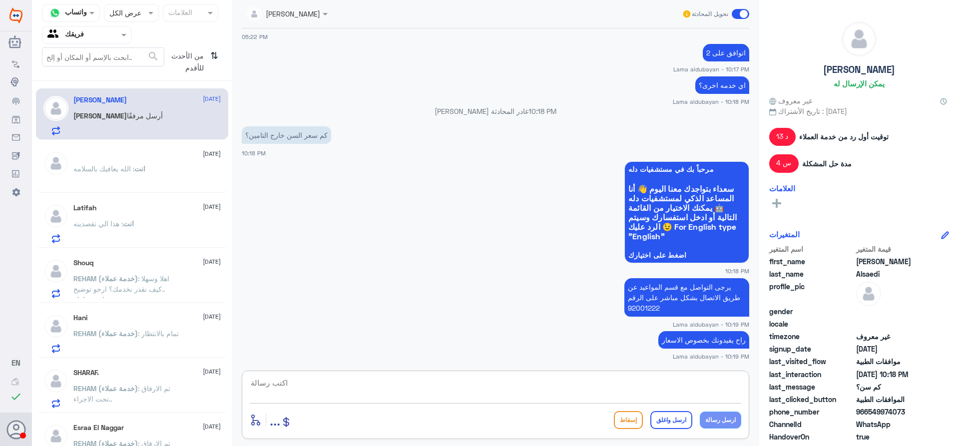
click at [607, 389] on textarea at bounding box center [496, 388] width 492 height 24
type textarea "h"
type textarea "اتمنى لك دوام الصحه والعافيه"
click at [684, 422] on button "ارسل واغلق" at bounding box center [672, 420] width 42 height 18
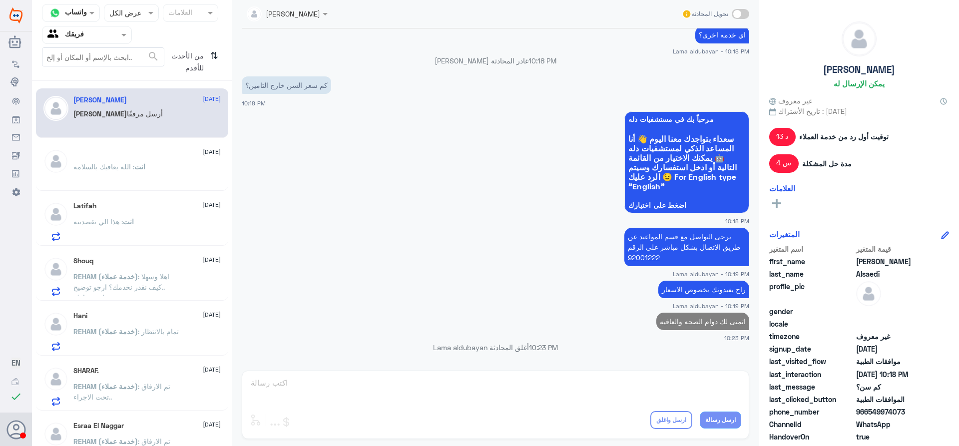
click at [139, 168] on span "انت" at bounding box center [139, 166] width 11 height 8
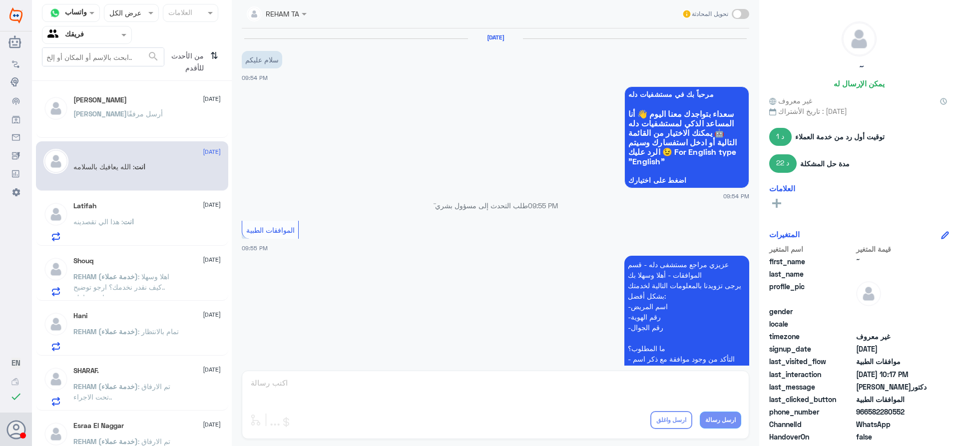
scroll to position [706, 0]
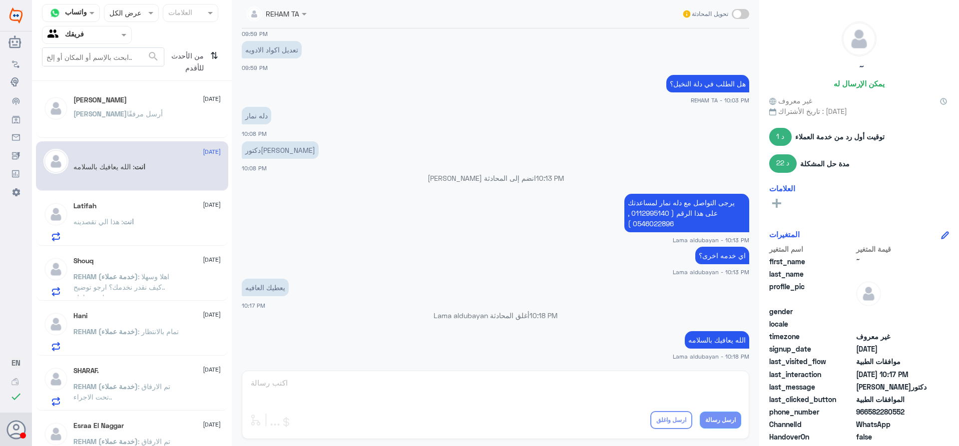
click at [117, 214] on div "Latifah [DATE] انت : هذا الي تقصدينه" at bounding box center [146, 221] width 147 height 39
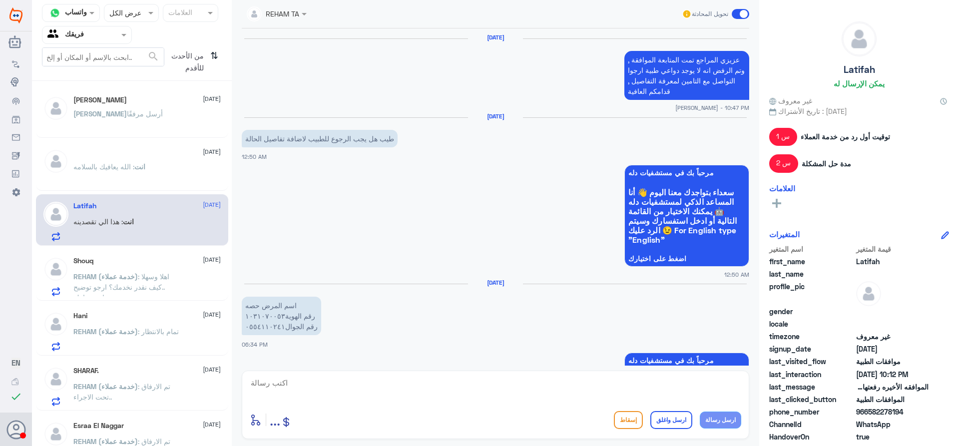
scroll to position [853, 0]
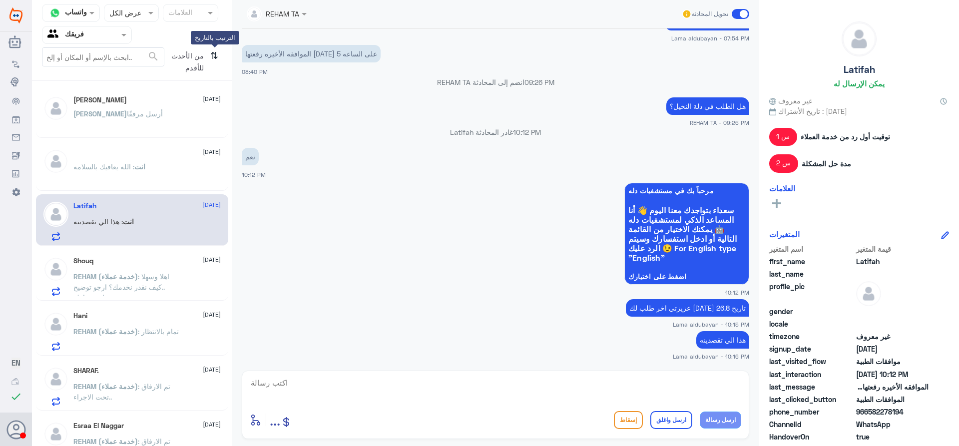
click at [212, 60] on icon "⇅" at bounding box center [214, 59] width 8 height 25
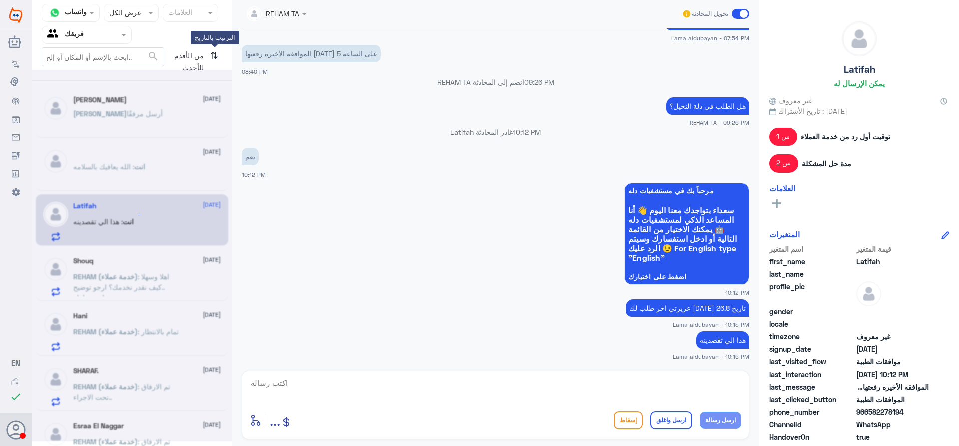
scroll to position [0, 0]
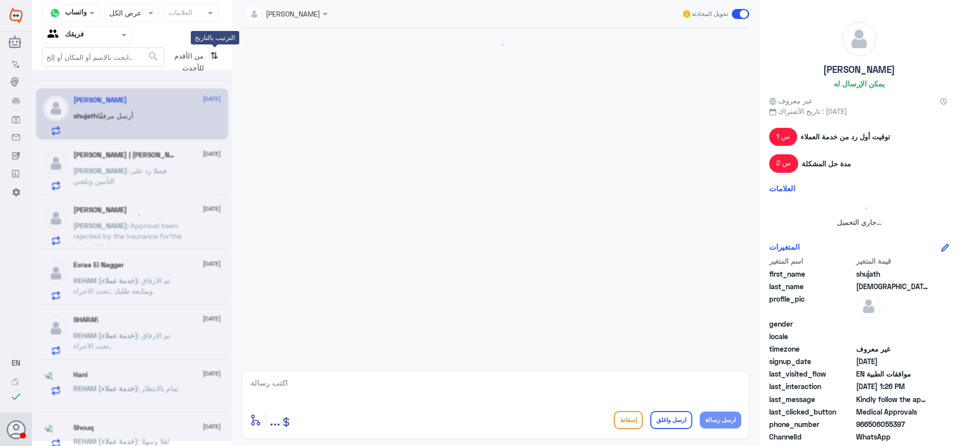
click at [214, 55] on icon "⇅" at bounding box center [214, 59] width 8 height 25
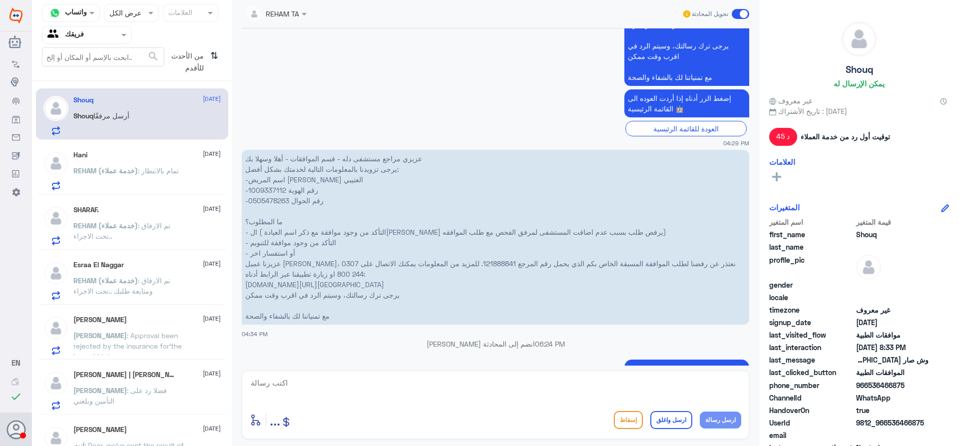
scroll to position [487, 0]
click at [267, 188] on p "عزيزي مراجع مستشفى دله - قسم الموافقات - أهلا وسهلا بك يرجى تزويدنا بالمعلومات …" at bounding box center [496, 236] width 508 height 175
copy p "1009337112"
click at [132, 179] on p "REHAM (خدمة عملاء) : تمام بالانتظار" at bounding box center [125, 177] width 105 height 25
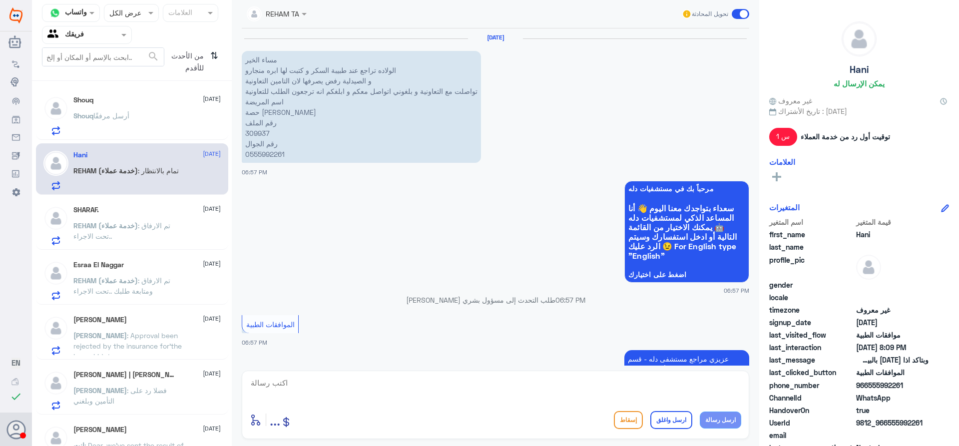
scroll to position [833, 0]
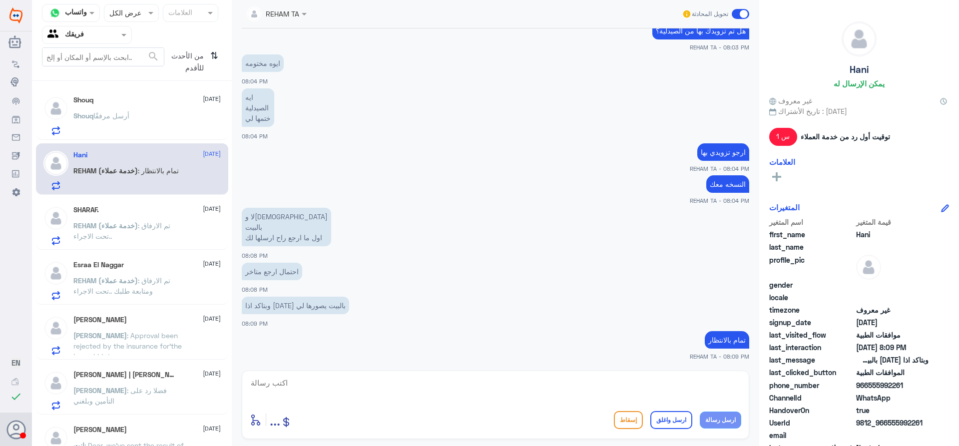
click at [91, 207] on h5 "SHARAF." at bounding box center [85, 210] width 25 height 8
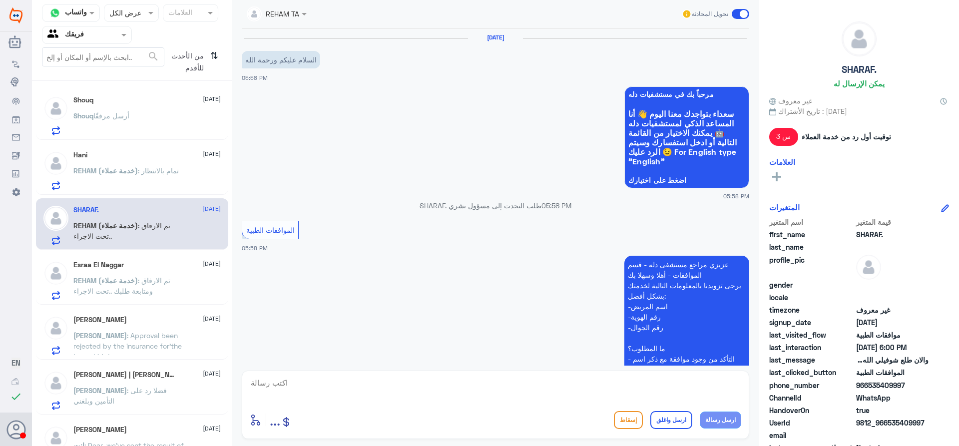
scroll to position [358, 0]
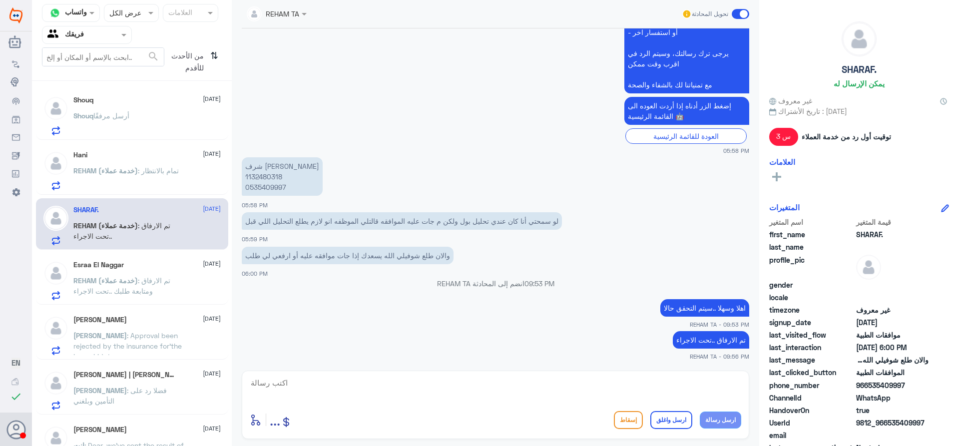
click at [161, 278] on span ": تم الارفاق ومتابعة طلبك ..تحت الاجراء" at bounding box center [121, 285] width 97 height 19
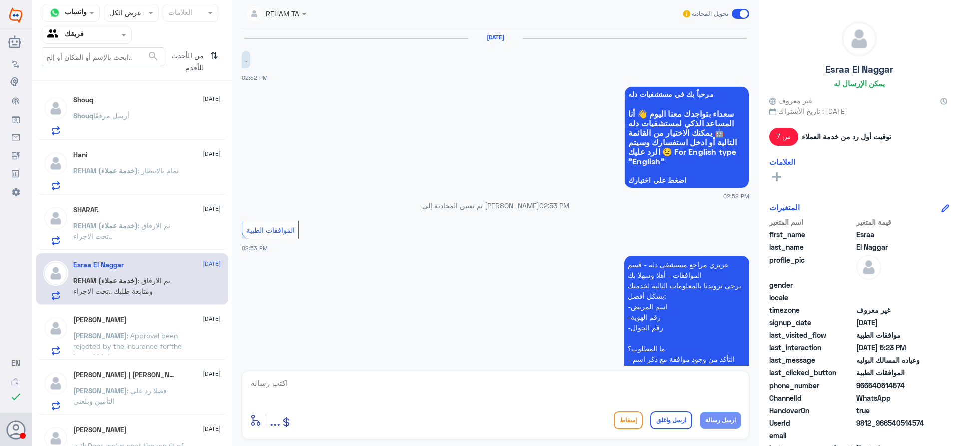
scroll to position [490, 0]
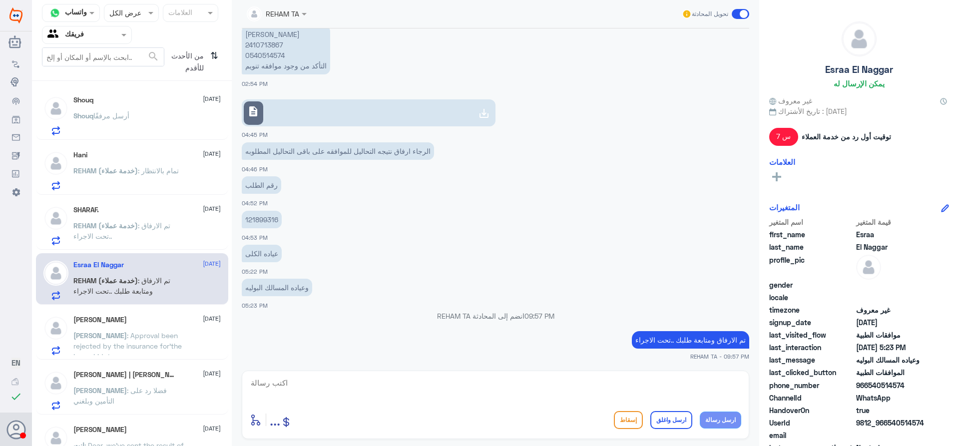
click at [139, 317] on div "[PERSON_NAME] O [DATE]" at bounding box center [146, 320] width 147 height 8
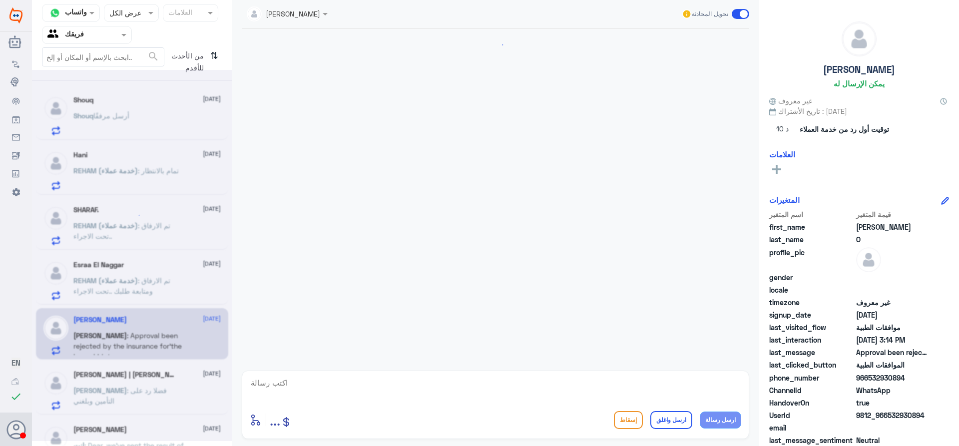
scroll to position [830, 0]
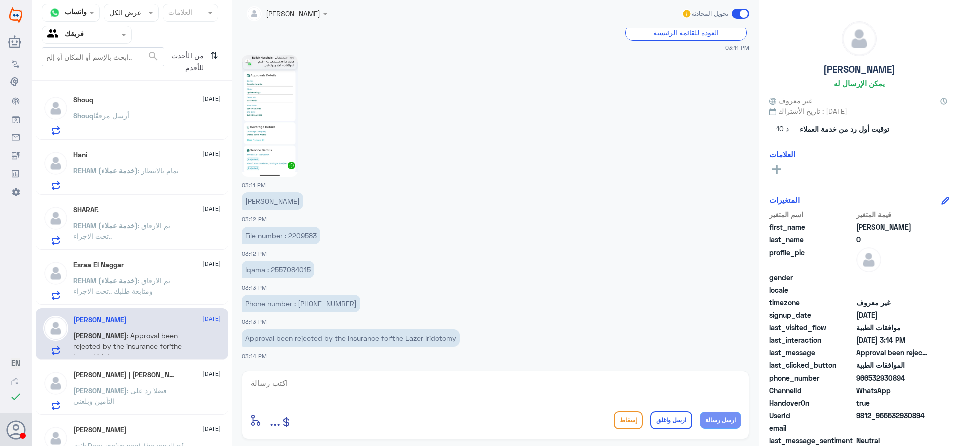
click at [309, 235] on p "File number : 2209583" at bounding box center [281, 235] width 78 height 17
click at [112, 274] on div "Esraa El Naggar [DATE] REHAM (خدمة عملاء) : تم الارفاق ومتابعة طلبك ..تحت الاجر…" at bounding box center [146, 280] width 147 height 39
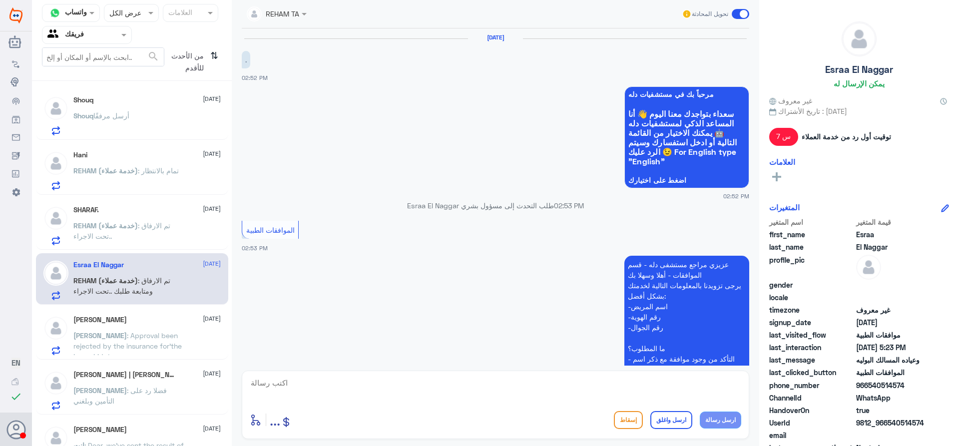
scroll to position [490, 0]
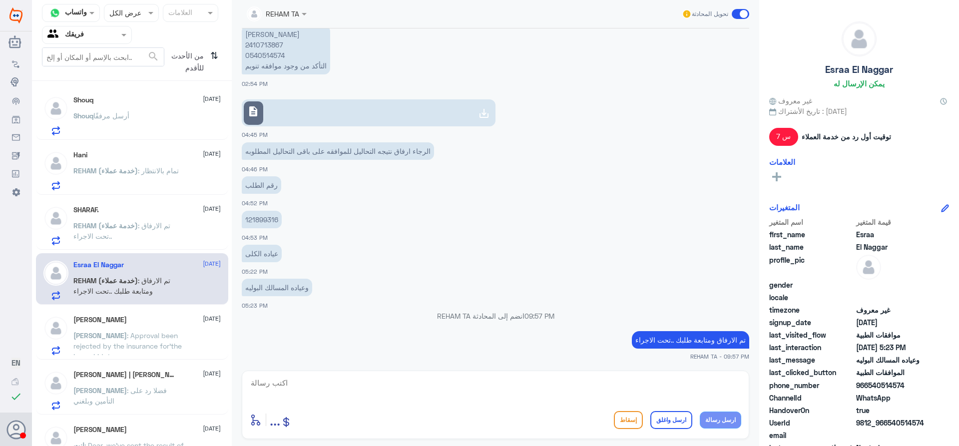
click at [154, 188] on p "REHAM (خدمة عملاء) : تمام بالانتظار" at bounding box center [125, 177] width 105 height 25
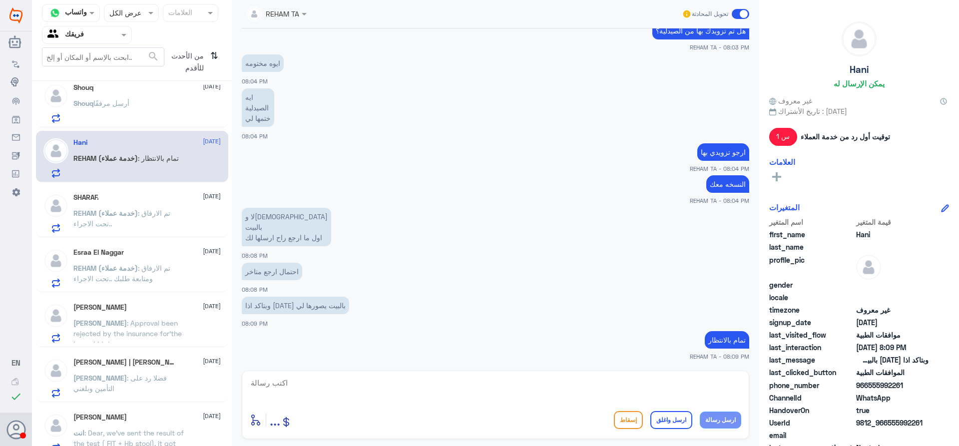
scroll to position [24, 0]
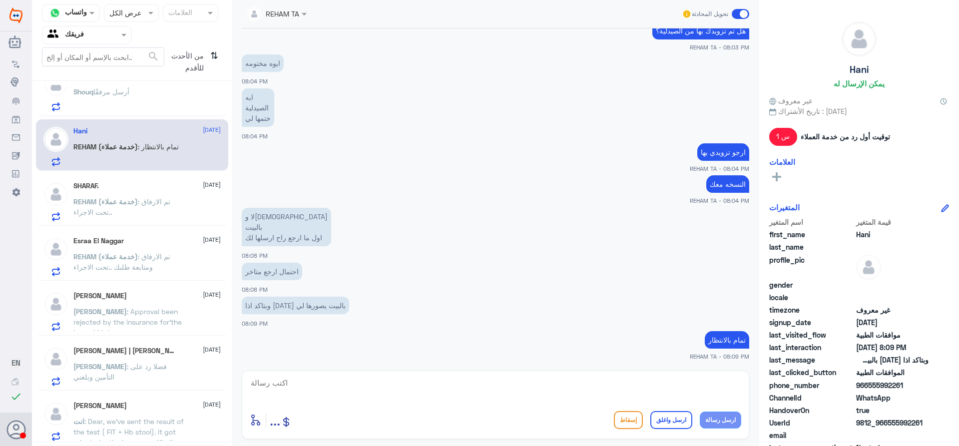
click at [162, 375] on p "[PERSON_NAME] : فضلا رد على التأمين وبلغني" at bounding box center [129, 373] width 112 height 25
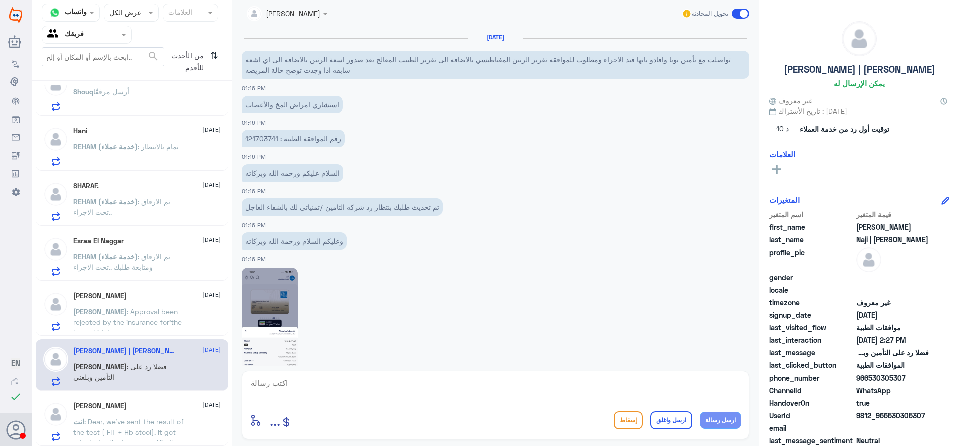
scroll to position [686, 0]
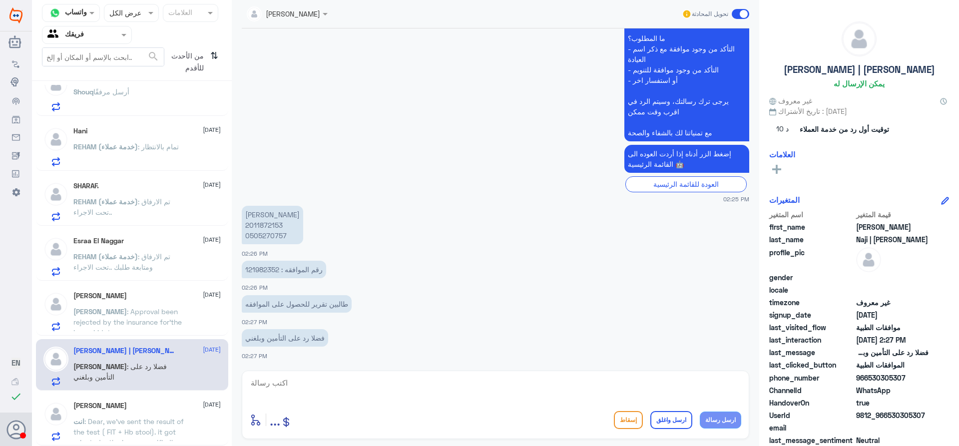
click at [265, 271] on p "رقم الموافقه : 121982352" at bounding box center [284, 269] width 84 height 17
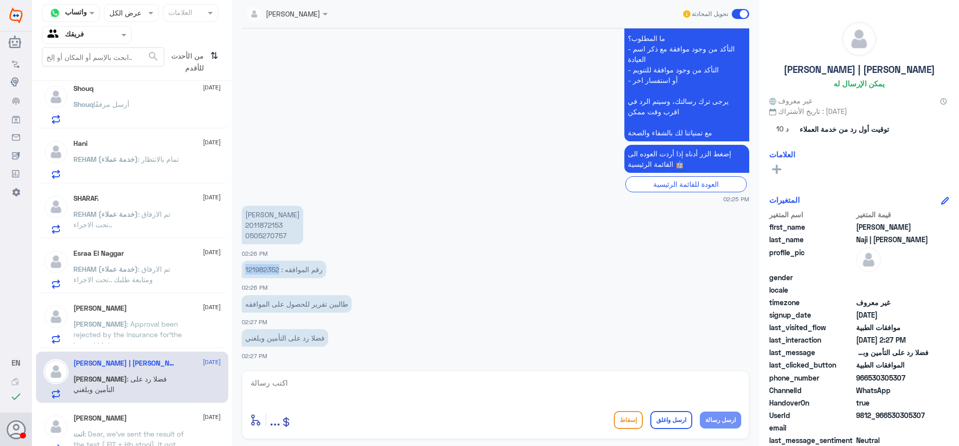
scroll to position [0, 0]
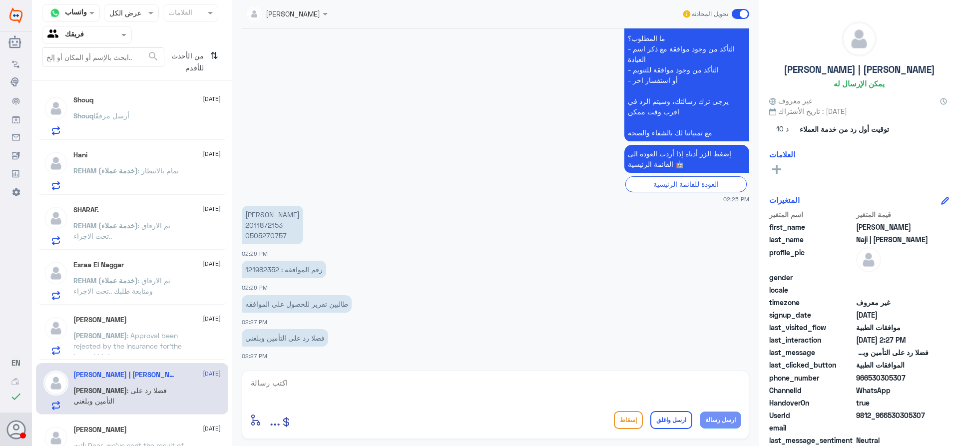
click at [263, 225] on p "[PERSON_NAME] 2011872153 0505270757" at bounding box center [272, 225] width 61 height 38
click at [277, 236] on p "[PERSON_NAME] 2011872153 0505270757" at bounding box center [272, 225] width 61 height 38
click at [488, 383] on textarea at bounding box center [496, 388] width 492 height 24
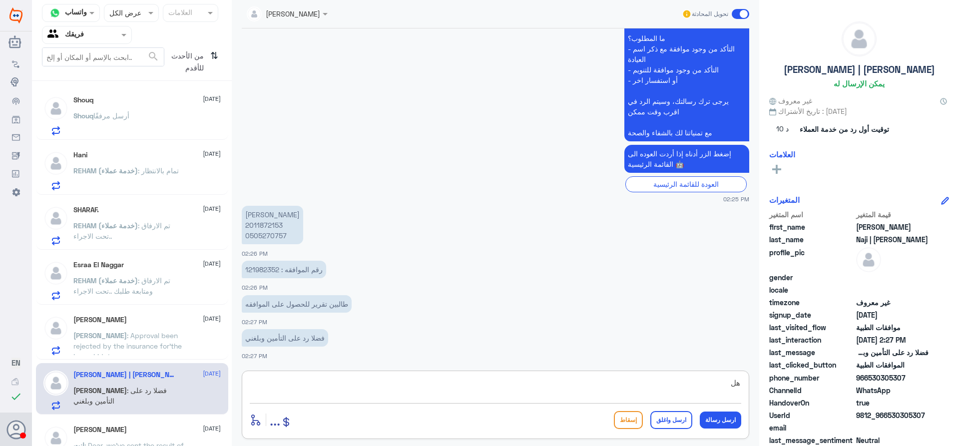
type textarea "ه"
type textarea "عزيزي المراجع هل الموافقه في دله النخيل ؟"
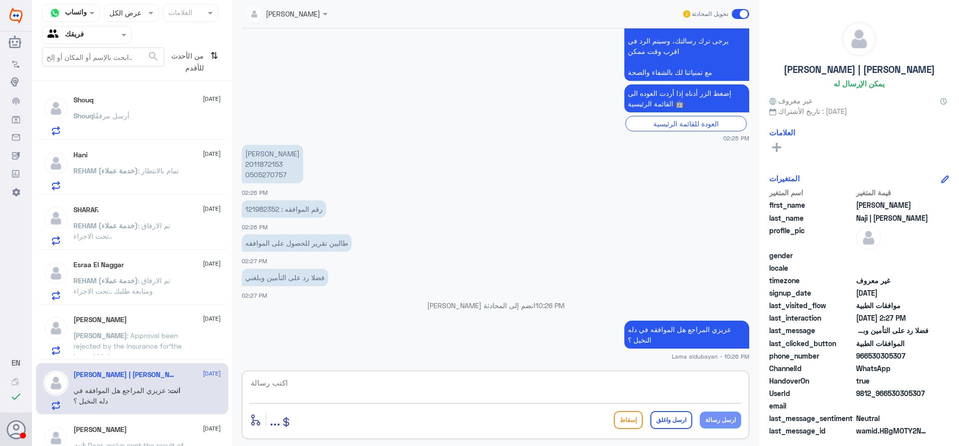
click at [153, 423] on div "[PERSON_NAME] [DATE] انت : Dear, we've sent the result of the test ( FIT + Hb s…" at bounding box center [132, 443] width 192 height 51
click at [132, 435] on div "[PERSON_NAME] [DATE] انت : Dear, we've sent the result of the test ( FIT + Hb s…" at bounding box center [146, 445] width 147 height 39
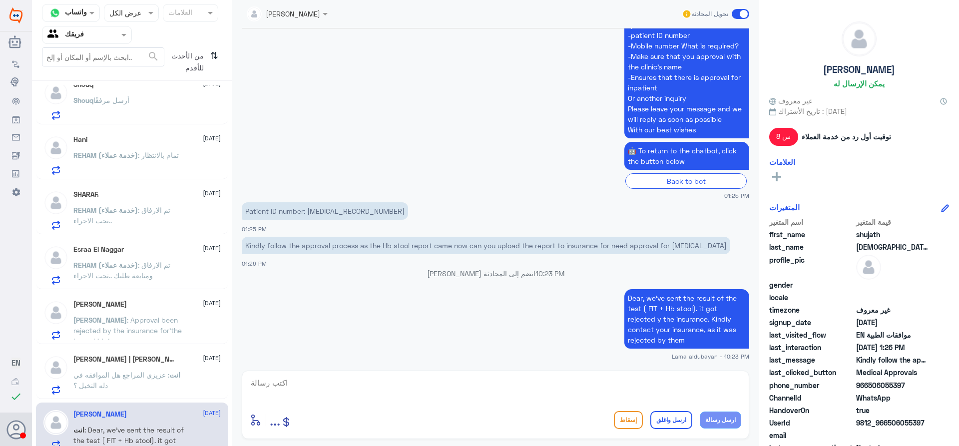
scroll to position [24, 0]
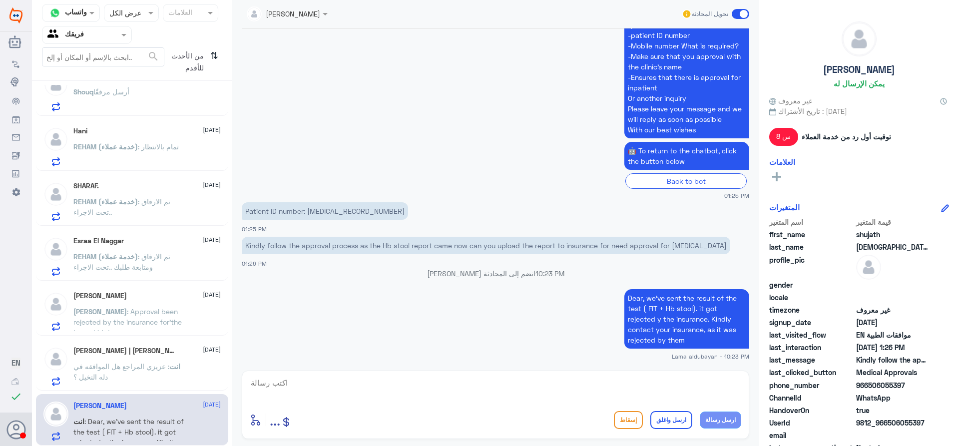
click at [148, 365] on span ": عزيزي المراجع هل الموافقه في دله النخيل ؟" at bounding box center [121, 371] width 96 height 19
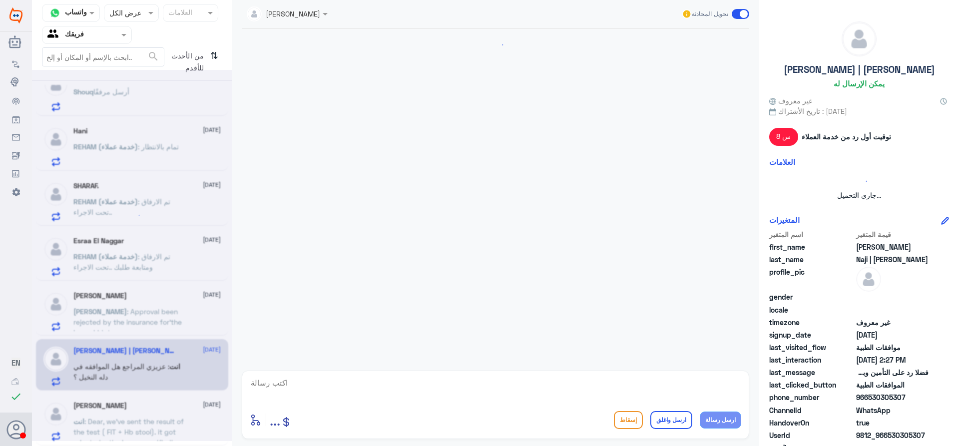
scroll to position [668, 0]
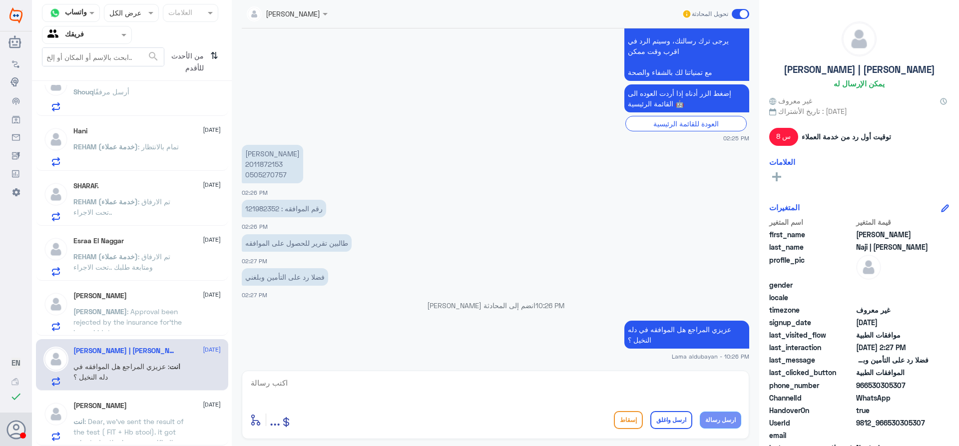
click at [139, 317] on p "[PERSON_NAME] : Approval been rejected by the insurance for’the Lazer Iridotomy" at bounding box center [129, 318] width 112 height 25
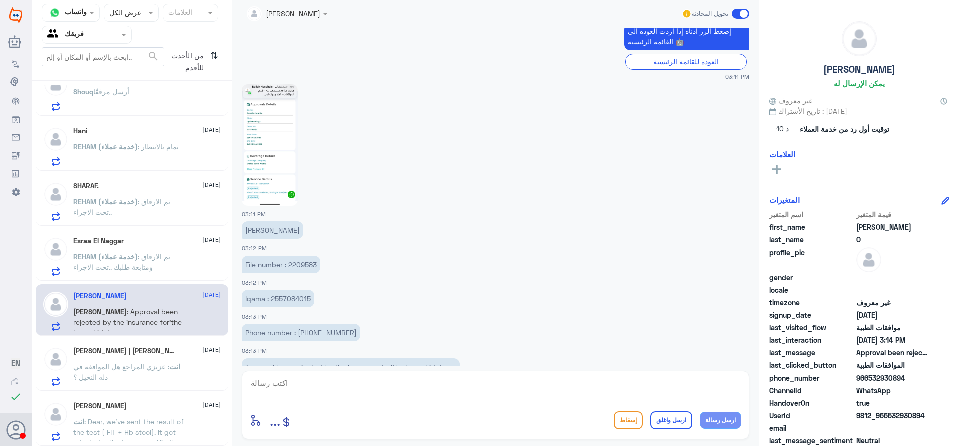
click at [138, 256] on span "REHAM (خدمة عملاء)" at bounding box center [105, 256] width 64 height 8
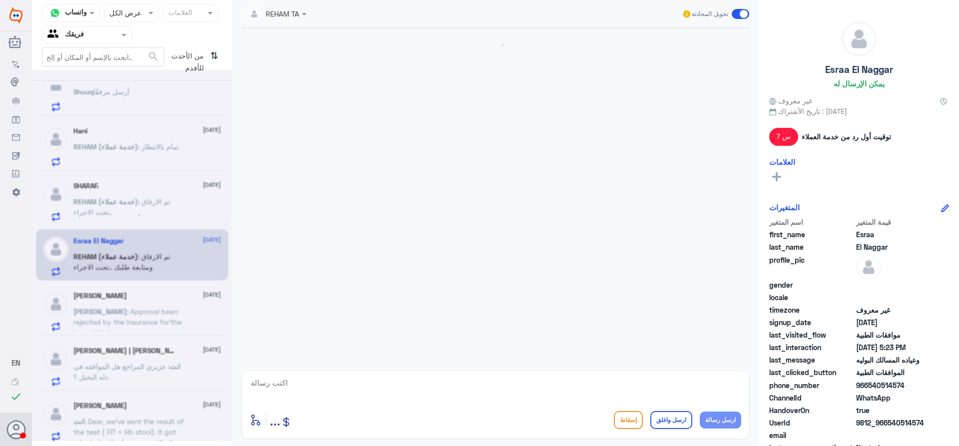
scroll to position [490, 0]
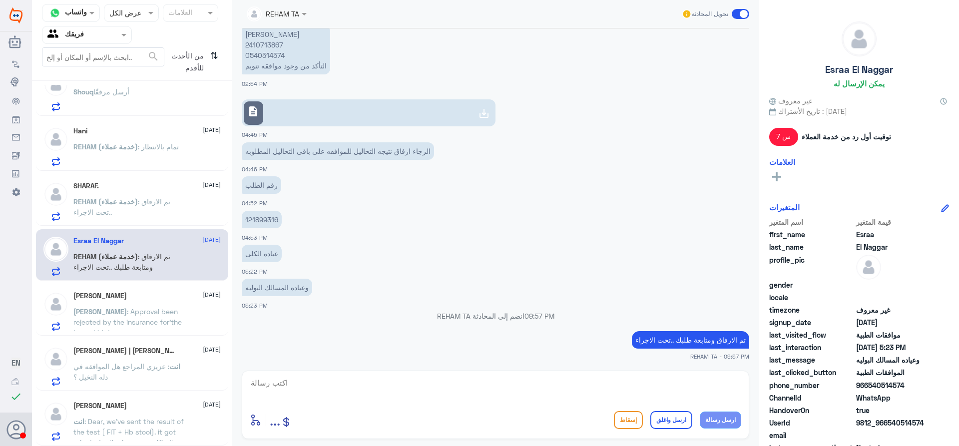
click at [153, 143] on span ": تمام بالانتظار" at bounding box center [158, 146] width 41 height 8
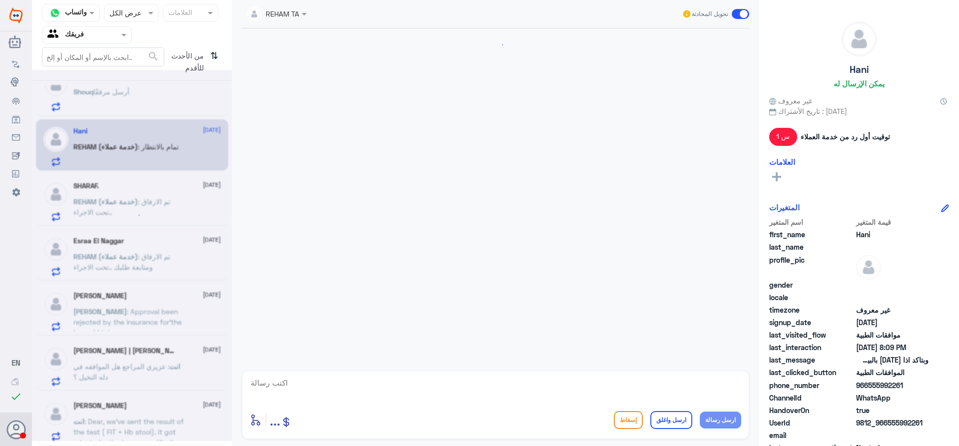
scroll to position [833, 0]
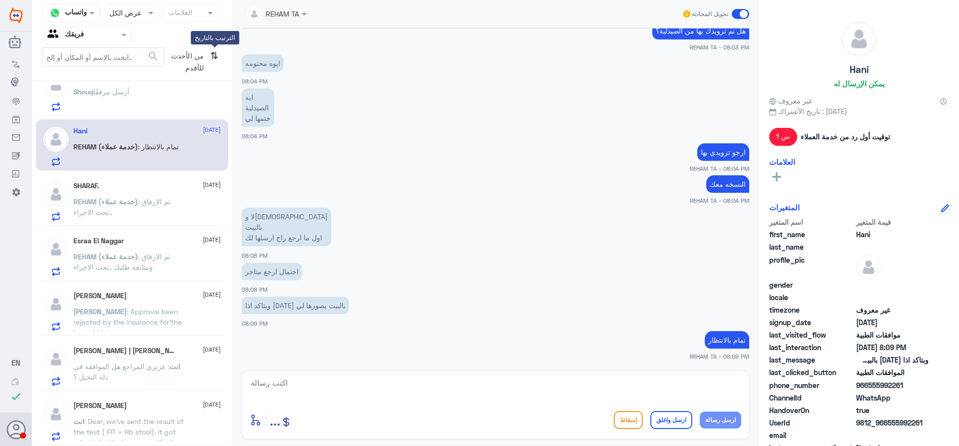
click at [210, 53] on icon "⇅" at bounding box center [214, 59] width 8 height 25
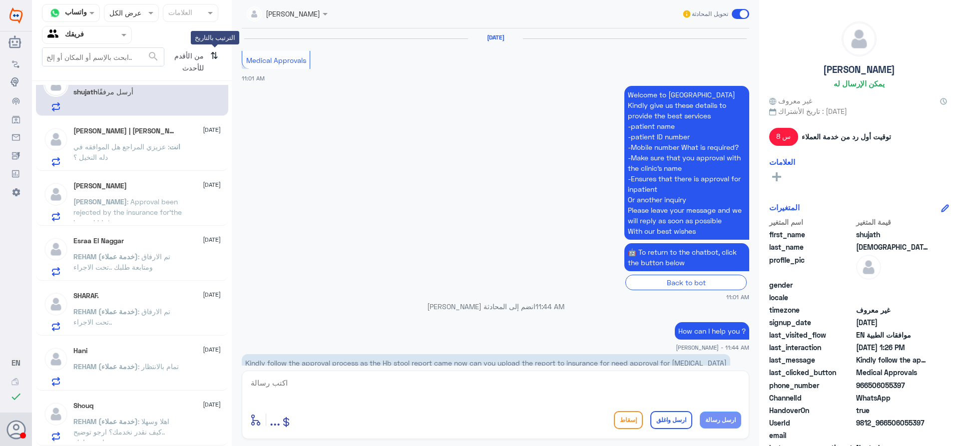
scroll to position [864, 0]
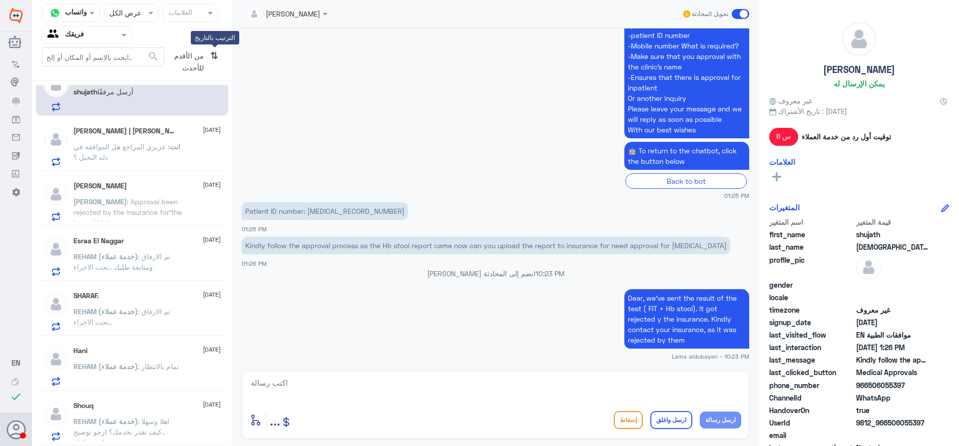
click at [210, 55] on icon "⇅" at bounding box center [214, 59] width 8 height 25
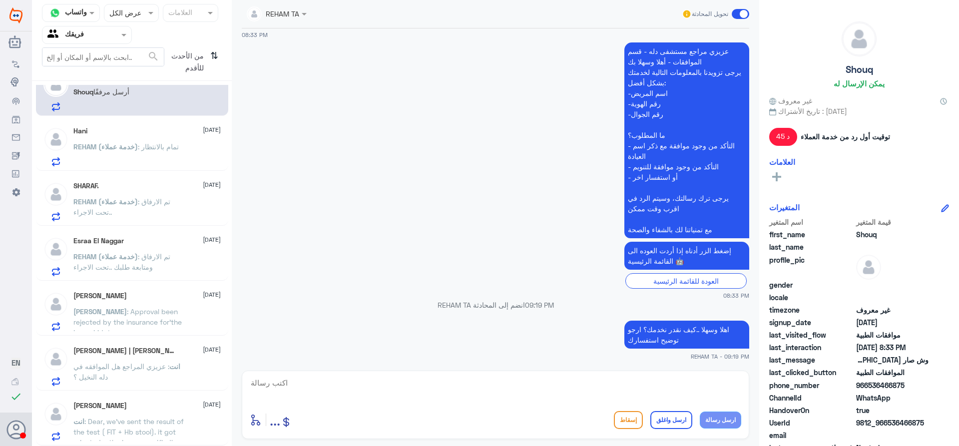
scroll to position [0, 0]
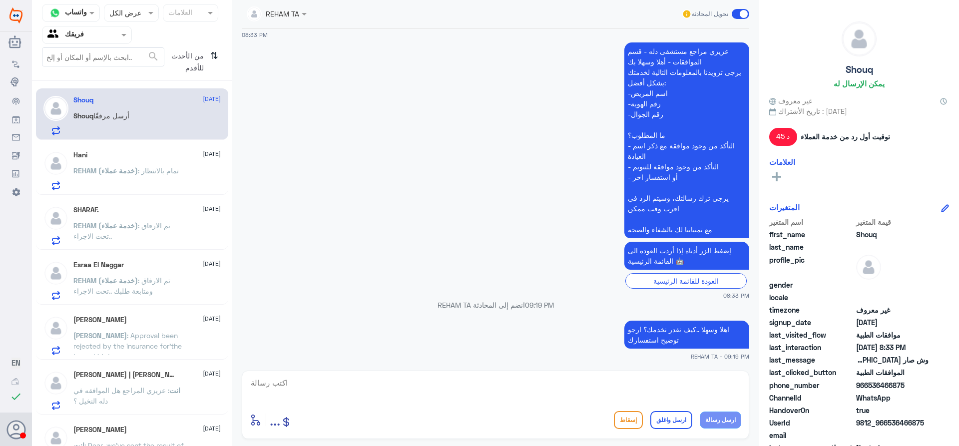
click at [131, 161] on div "Hani [DATE] REHAM (خدمة عملاء) : تمام بالانتظار" at bounding box center [146, 170] width 147 height 39
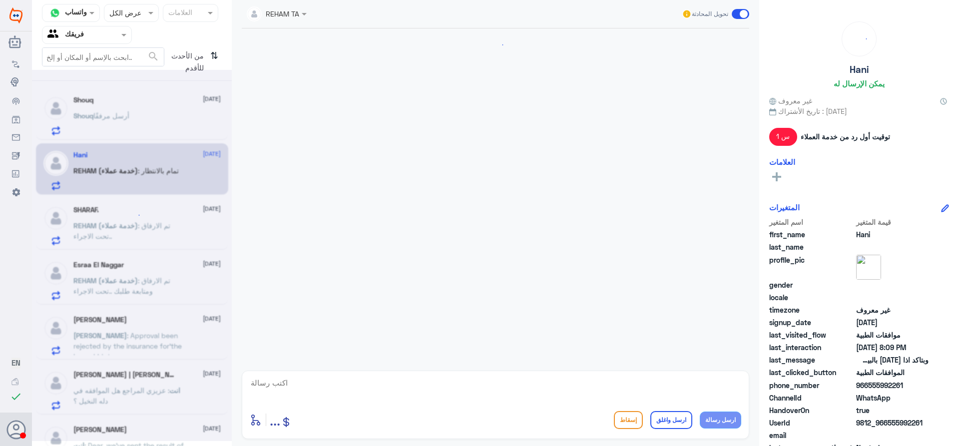
scroll to position [833, 0]
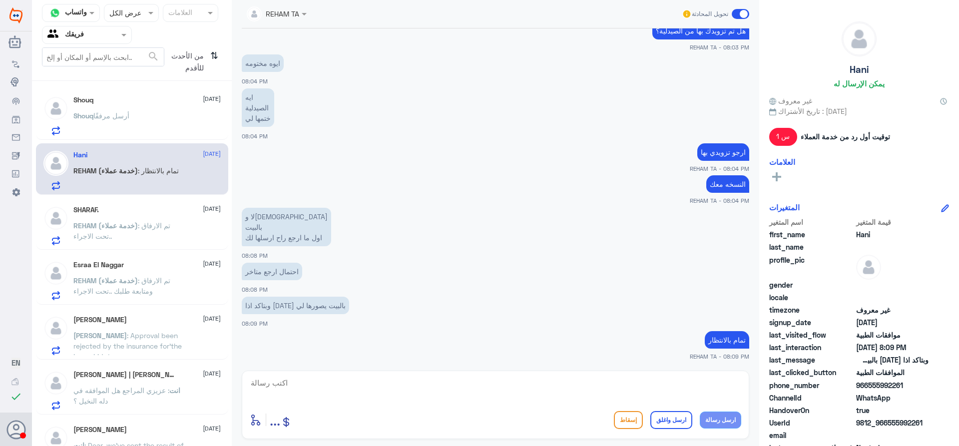
click at [135, 114] on div "[PERSON_NAME] أرسل مرفقًا" at bounding box center [146, 124] width 147 height 22
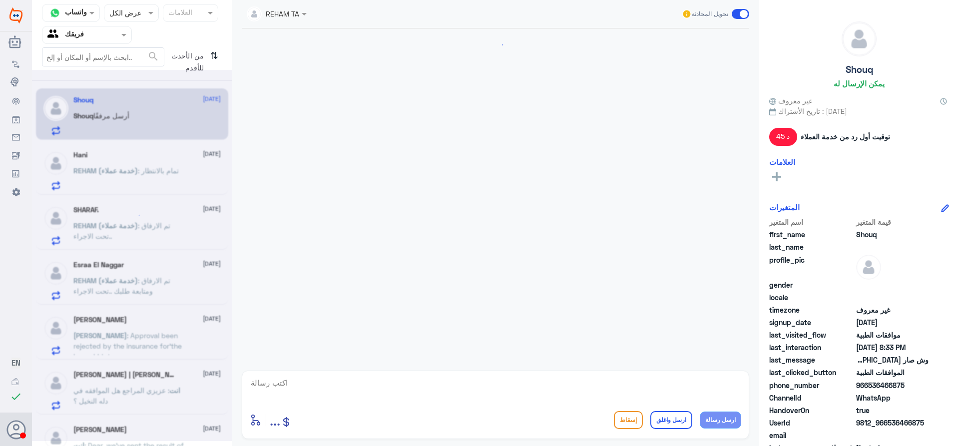
scroll to position [1086, 0]
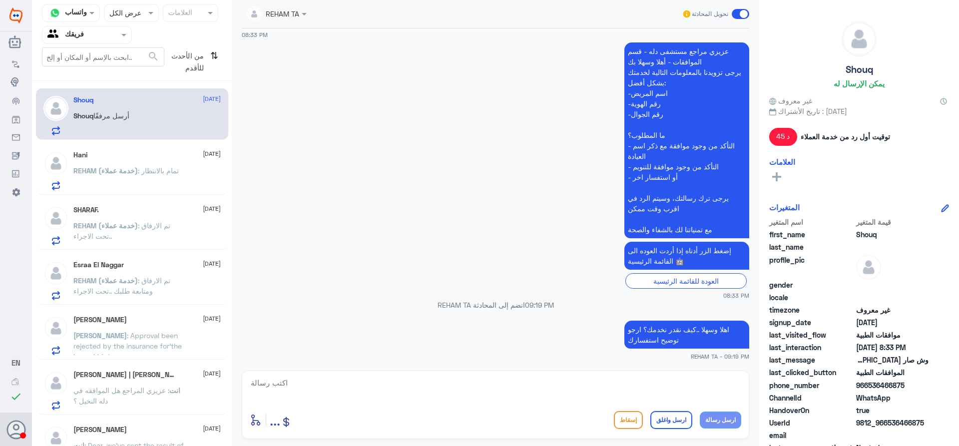
click at [147, 234] on p "REHAM (خدمة عملاء) : تم الارفاق ..تحت الاجراء" at bounding box center [129, 232] width 112 height 25
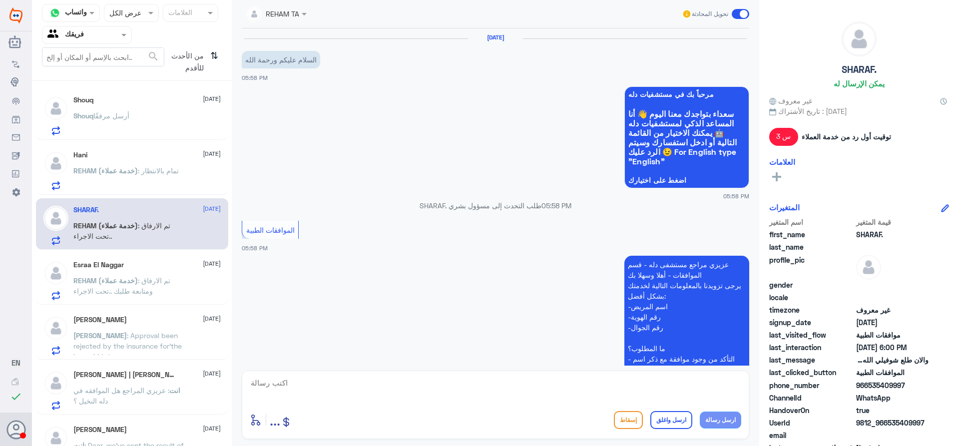
scroll to position [358, 0]
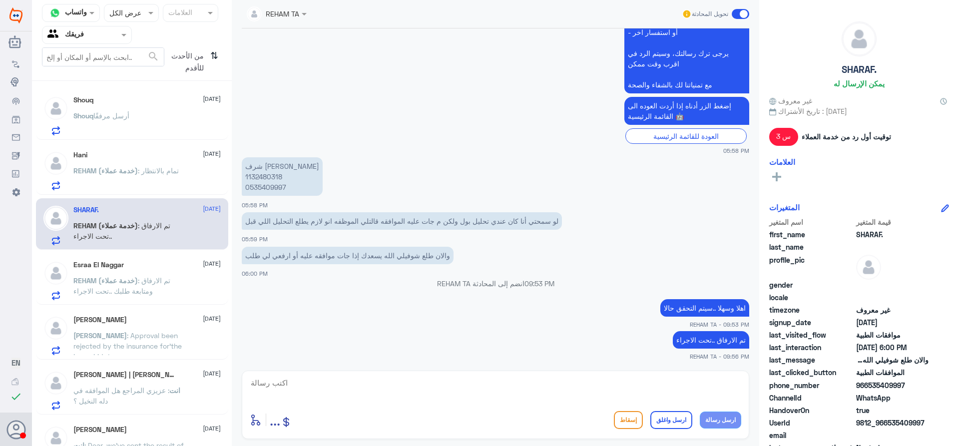
click at [130, 286] on p "REHAM (خدمة عملاء) : تم الارفاق ومتابعة طلبك ..تحت الاجراء" at bounding box center [129, 287] width 112 height 25
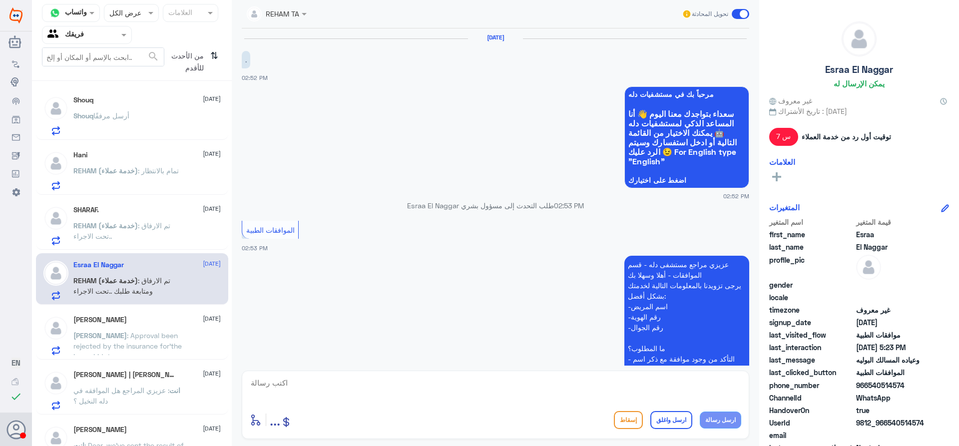
scroll to position [490, 0]
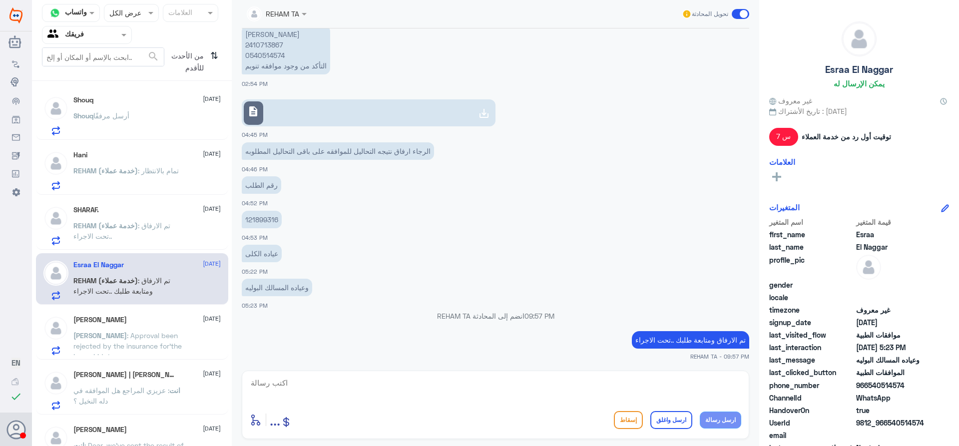
click at [132, 335] on span ": Approval been rejected by the insurance for’the Lazer Iridotomy" at bounding box center [127, 345] width 108 height 29
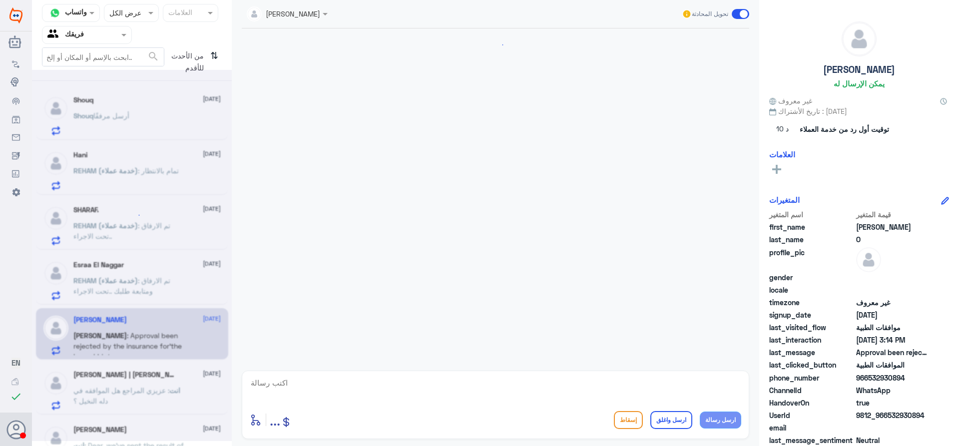
scroll to position [830, 0]
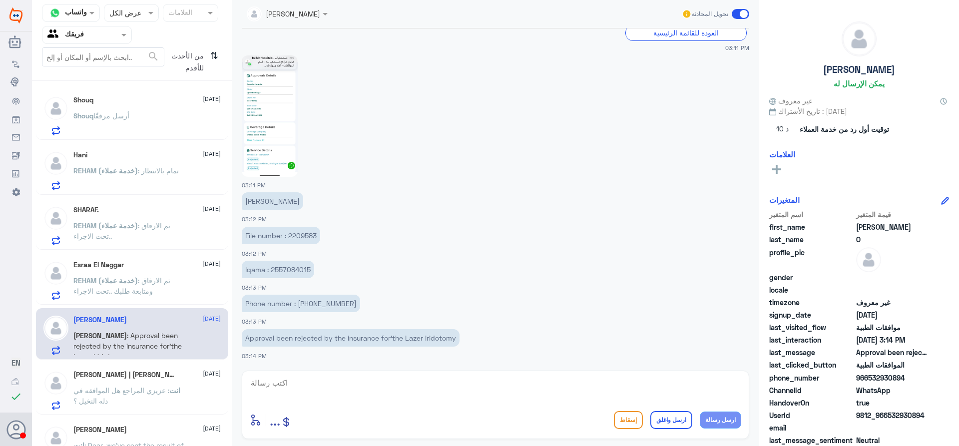
click at [293, 338] on p "Approval been rejected by the insurance for’the Lazer Iridotomy" at bounding box center [351, 337] width 218 height 17
click at [304, 303] on p "Phone number : [PHONE_NUMBER]" at bounding box center [301, 303] width 118 height 17
click at [283, 266] on p "Iqama : 2557084015" at bounding box center [278, 269] width 72 height 17
click at [150, 368] on div "[PERSON_NAME] | [PERSON_NAME] [DATE] انت : عزيزي المراجع هل الموافقه في دله الن…" at bounding box center [132, 388] width 192 height 51
click at [153, 278] on span ": تم الارفاق ومتابعة طلبك ..تحت الاجراء" at bounding box center [121, 285] width 97 height 19
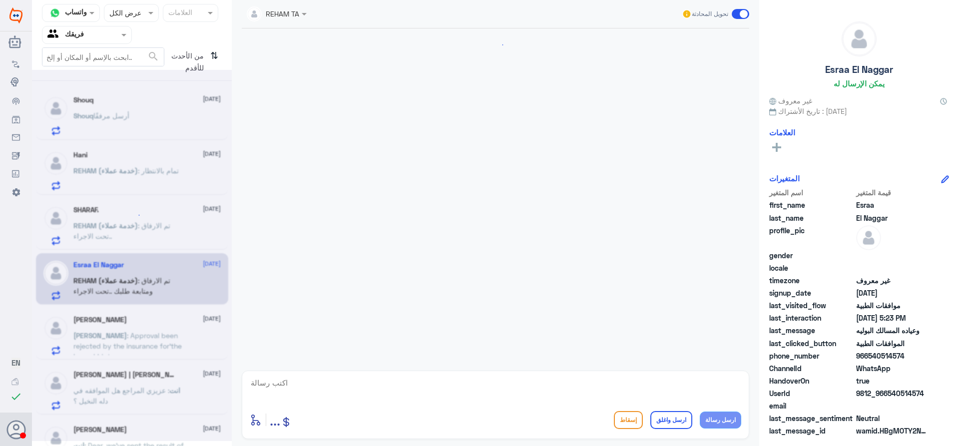
scroll to position [490, 0]
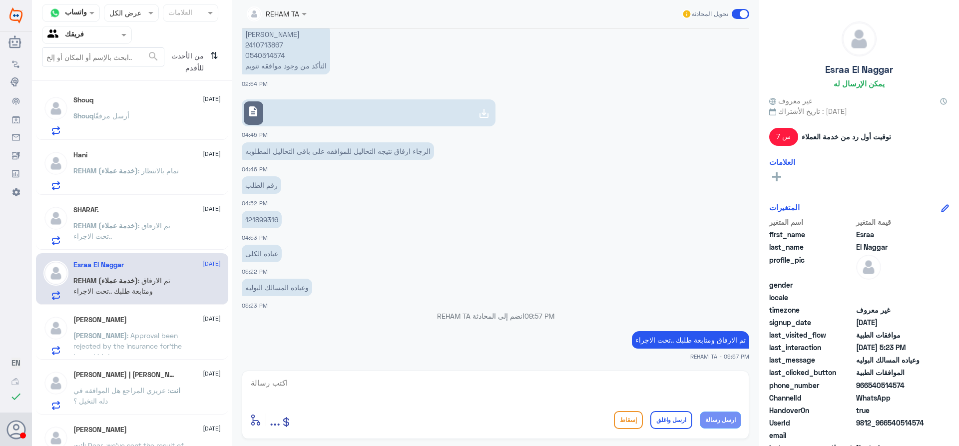
click at [138, 176] on p "REHAM (خدمة عملاء) : تمام بالانتظار" at bounding box center [125, 177] width 105 height 25
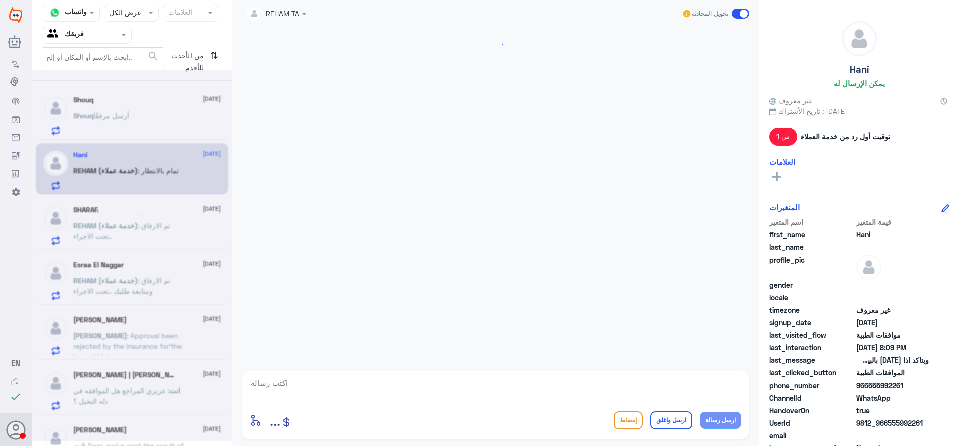
scroll to position [833, 0]
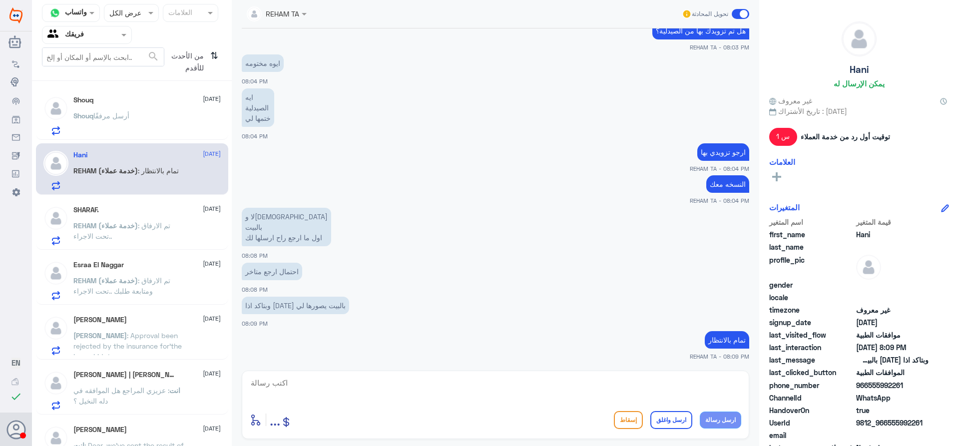
click at [129, 128] on p "[PERSON_NAME] أرسل مرفقًا" at bounding box center [101, 122] width 56 height 25
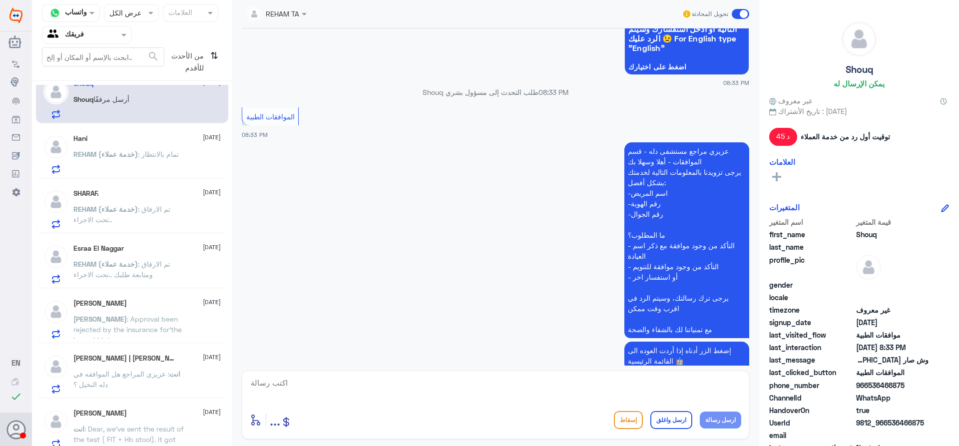
scroll to position [24, 0]
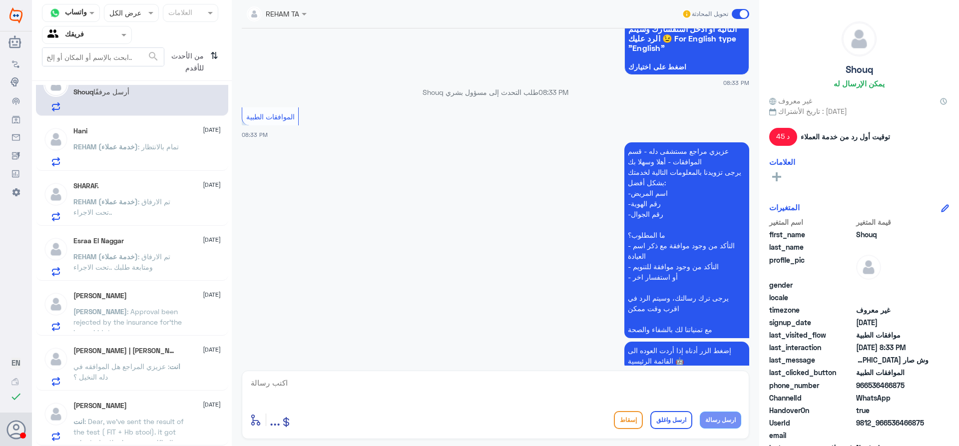
click at [94, 141] on p "REHAM (خدمة عملاء) : تمام بالانتظار" at bounding box center [125, 153] width 105 height 25
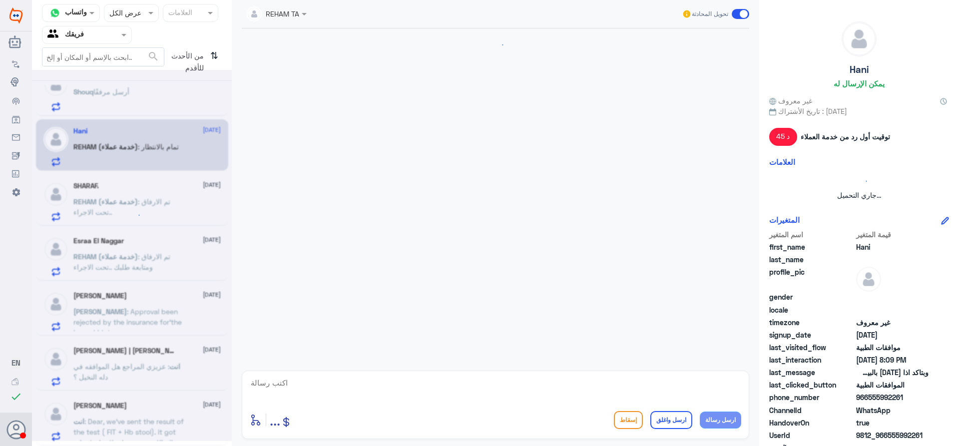
scroll to position [833, 0]
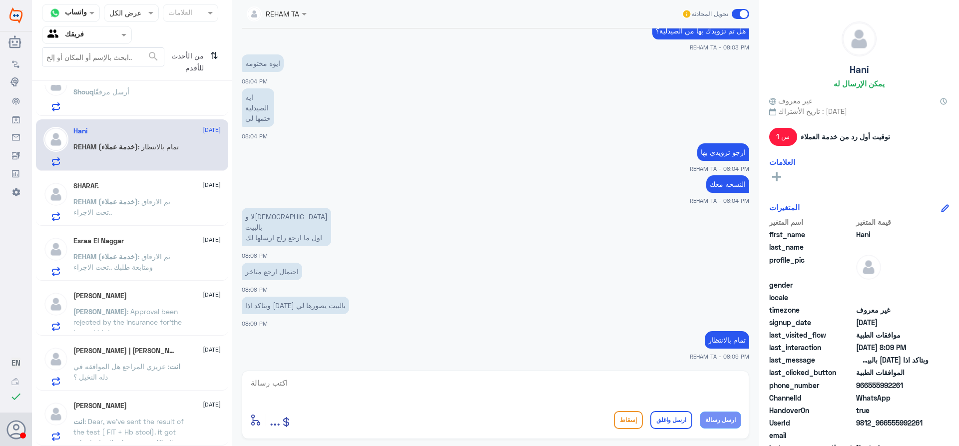
click at [119, 101] on p "[PERSON_NAME] أرسل مرفقًا" at bounding box center [101, 98] width 56 height 25
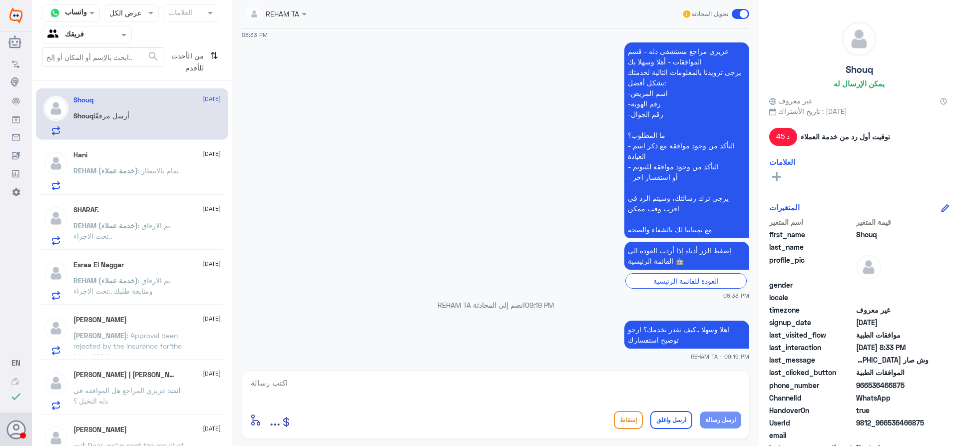
click at [166, 163] on div "Hani [DATE] REHAM (خدمة عملاء) : تمام بالانتظار" at bounding box center [146, 170] width 147 height 39
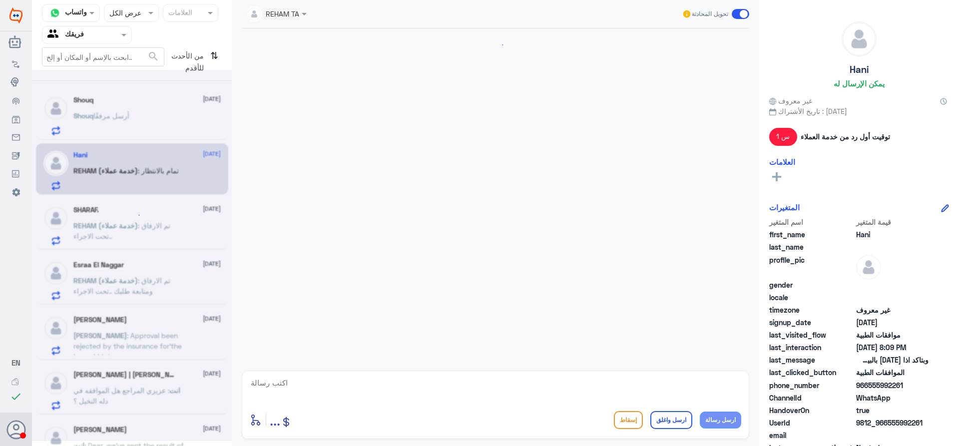
scroll to position [833, 0]
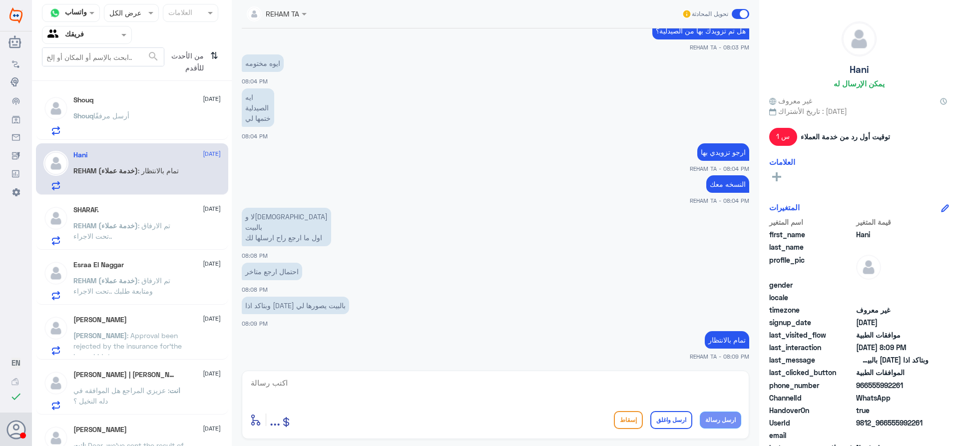
click at [96, 122] on p "[PERSON_NAME] أرسل مرفقًا" at bounding box center [101, 122] width 56 height 25
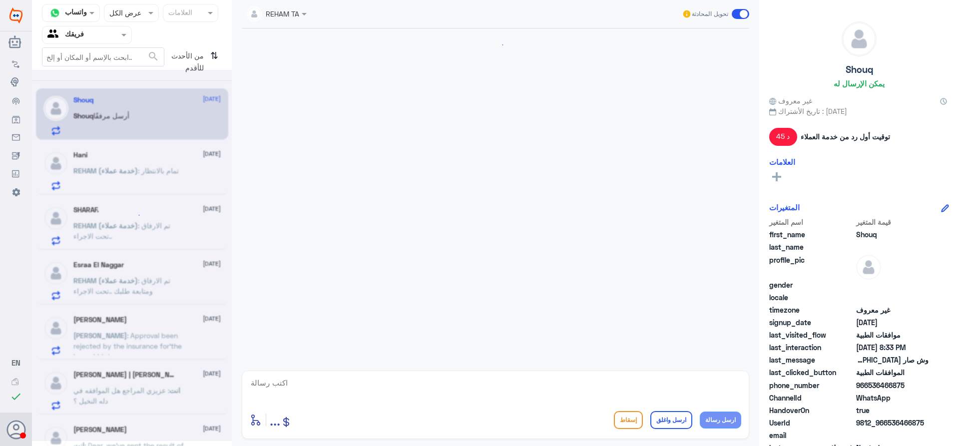
scroll to position [1086, 0]
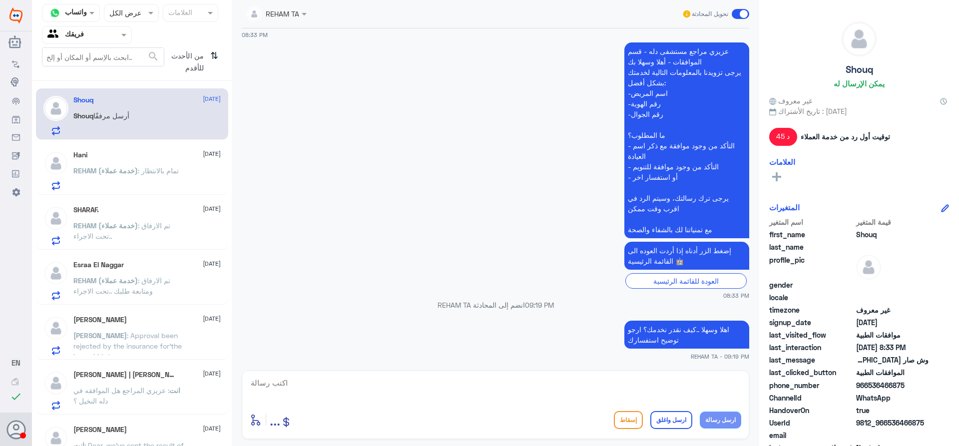
click at [107, 228] on span "REHAM (خدمة عملاء)" at bounding box center [105, 225] width 64 height 8
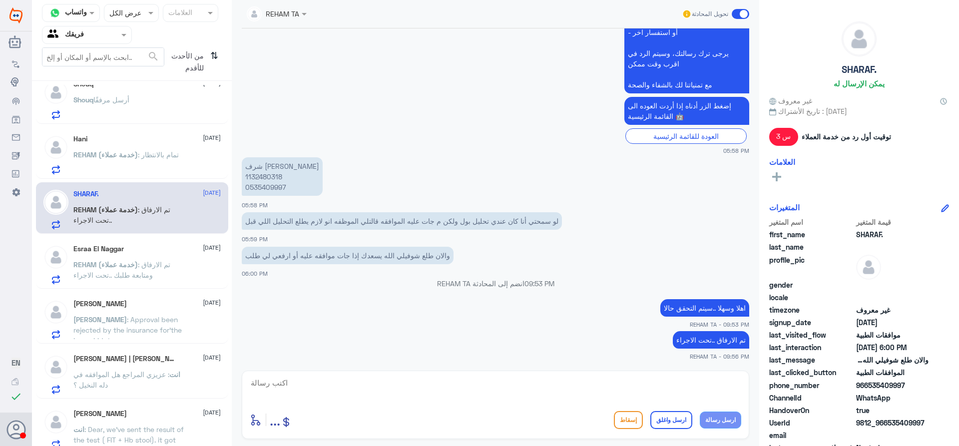
scroll to position [24, 0]
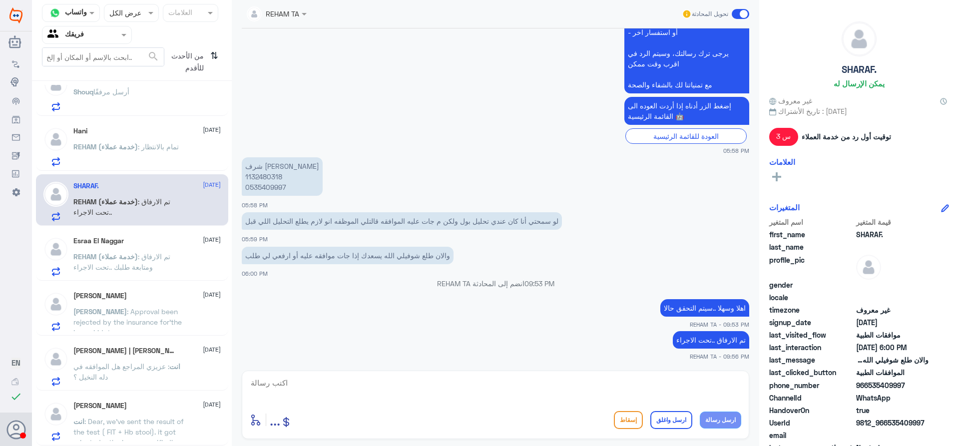
click at [137, 279] on div "Esraa El Naggar [DATE] REHAM (خدمة عملاء) : تم الارفاق ومتابعة طلبك ..تحت الاجر…" at bounding box center [132, 254] width 192 height 51
click at [86, 259] on span "REHAM (خدمة عملاء)" at bounding box center [105, 256] width 64 height 8
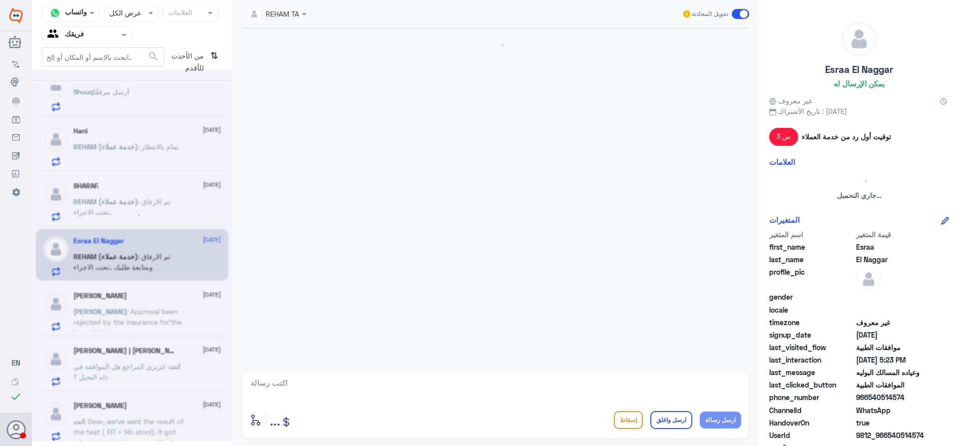
scroll to position [490, 0]
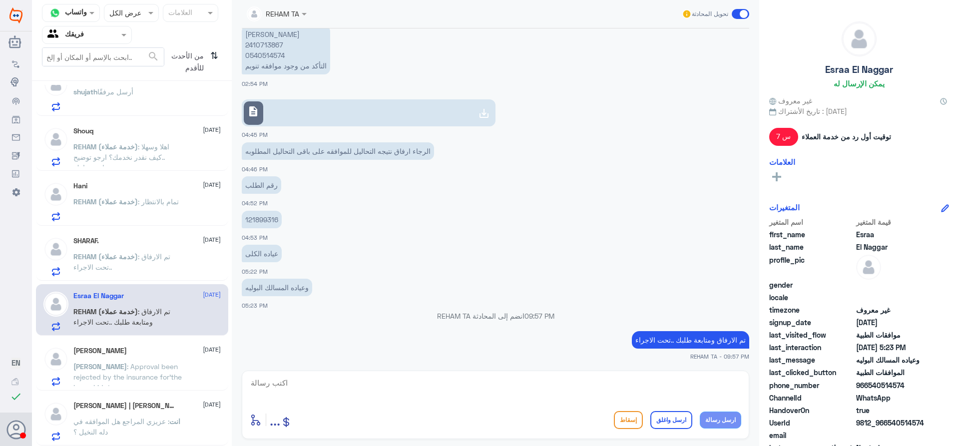
click at [163, 248] on div "SHARAF. [DATE] REHAM (خدمة عملاء) : تم الارفاق ..تحت الاجراء" at bounding box center [146, 256] width 147 height 39
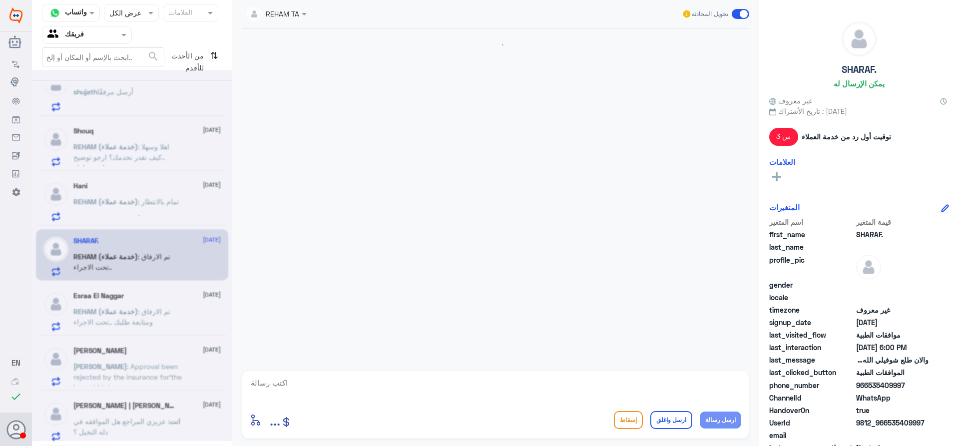
scroll to position [358, 0]
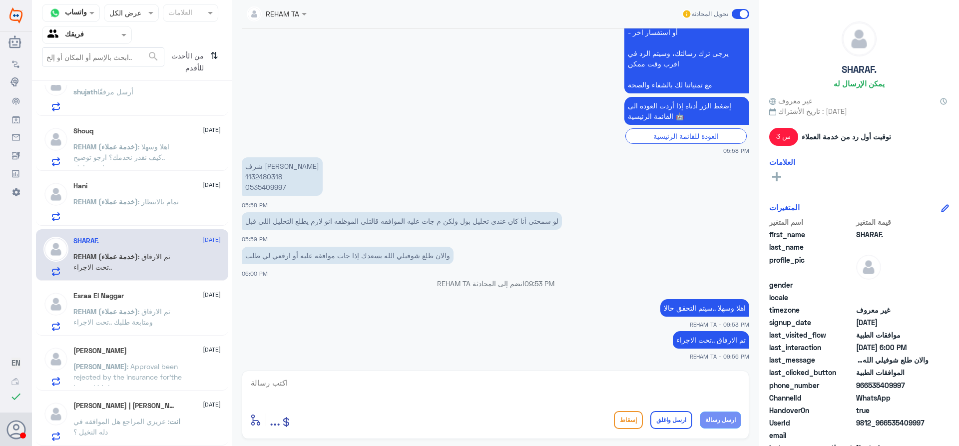
click at [128, 117] on div "[PERSON_NAME][DEMOGRAPHIC_DATA] 1 [DATE] [PERSON_NAME] مرفقًا Shouq [DATE] REHA…" at bounding box center [132, 267] width 200 height 365
click at [144, 102] on div "[PERSON_NAME] أرسل مرفقًا" at bounding box center [146, 100] width 147 height 22
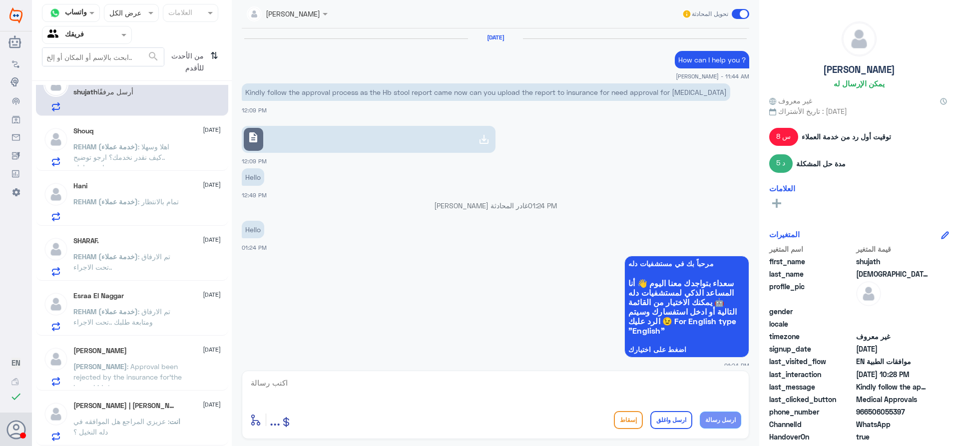
scroll to position [762, 0]
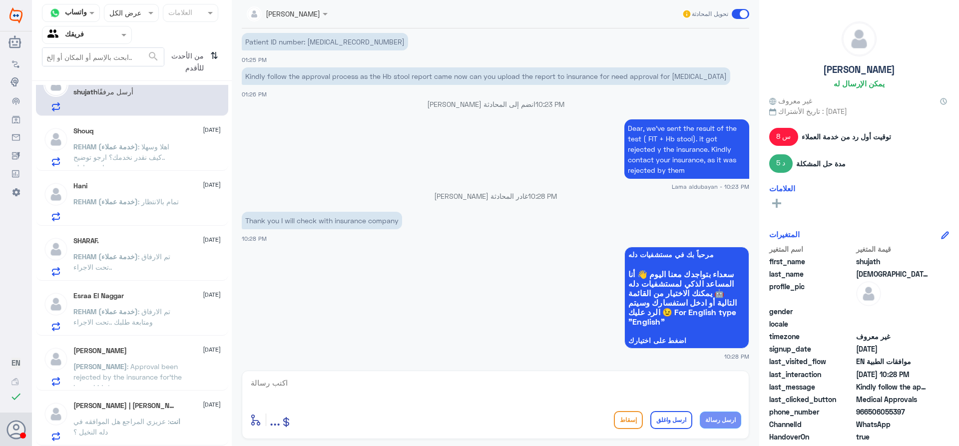
click at [285, 391] on textarea at bounding box center [496, 388] width 492 height 24
type textarea "ا"
type textarea "h"
type textarea "Happy to help"
click at [667, 419] on button "ارسل واغلق" at bounding box center [672, 420] width 42 height 18
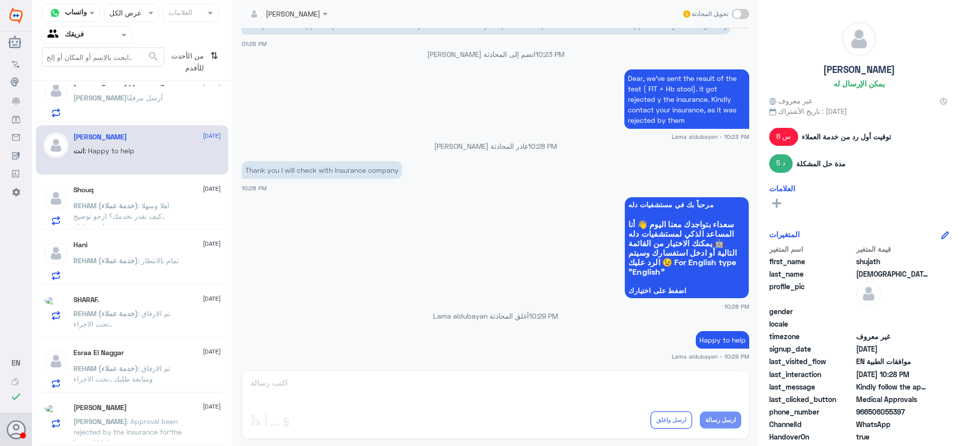
scroll to position [22, 0]
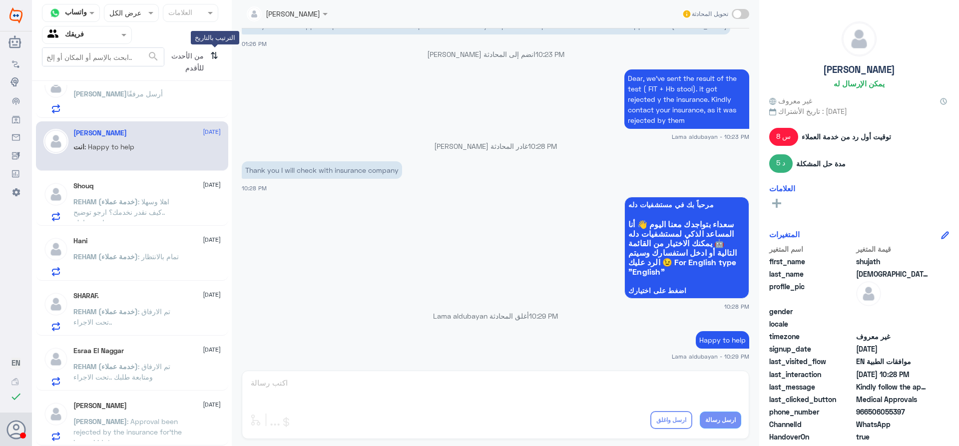
click at [212, 52] on icon "⇅" at bounding box center [214, 59] width 8 height 25
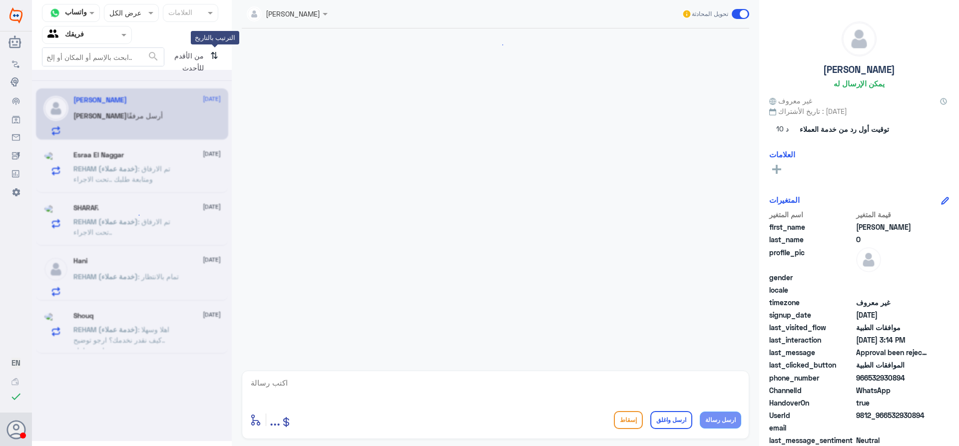
scroll to position [830, 0]
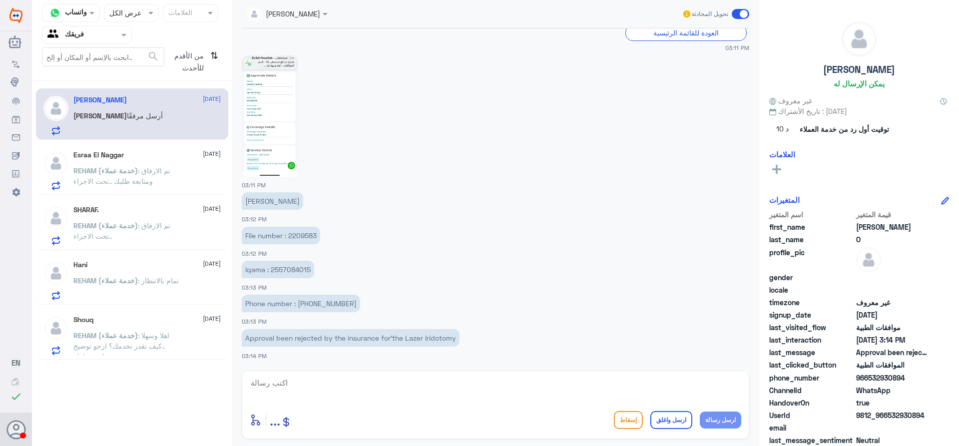
click at [146, 157] on div "Esraa El Naggar [DATE]" at bounding box center [146, 155] width 147 height 8
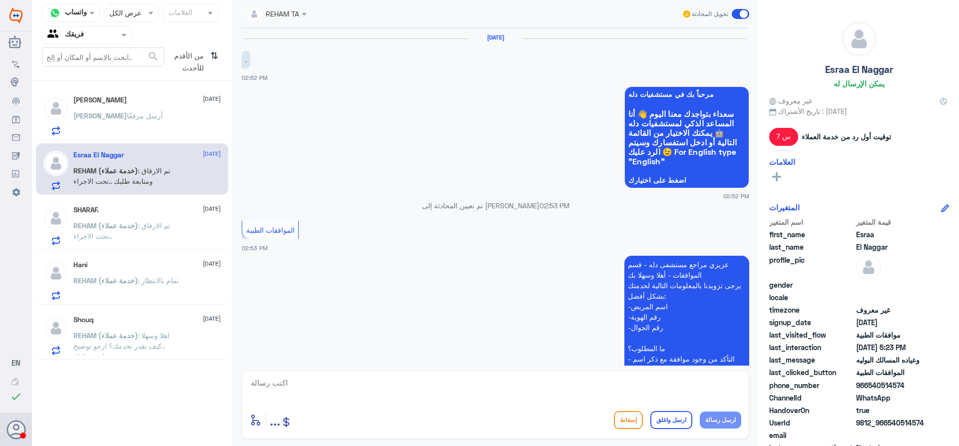
scroll to position [490, 0]
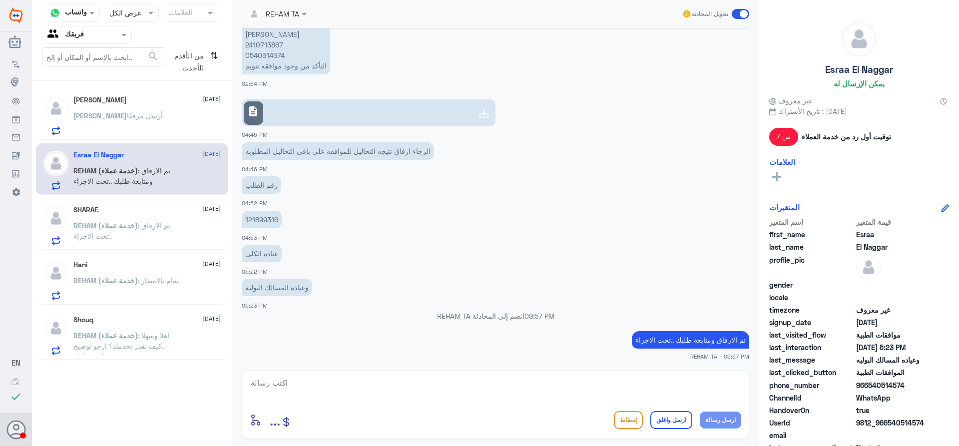
click at [147, 124] on div "[PERSON_NAME] أرسل مرفقًا" at bounding box center [146, 124] width 147 height 22
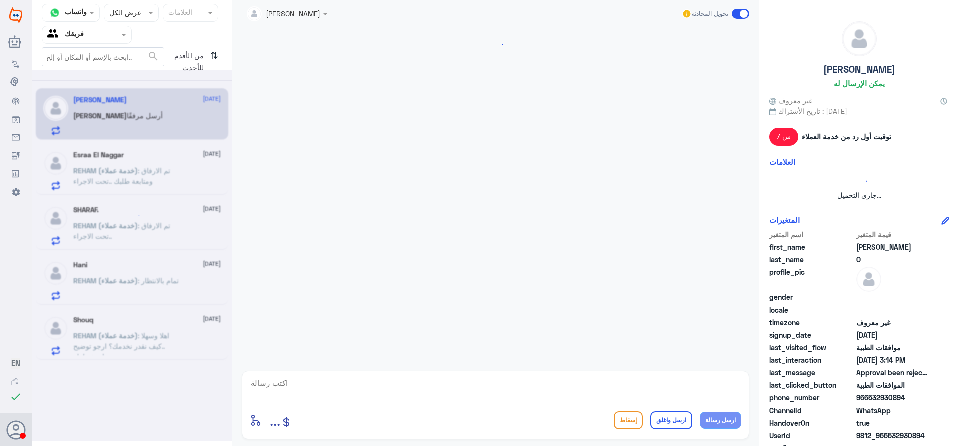
scroll to position [830, 0]
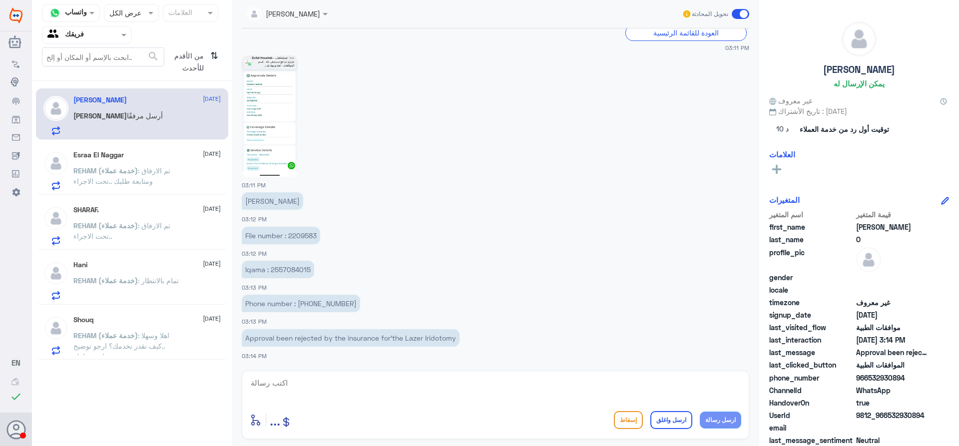
click at [168, 171] on span ": تم الارفاق ومتابعة طلبك ..تحت الاجراء" at bounding box center [121, 175] width 97 height 19
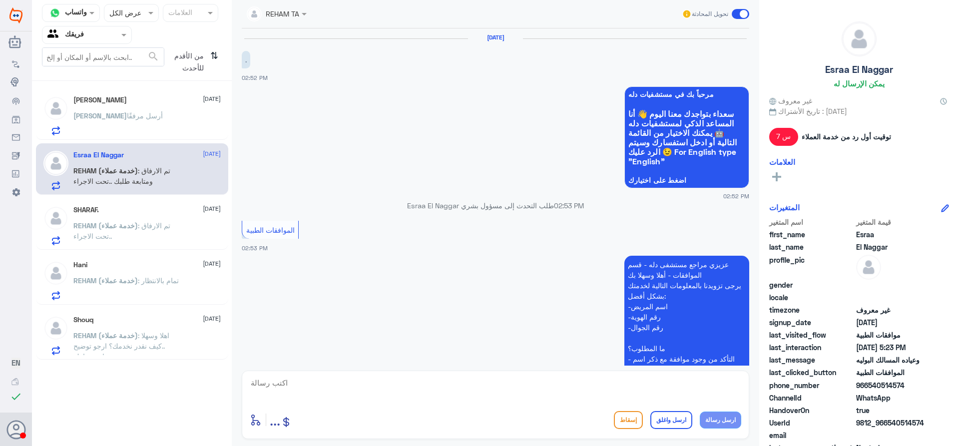
scroll to position [490, 0]
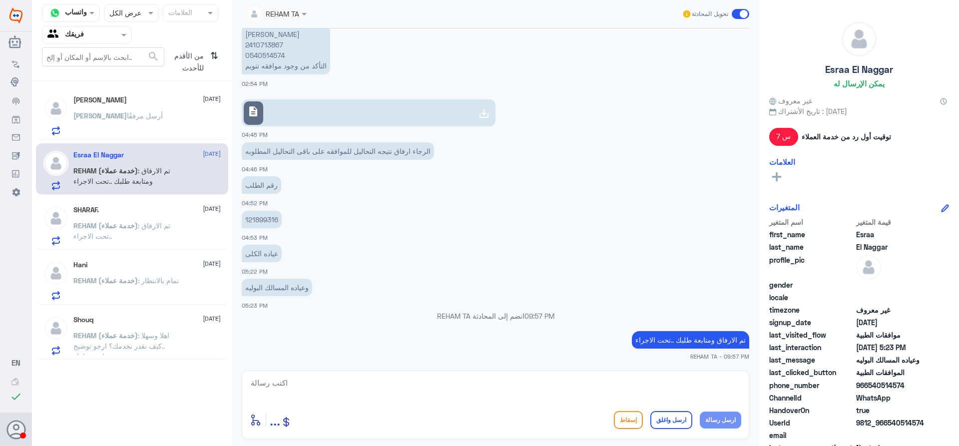
click at [142, 127] on div "[PERSON_NAME] أرسل مرفقًا" at bounding box center [146, 124] width 147 height 22
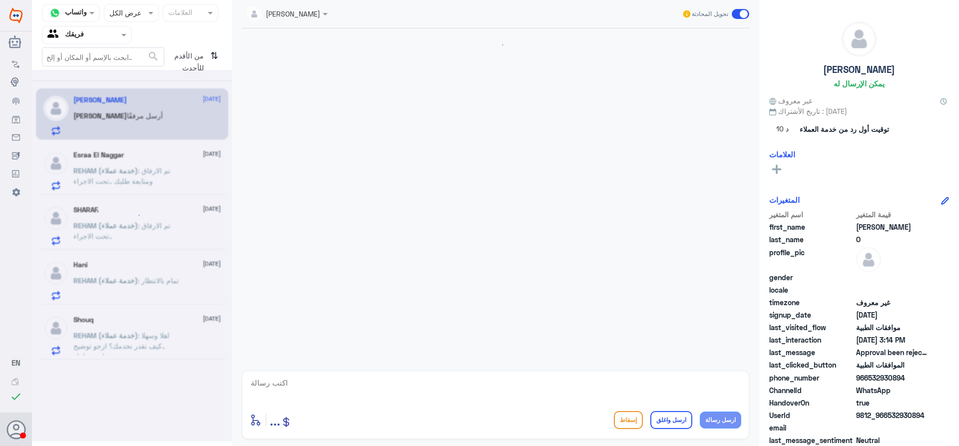
scroll to position [830, 0]
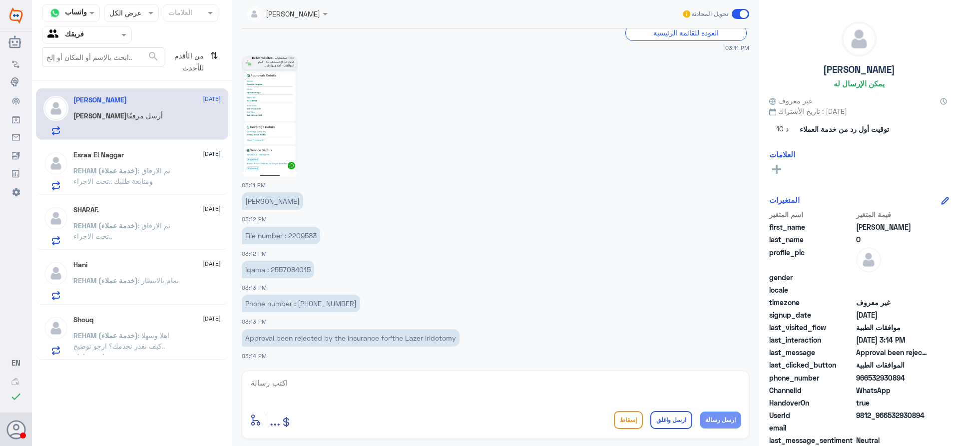
click at [310, 235] on p "File number : 2209583" at bounding box center [281, 235] width 78 height 17
click at [366, 387] on textarea at bounding box center [496, 388] width 492 height 24
paste textarea "specialists"
type textarea "Dear, we will follow your request with the specialists team."
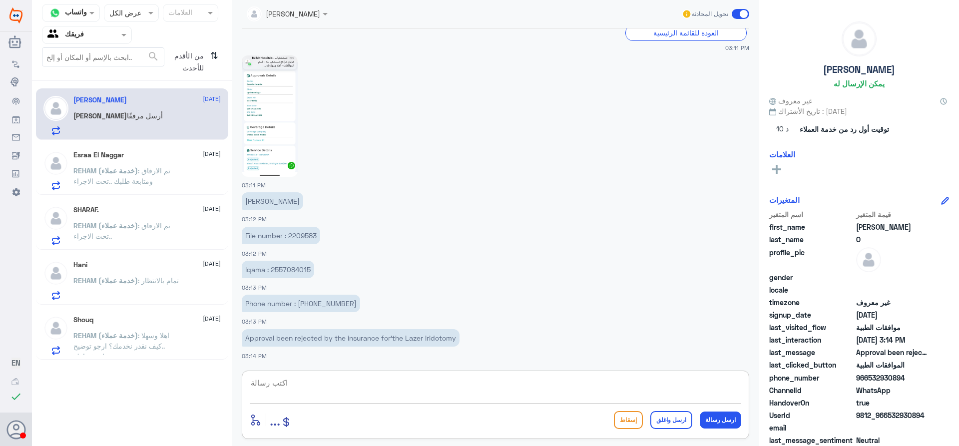
scroll to position [872, 0]
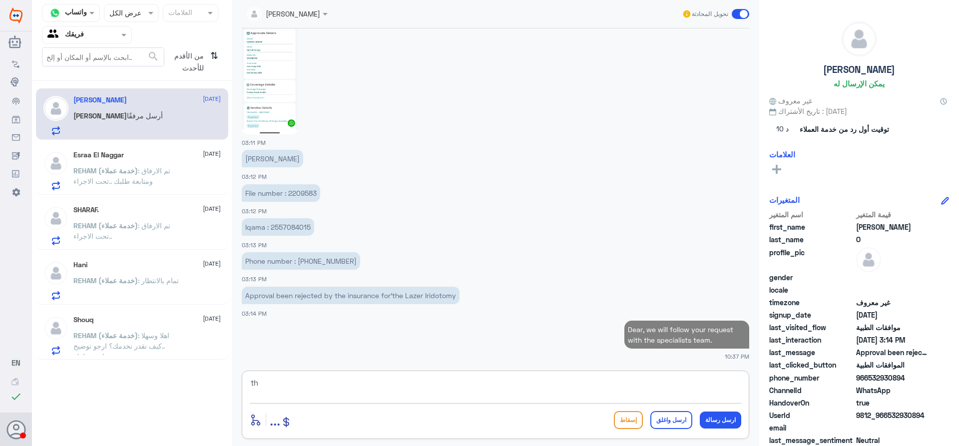
type textarea "t"
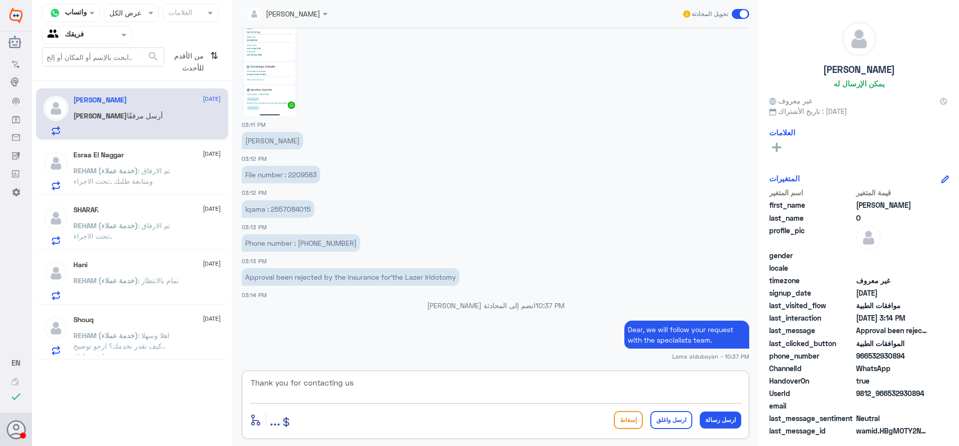
type textarea "Thank you for contacting us"
click at [672, 423] on button "ارسل واغلق" at bounding box center [672, 420] width 42 height 18
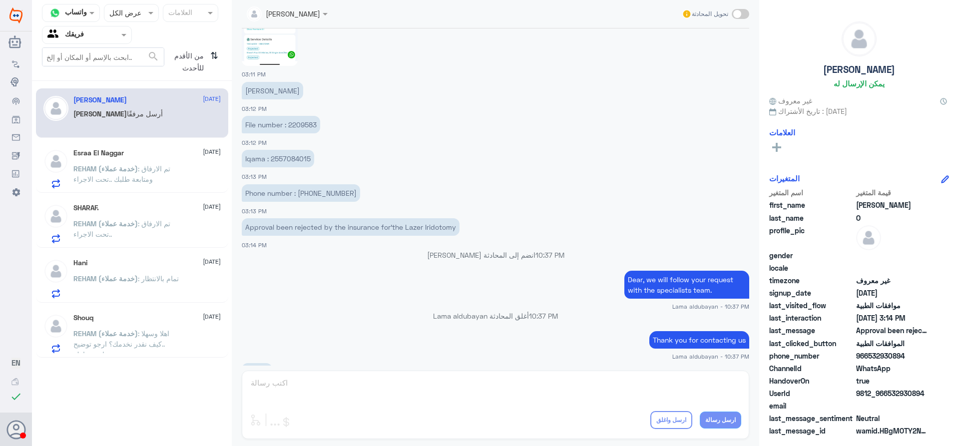
scroll to position [1054, 0]
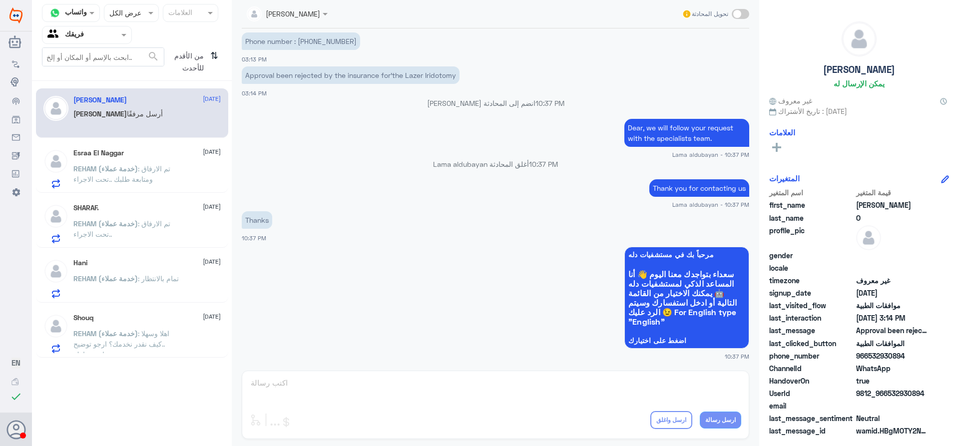
click at [139, 178] on span ": تم الارفاق ومتابعة طلبك ..تحت الاجراء" at bounding box center [121, 173] width 97 height 19
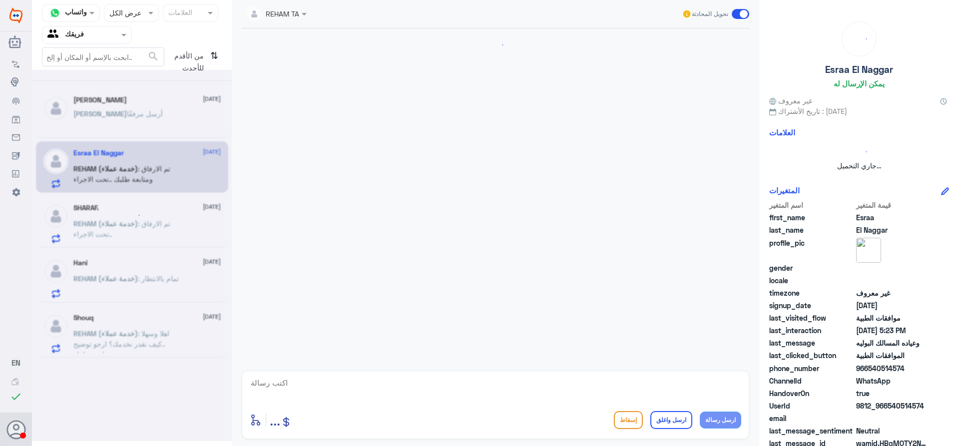
click at [153, 227] on div at bounding box center [132, 255] width 200 height 371
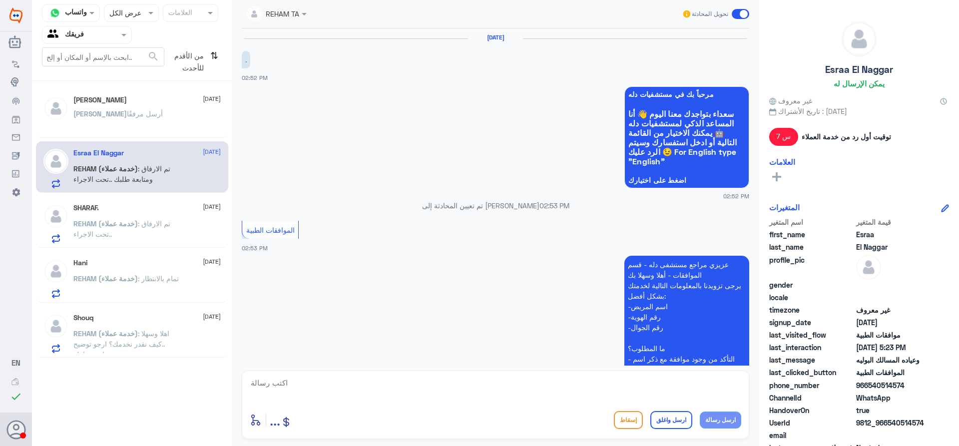
scroll to position [490, 0]
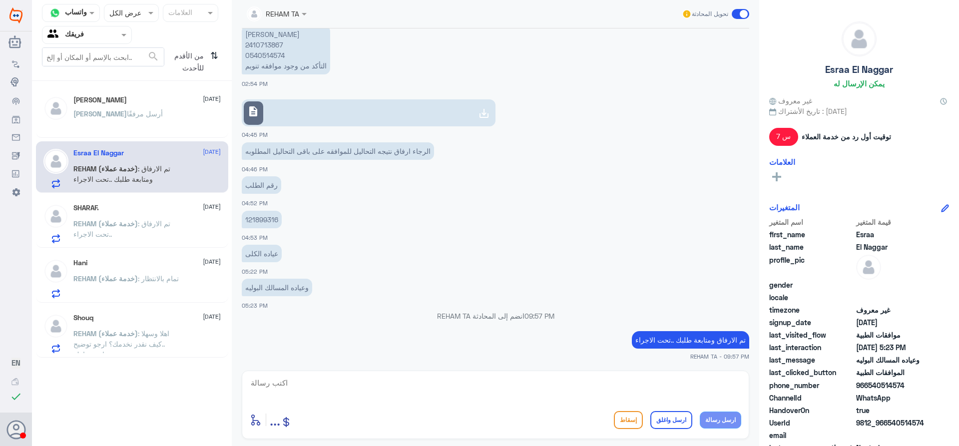
click at [148, 181] on span ": تم الارفاق ومتابعة طلبك ..تحت الاجراء" at bounding box center [121, 173] width 97 height 19
click at [141, 113] on div "[PERSON_NAME] أرسل مرفقًا" at bounding box center [146, 122] width 147 height 22
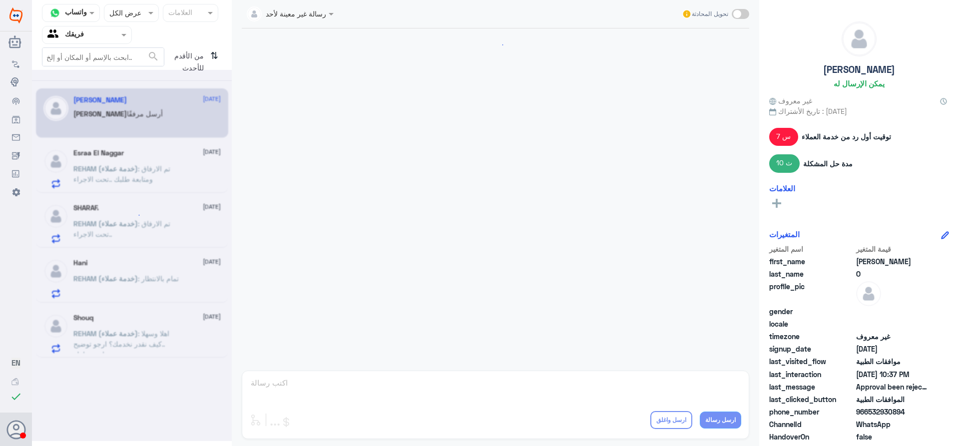
scroll to position [893, 0]
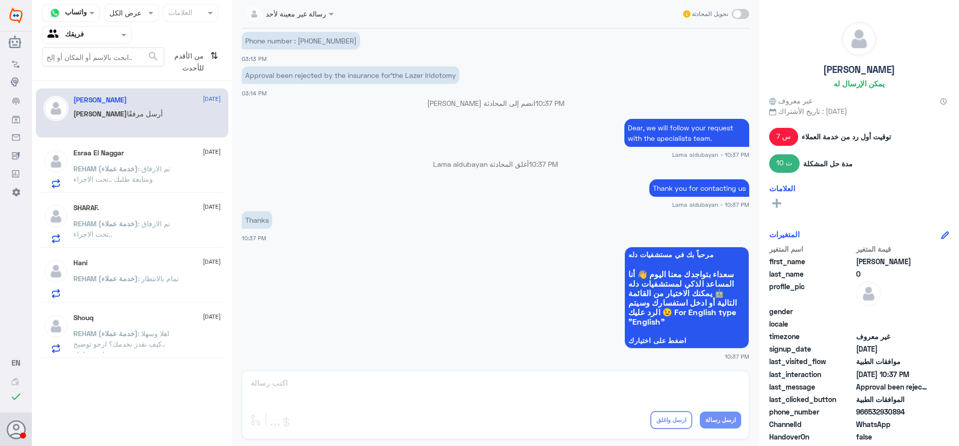
click at [142, 174] on p "REHAM (خدمة عملاء) : تم الارفاق ومتابعة طلبك ..تحت الاجراء" at bounding box center [129, 175] width 112 height 25
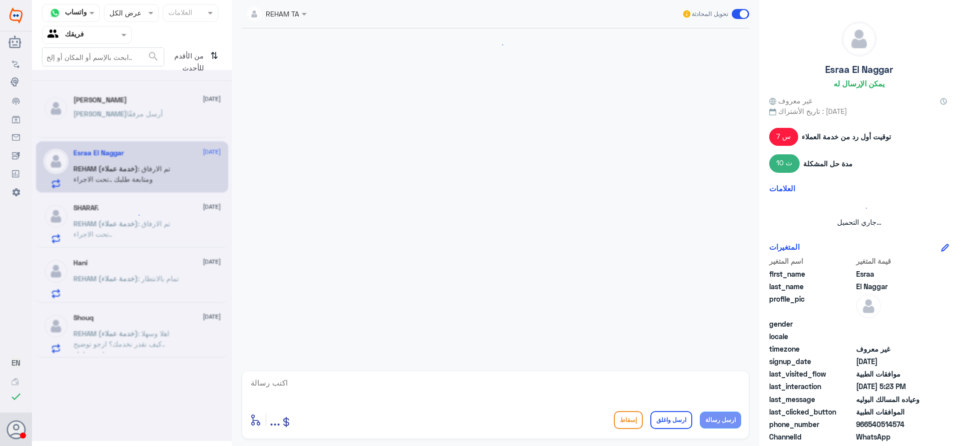
scroll to position [490, 0]
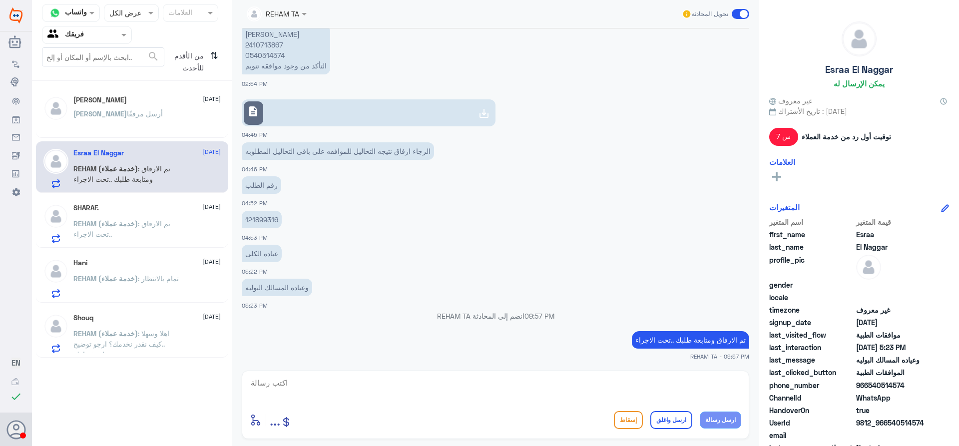
click at [208, 55] on div "من الأقدم للأحدث ⇅" at bounding box center [192, 61] width 57 height 29
click at [211, 56] on icon "⇅" at bounding box center [214, 59] width 8 height 25
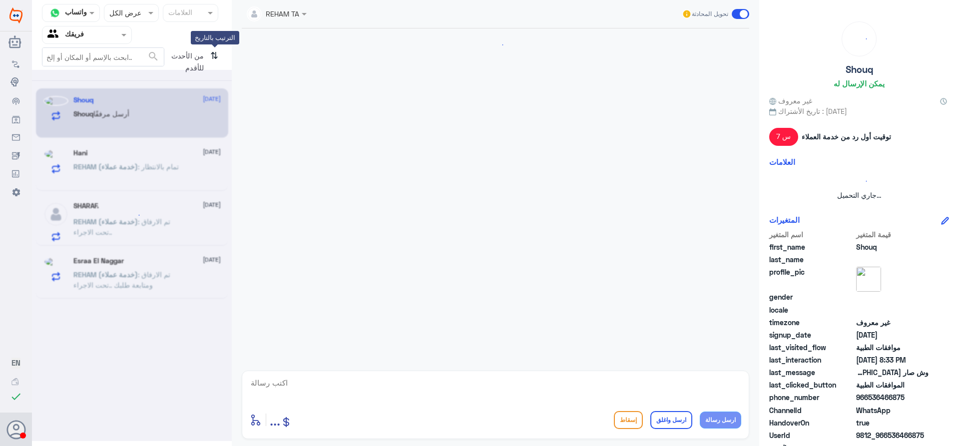
scroll to position [0, 0]
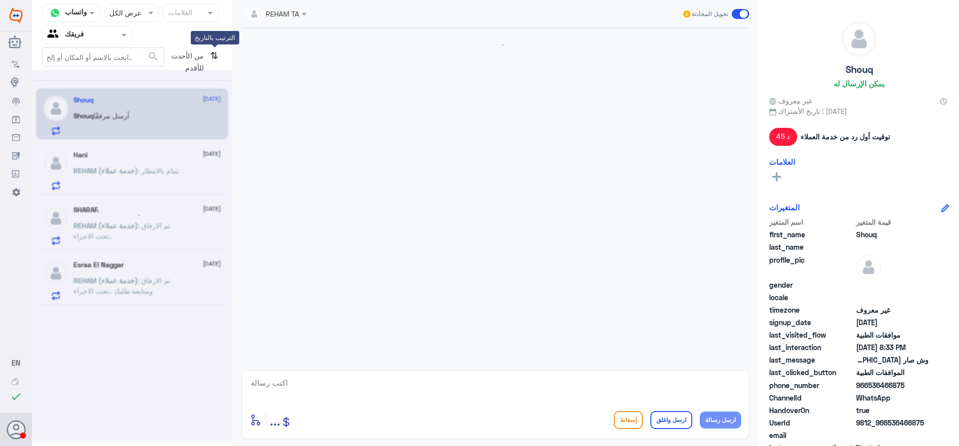
click at [213, 56] on icon "⇅" at bounding box center [214, 59] width 8 height 25
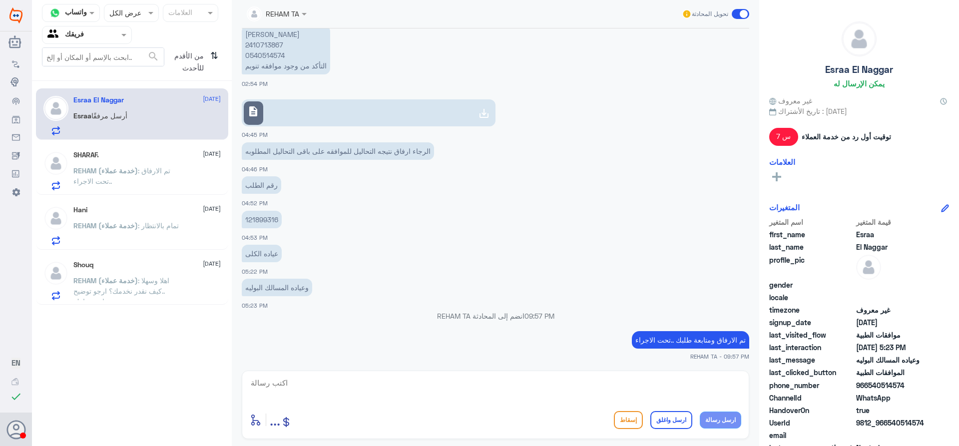
click at [112, 178] on p "REHAM (خدمة عملاء) : تم الارفاق ..تحت الاجراء" at bounding box center [129, 177] width 112 height 25
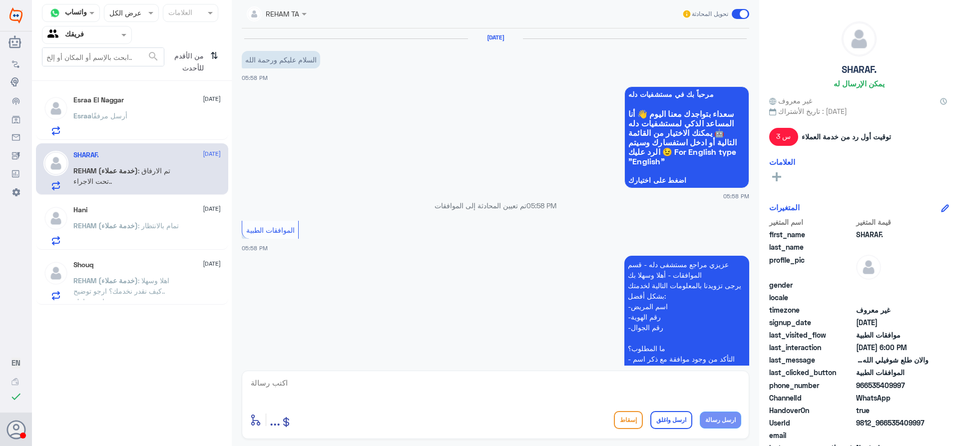
scroll to position [358, 0]
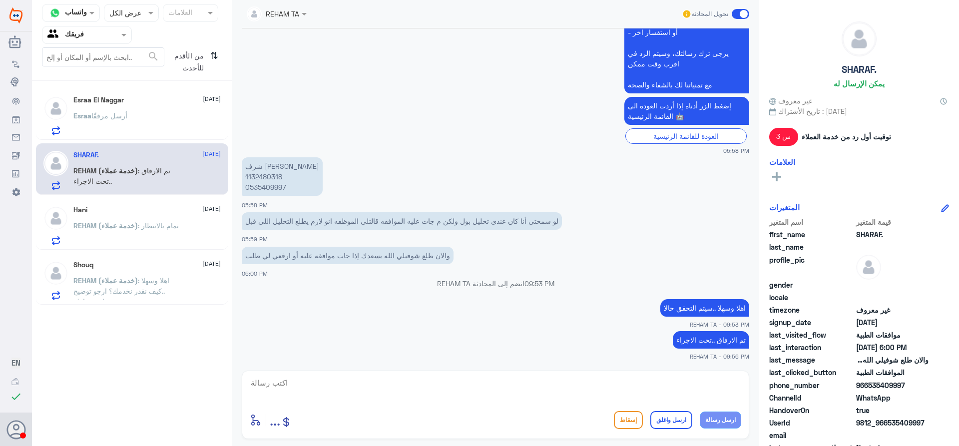
click at [118, 200] on div "Hani [DATE] REHAM (خدمة عملاء) : تمام بالانتظار" at bounding box center [132, 223] width 192 height 51
click at [127, 223] on span "REHAM (خدمة عملاء)" at bounding box center [105, 225] width 64 height 8
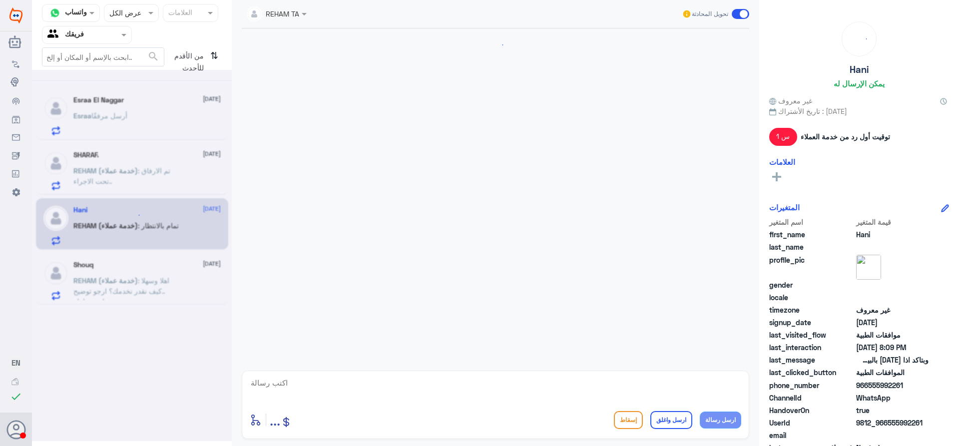
scroll to position [833, 0]
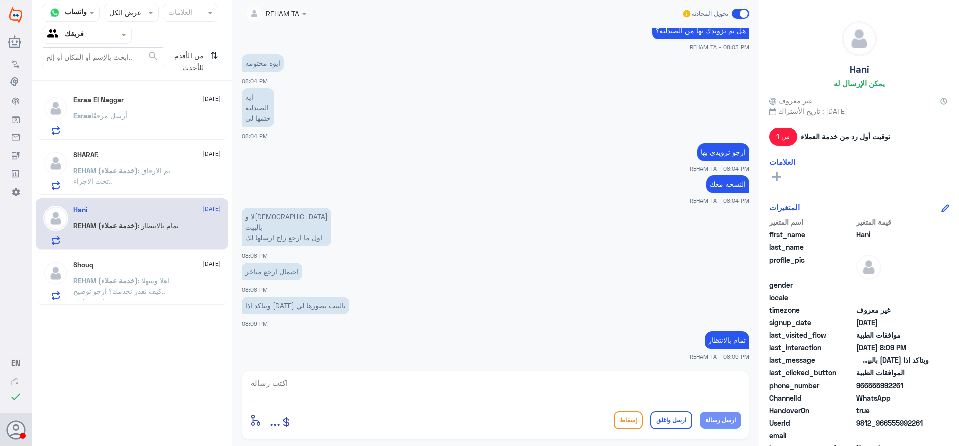
click at [149, 125] on div "[PERSON_NAME] أرسل مرفقًا" at bounding box center [146, 124] width 147 height 22
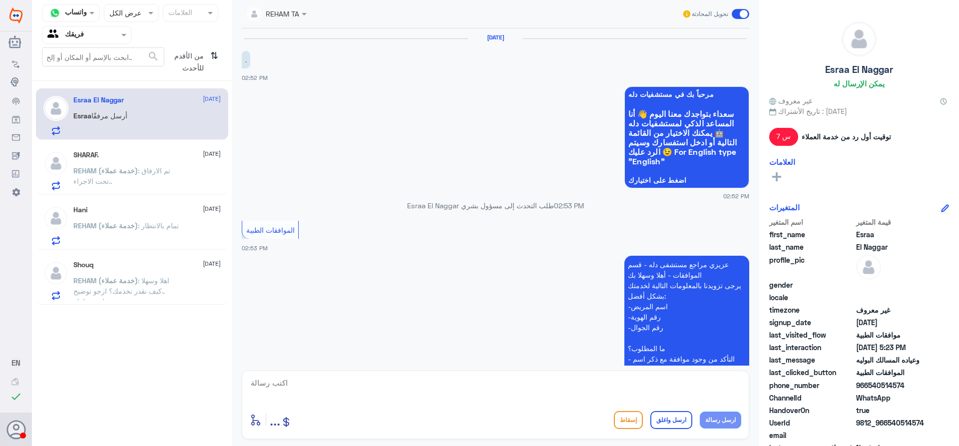
scroll to position [490, 0]
